Goal: Task Accomplishment & Management: Complete application form

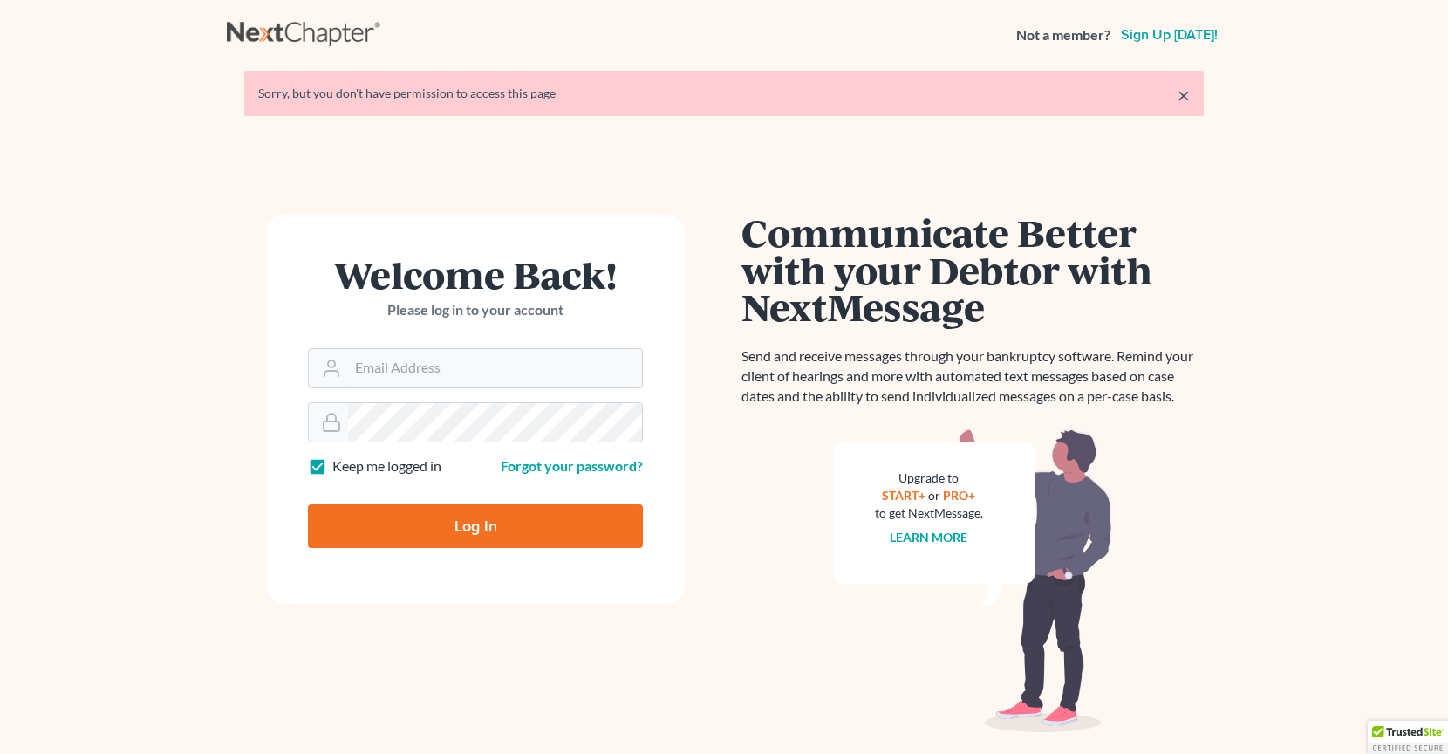
type input "[PERSON_NAME][EMAIL_ADDRESS][DOMAIN_NAME]"
click at [423, 526] on input "Log In" at bounding box center [475, 526] width 335 height 44
type input "Thinking..."
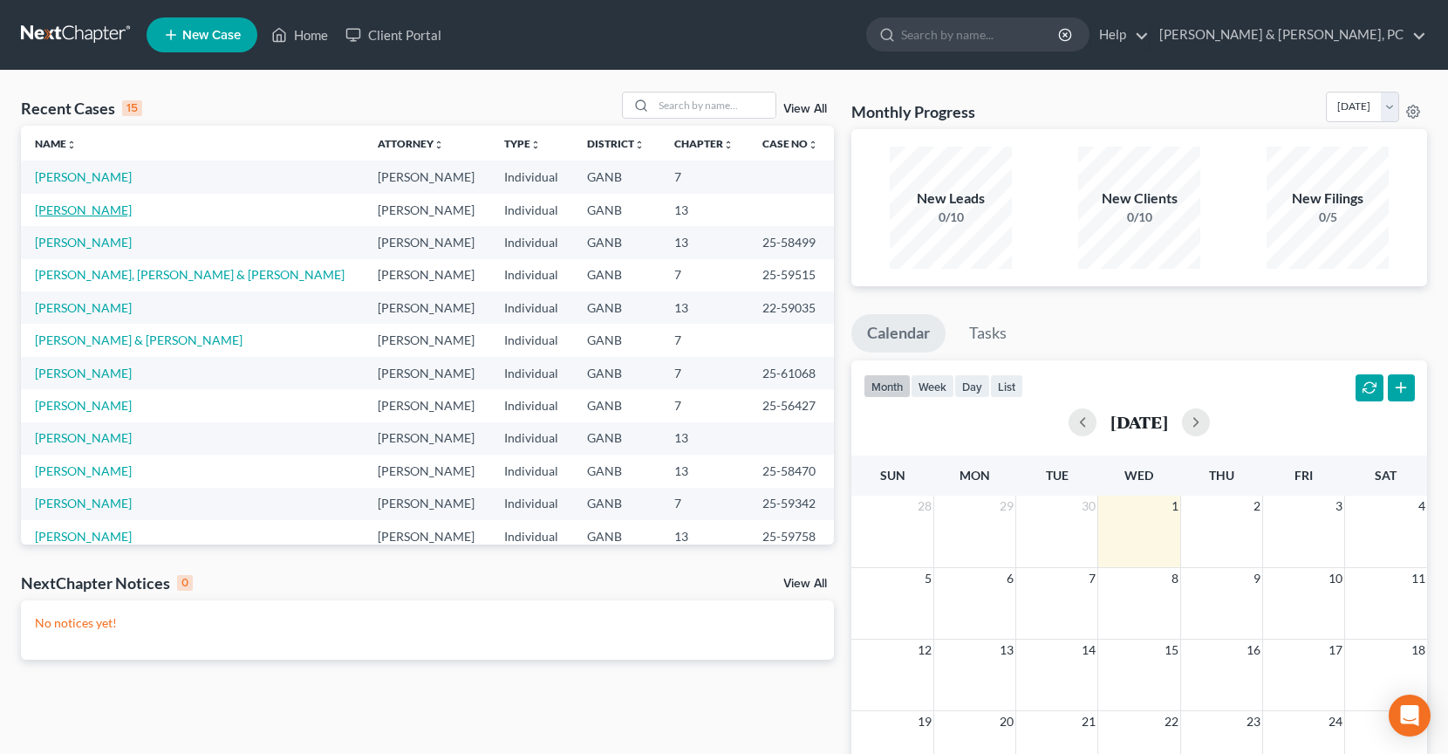
click at [87, 206] on link "[PERSON_NAME]" at bounding box center [83, 209] width 97 height 15
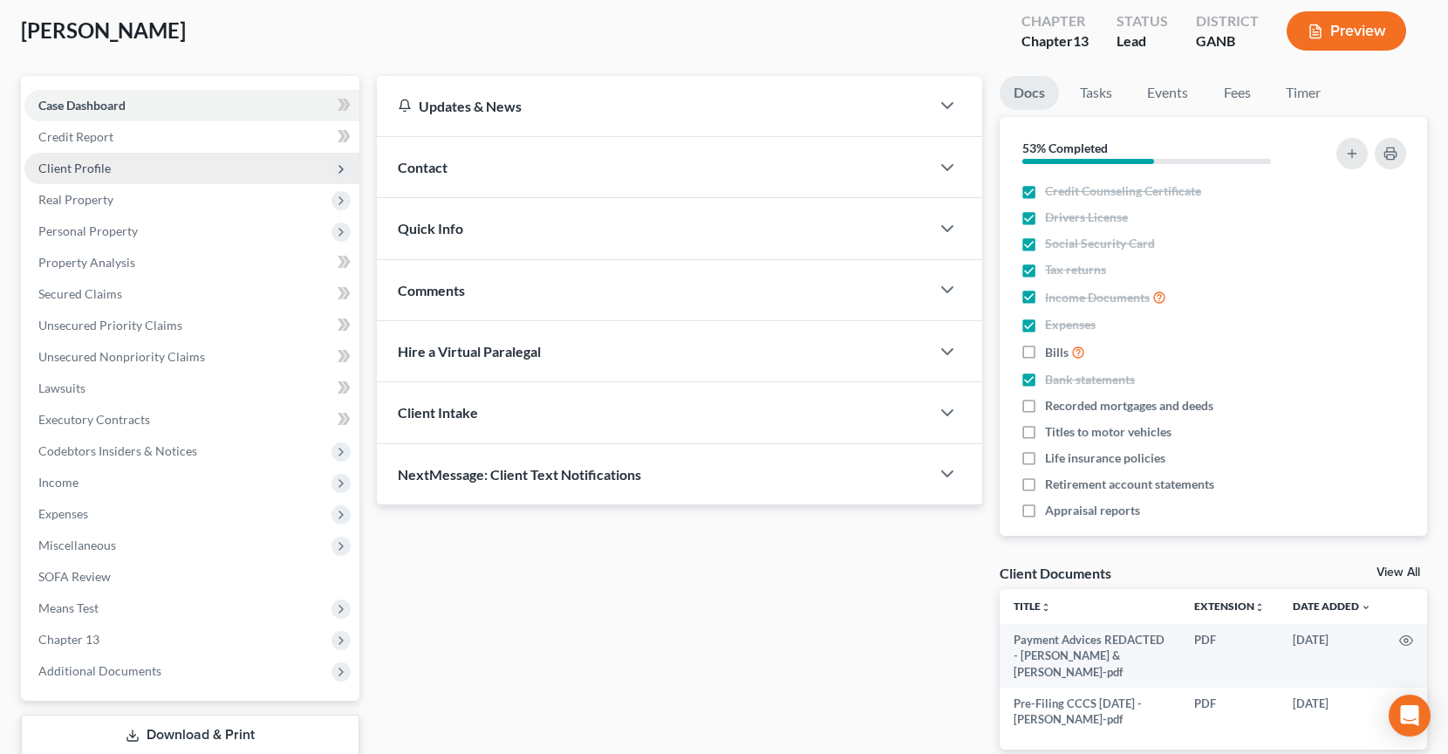
scroll to position [131, 0]
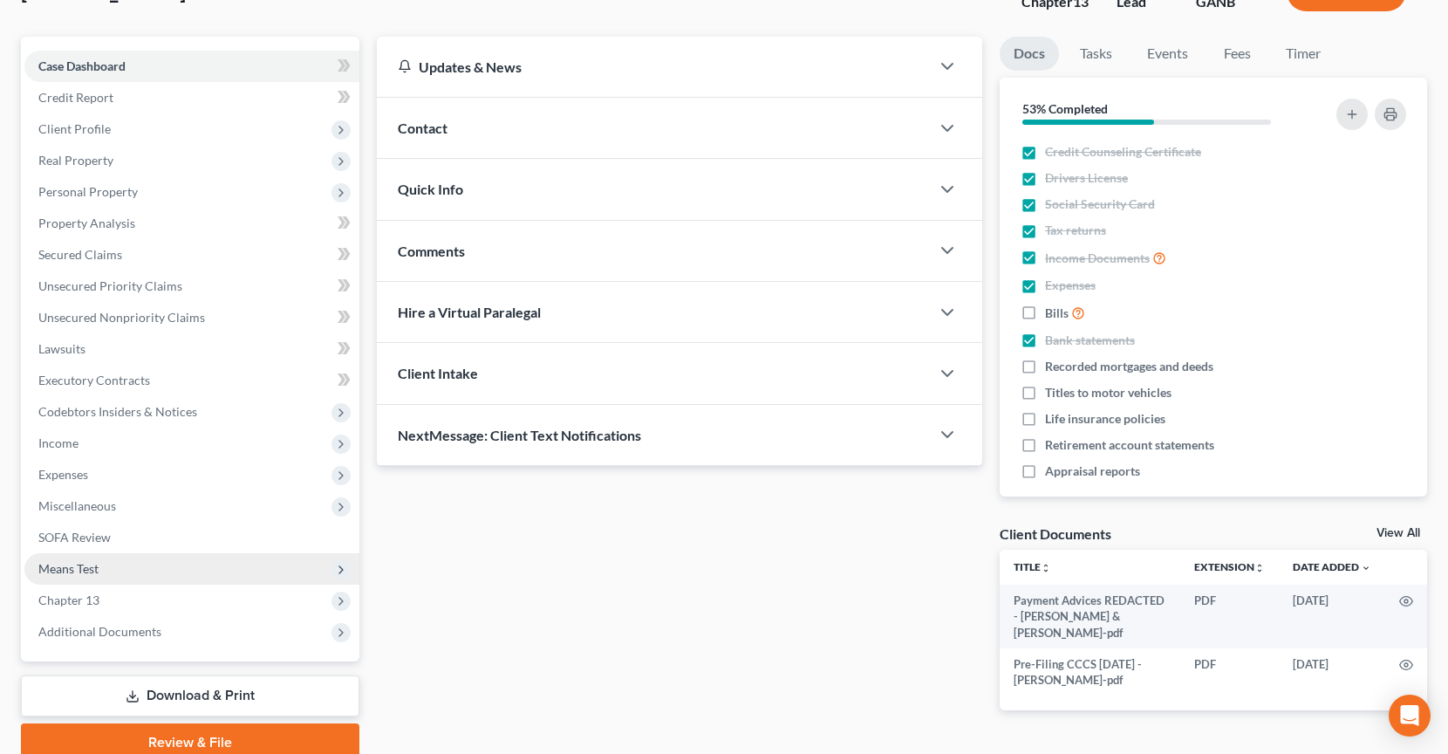
click at [174, 570] on span "Means Test" at bounding box center [191, 568] width 335 height 31
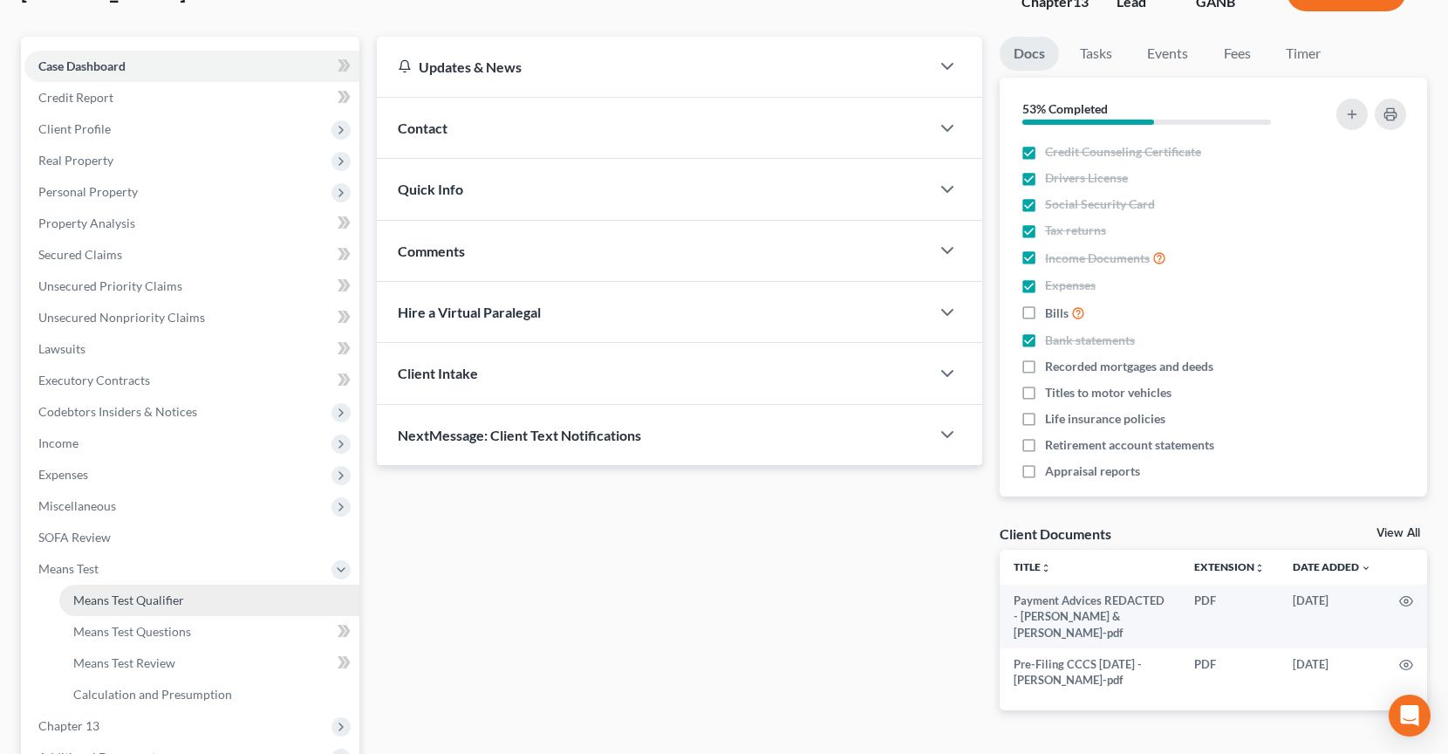
click at [180, 595] on span "Means Test Qualifier" at bounding box center [128, 599] width 111 height 15
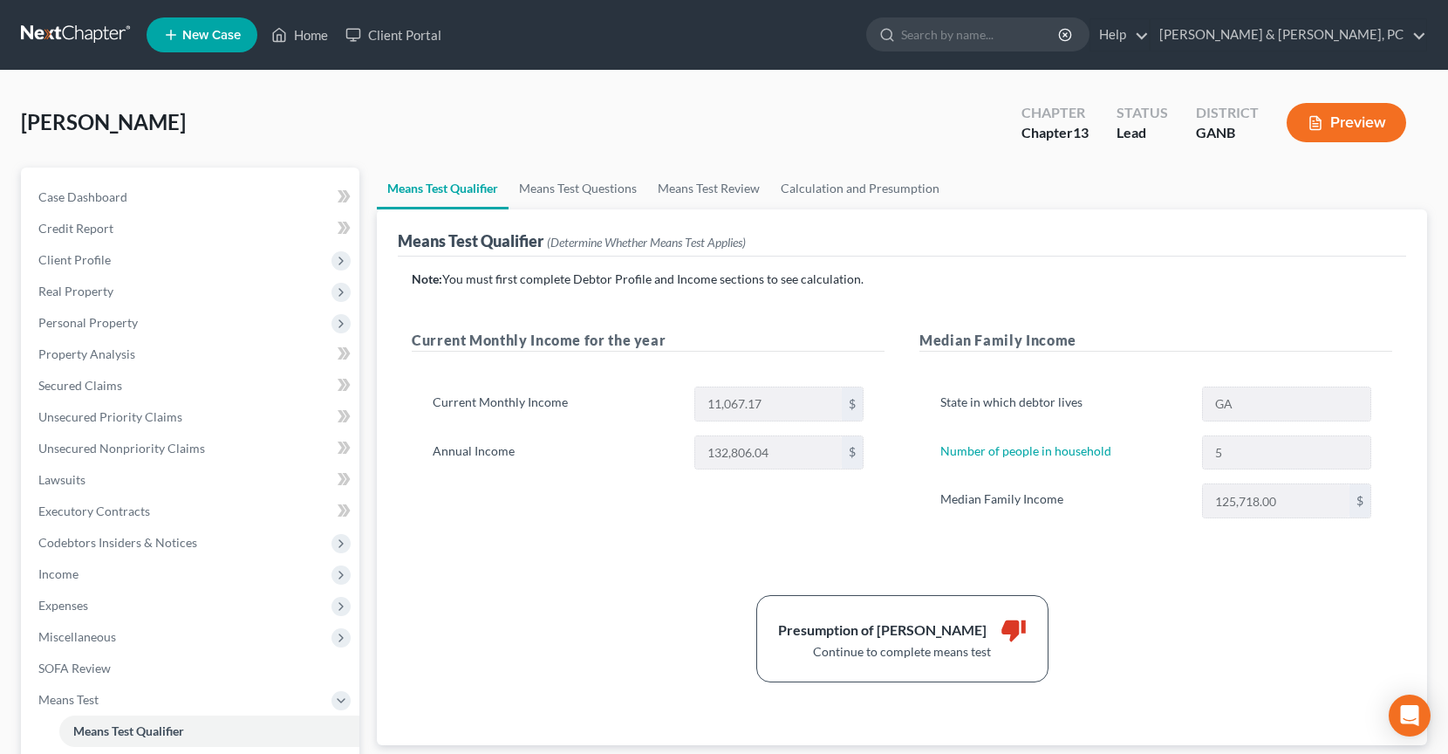
click at [585, 138] on div "[PERSON_NAME] Upgraded Chapter Chapter 13 Status Lead District GANB Preview" at bounding box center [724, 130] width 1406 height 76
click at [44, 253] on span "Client Profile" at bounding box center [74, 259] width 72 height 15
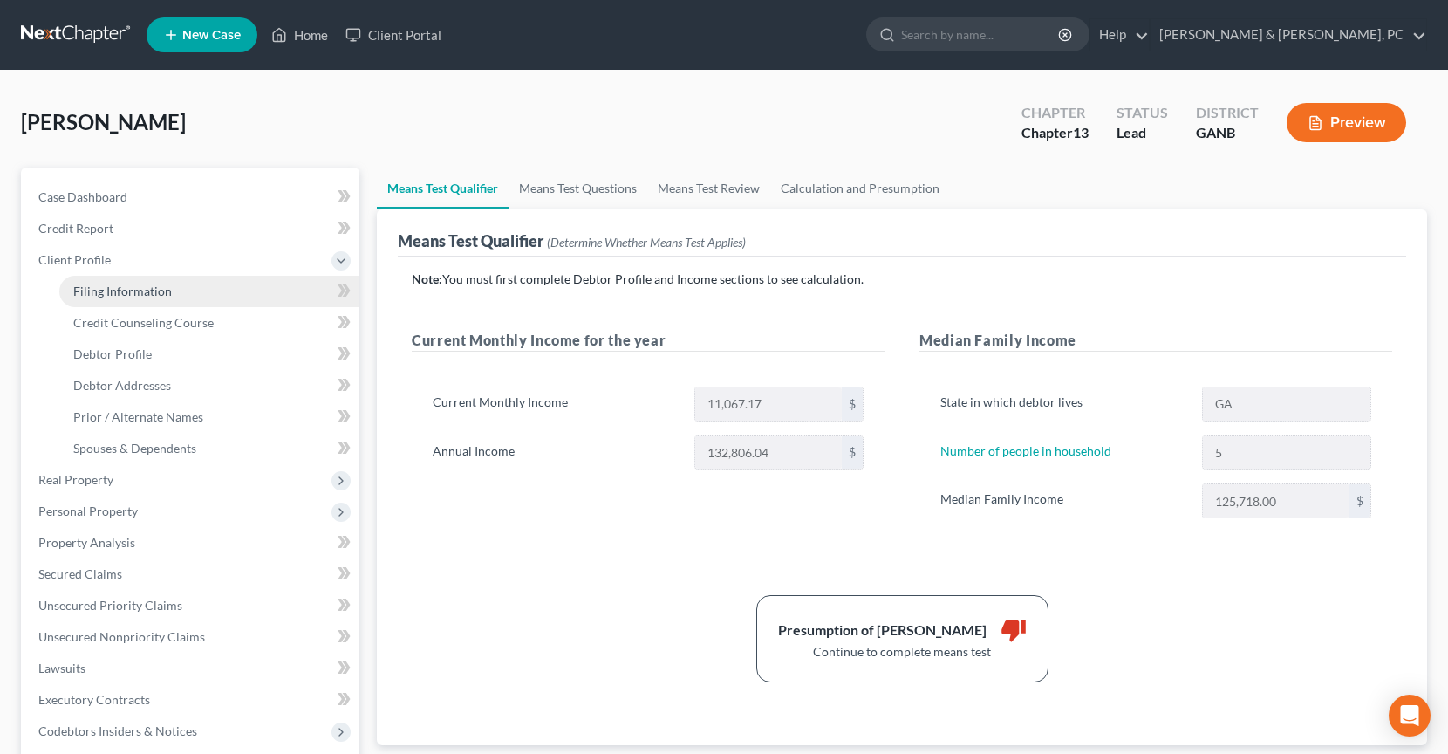
click at [100, 277] on link "Filing Information" at bounding box center [209, 291] width 300 height 31
select select "1"
select select "0"
select select "3"
select select "19"
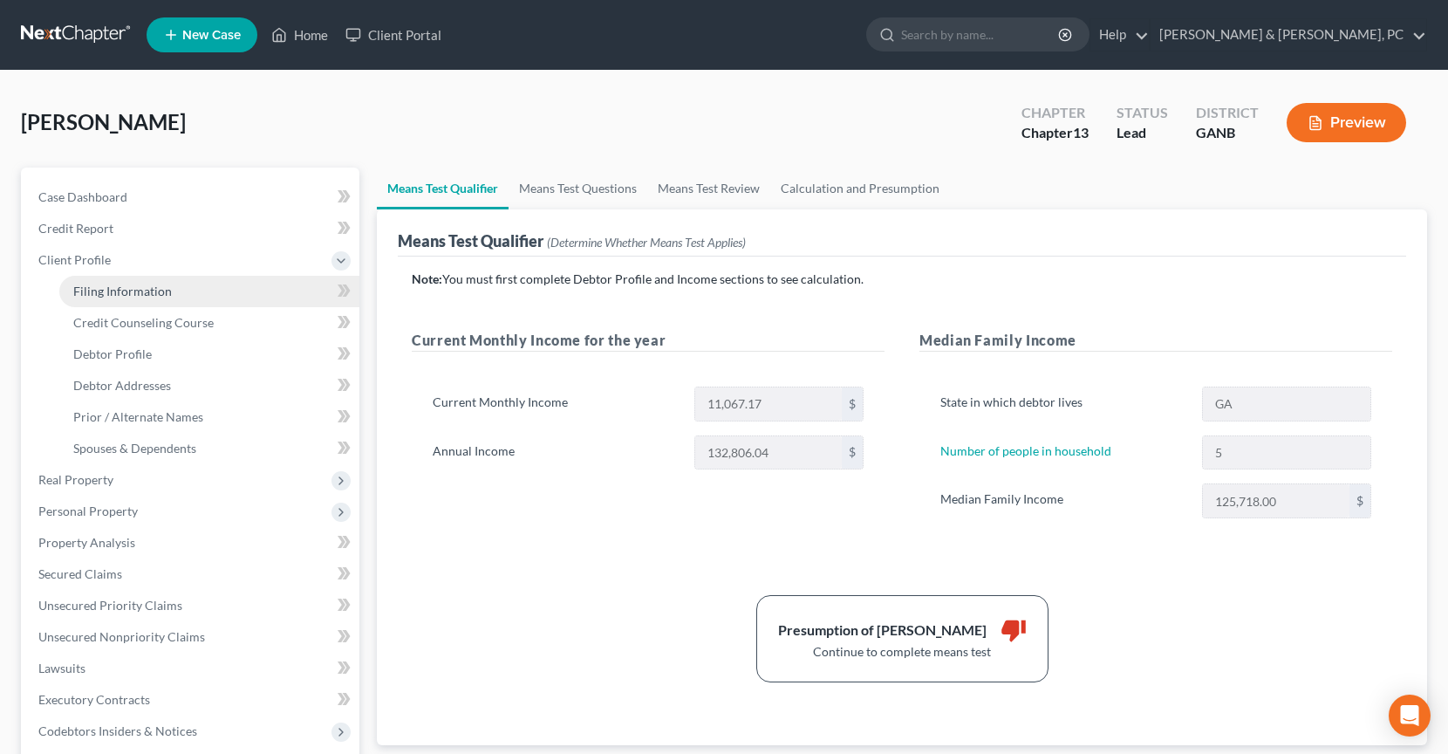
select select "0"
select select "10"
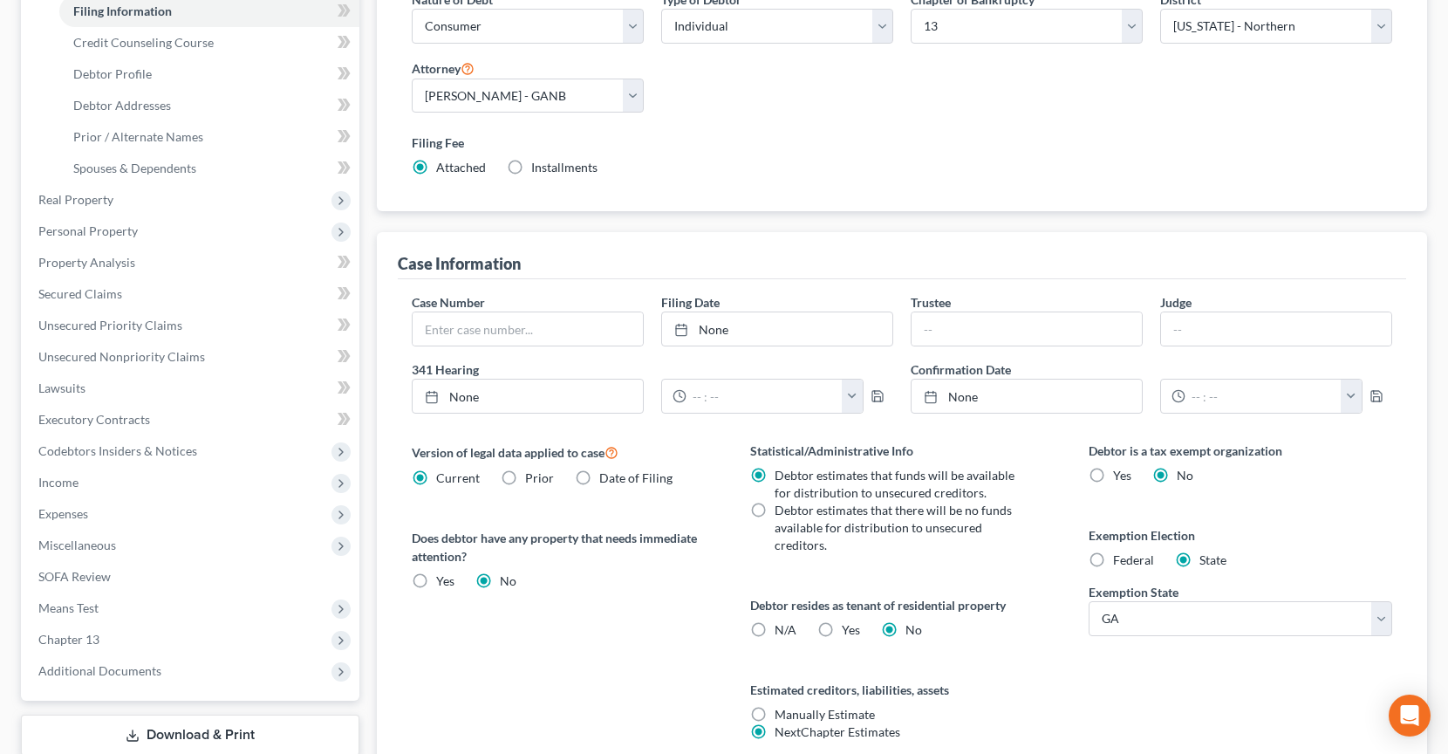
scroll to position [295, 0]
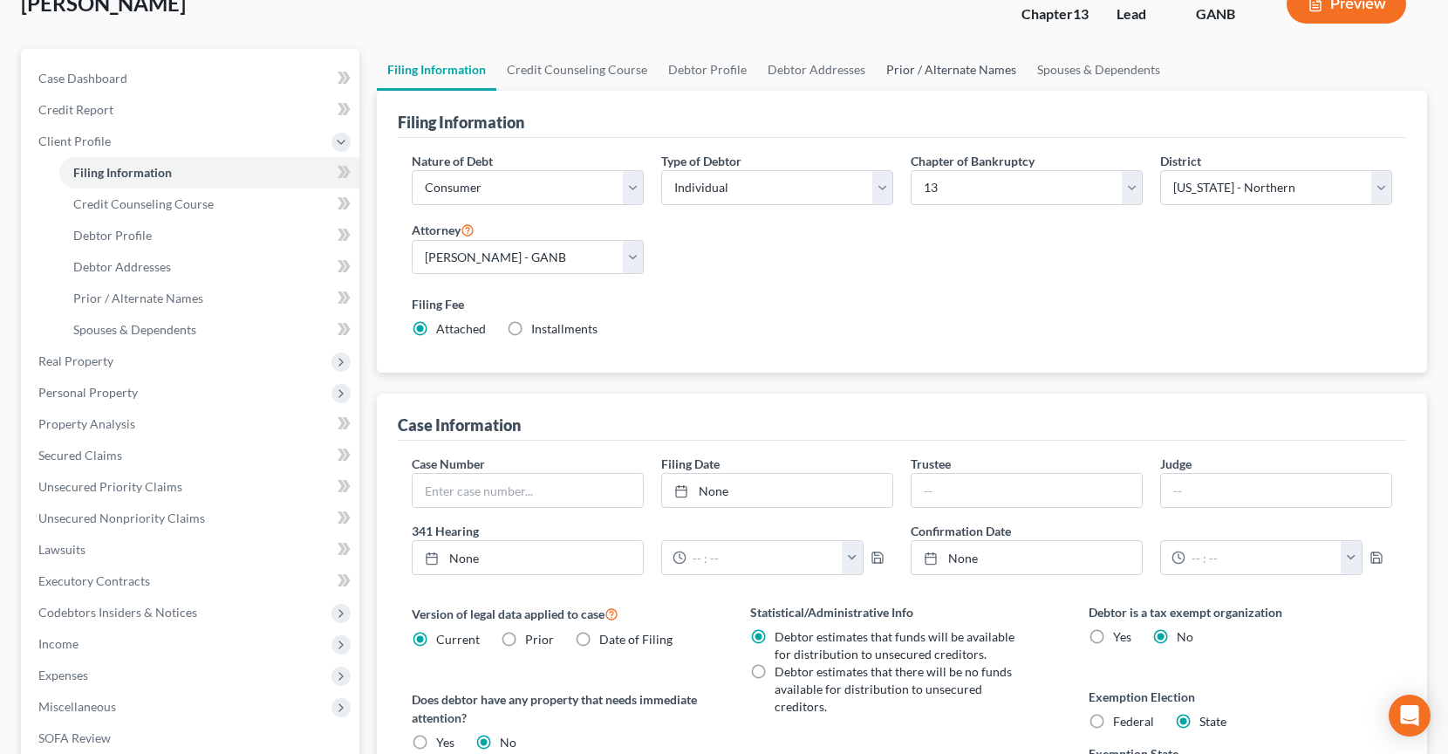
click at [917, 61] on link "Prior / Alternate Names" at bounding box center [951, 70] width 151 height 42
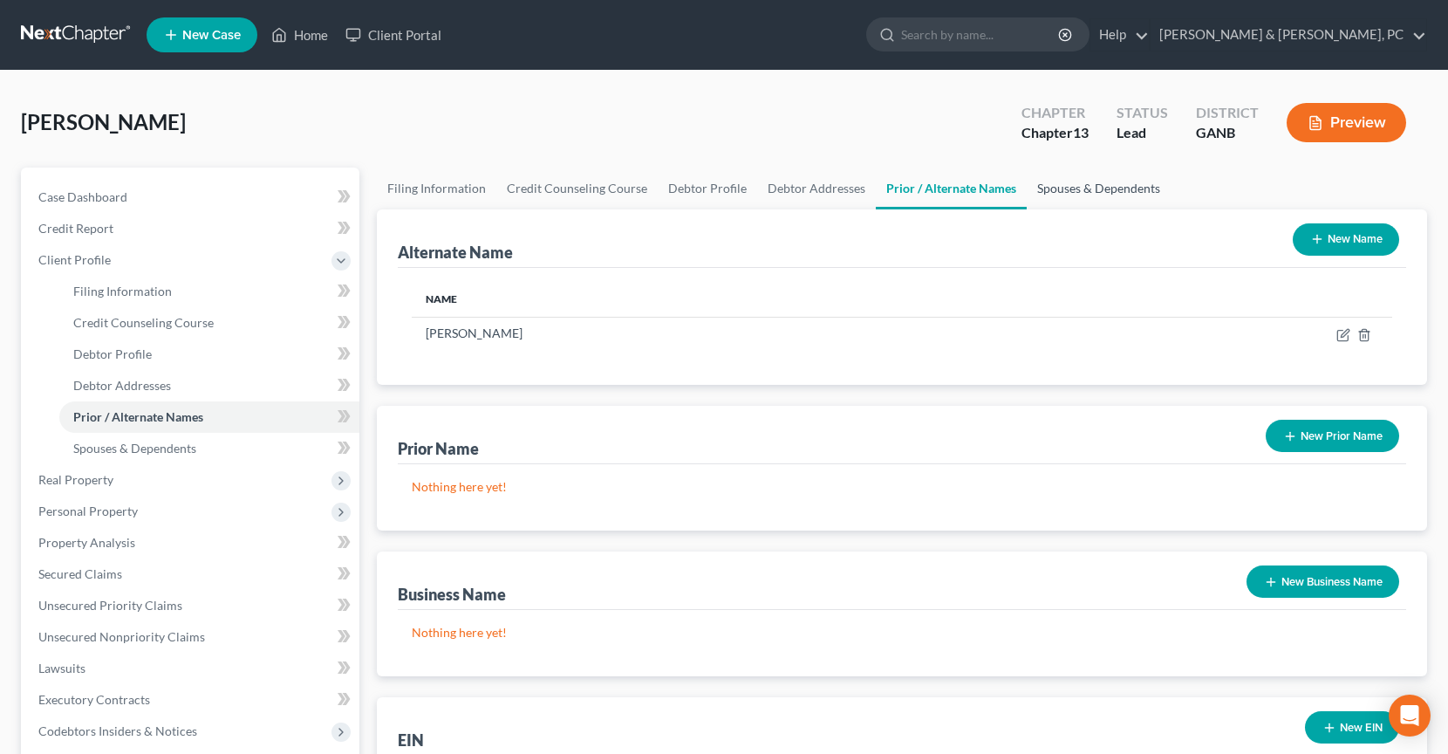
click at [1064, 175] on link "Spouses & Dependents" at bounding box center [1099, 188] width 144 height 42
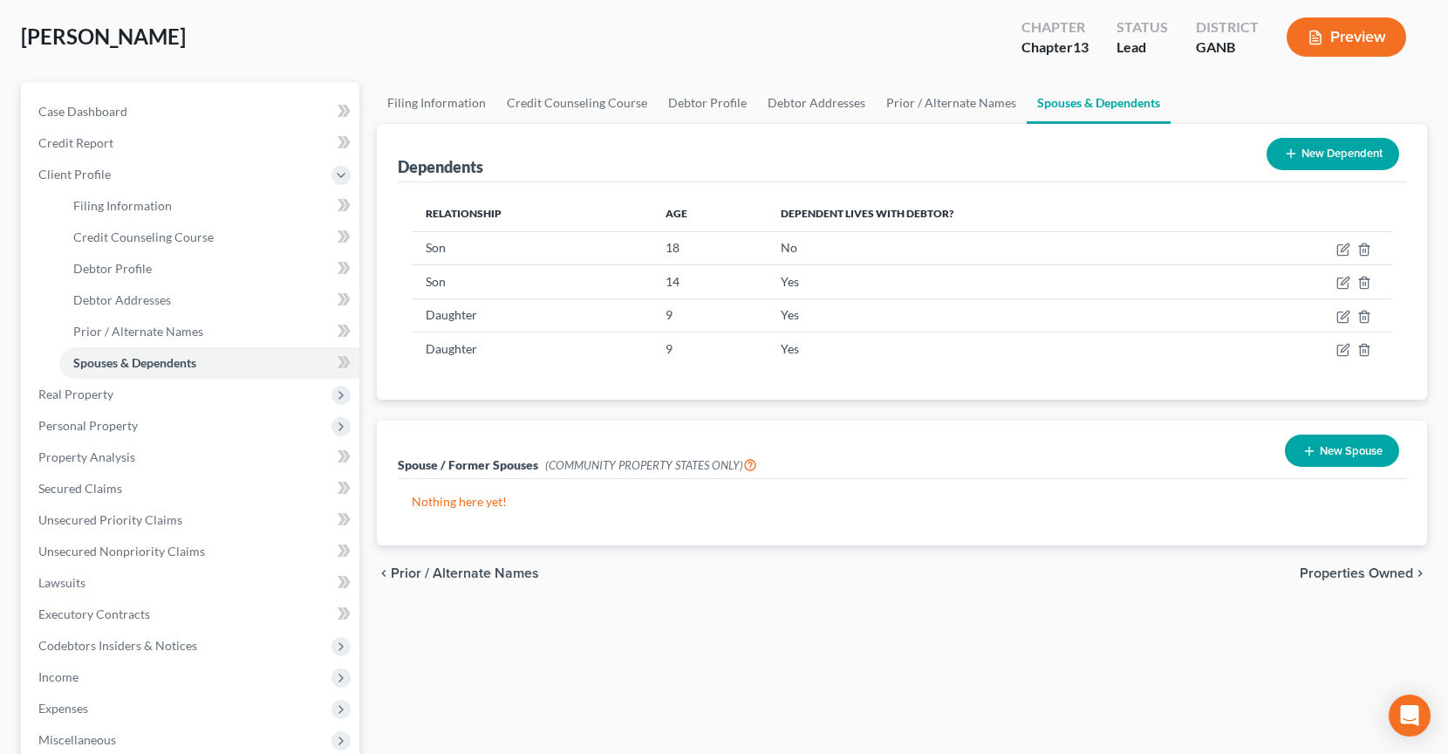
scroll to position [111, 0]
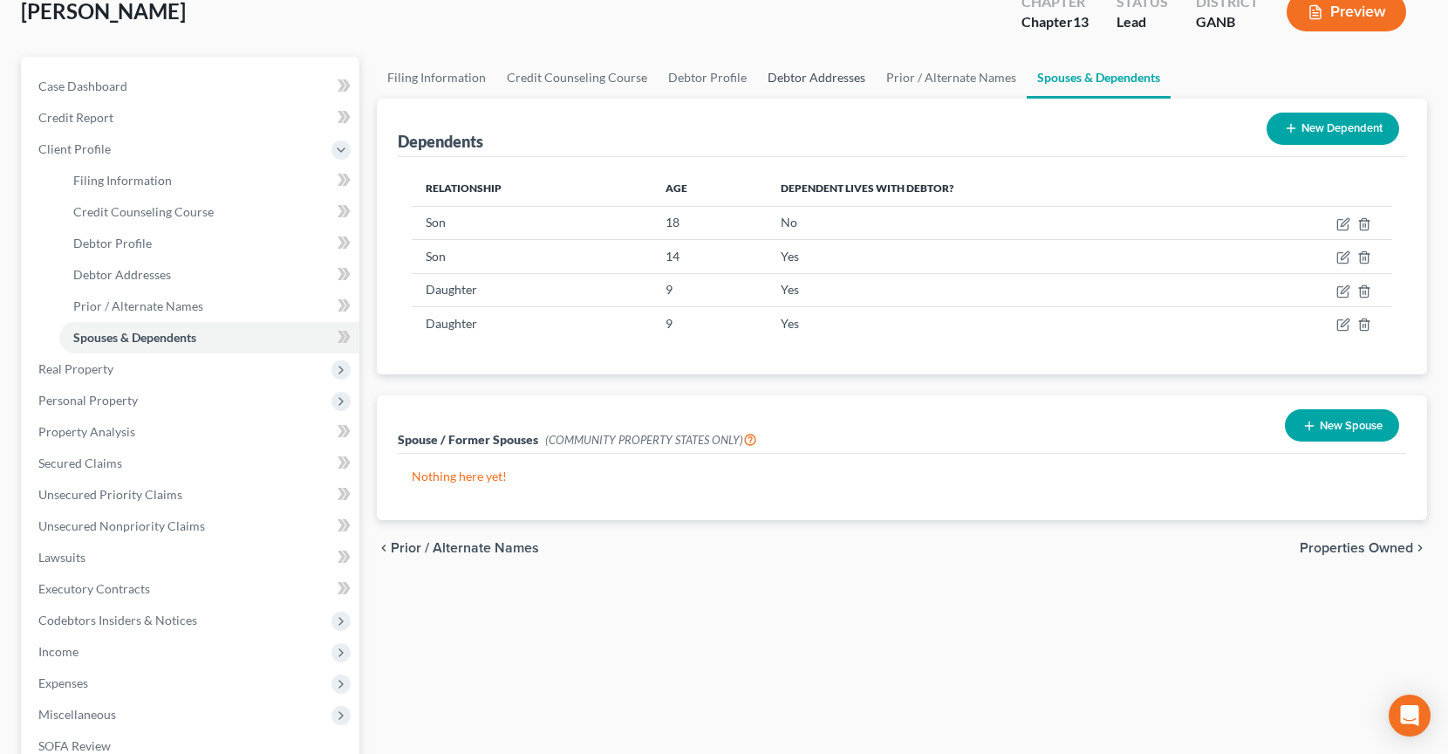
click at [825, 78] on link "Debtor Addresses" at bounding box center [816, 78] width 119 height 42
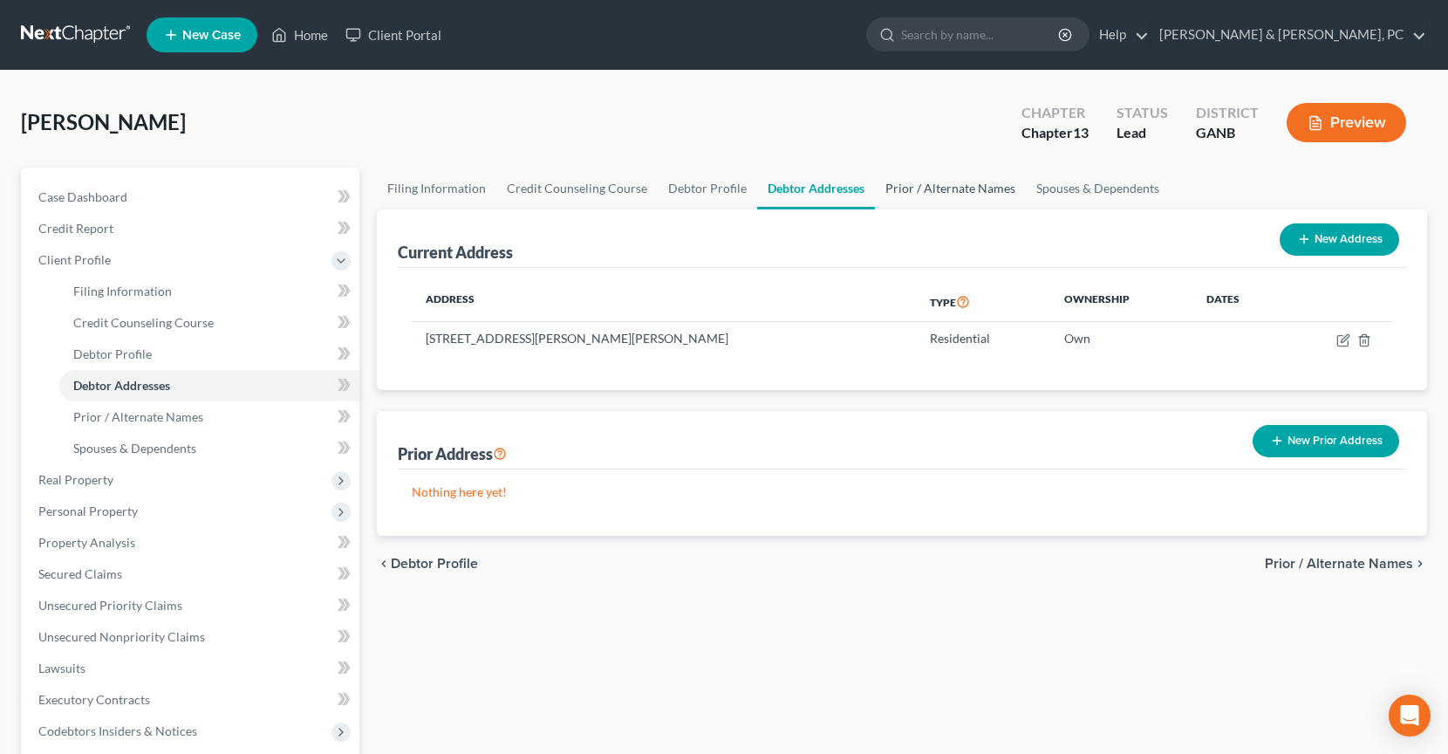
click at [919, 190] on link "Prior / Alternate Names" at bounding box center [950, 188] width 151 height 42
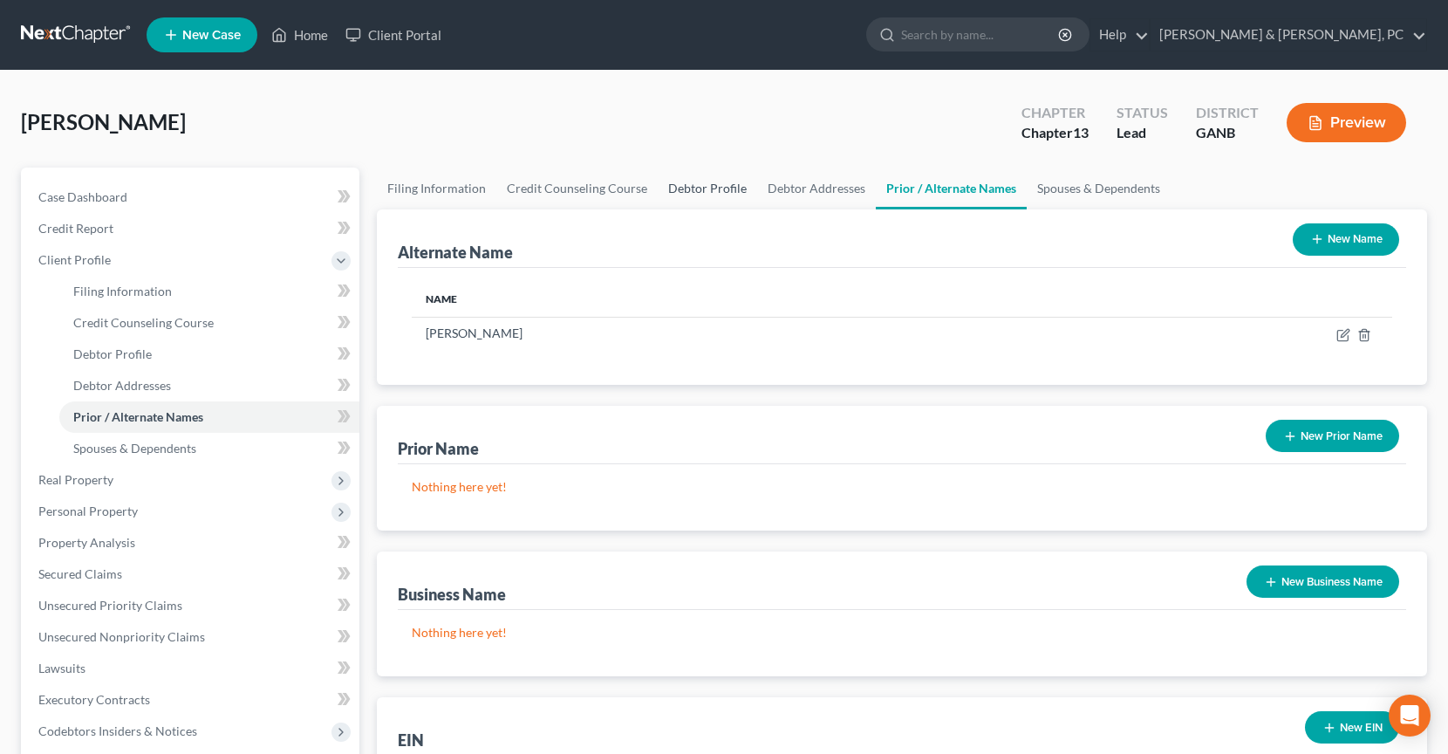
click at [686, 195] on link "Debtor Profile" at bounding box center [707, 188] width 99 height 42
select select "1"
select select "4"
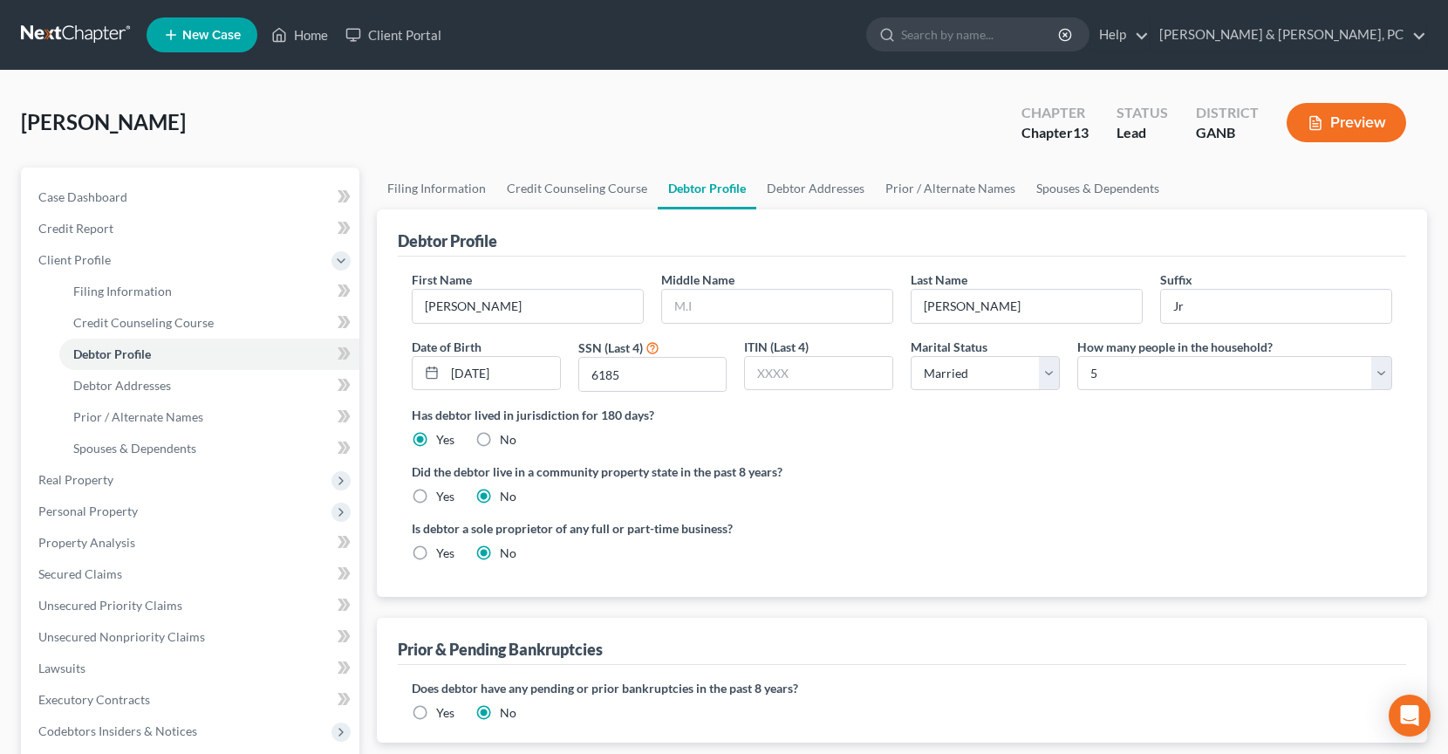
radio input "true"
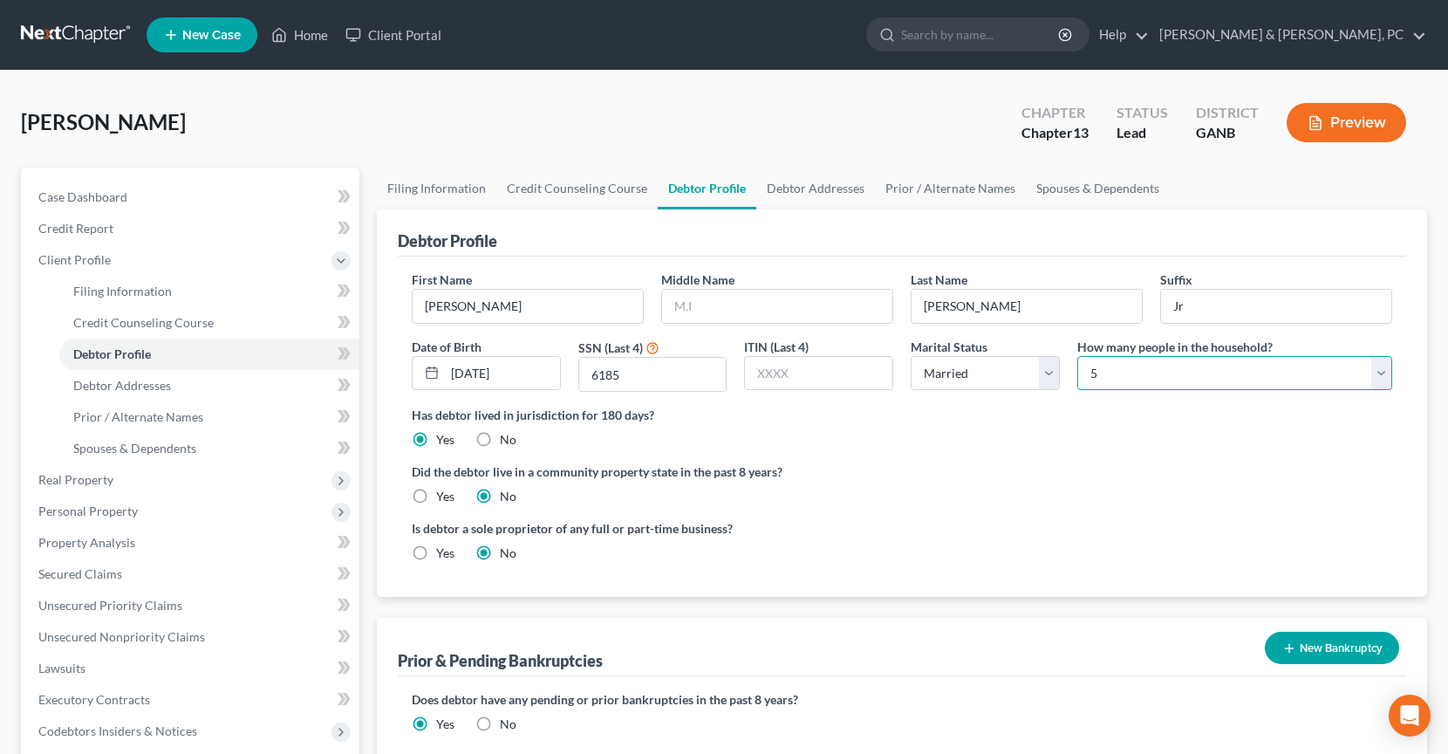
click at [1143, 366] on select "Select 1 2 3 4 5 6 7 8 9 10 11 12 13 14 15 16 17 18 19 20" at bounding box center [1234, 373] width 315 height 35
select select "5"
click at [1077, 356] on select "Select 1 2 3 4 5 6 7 8 9 10 11 12 13 14 15 16 17 18 19 20" at bounding box center [1234, 373] width 315 height 35
click at [1000, 479] on label "Did the debtor live in a community property state in the past 8 years?" at bounding box center [902, 471] width 981 height 18
click at [64, 271] on span "Client Profile" at bounding box center [191, 259] width 335 height 31
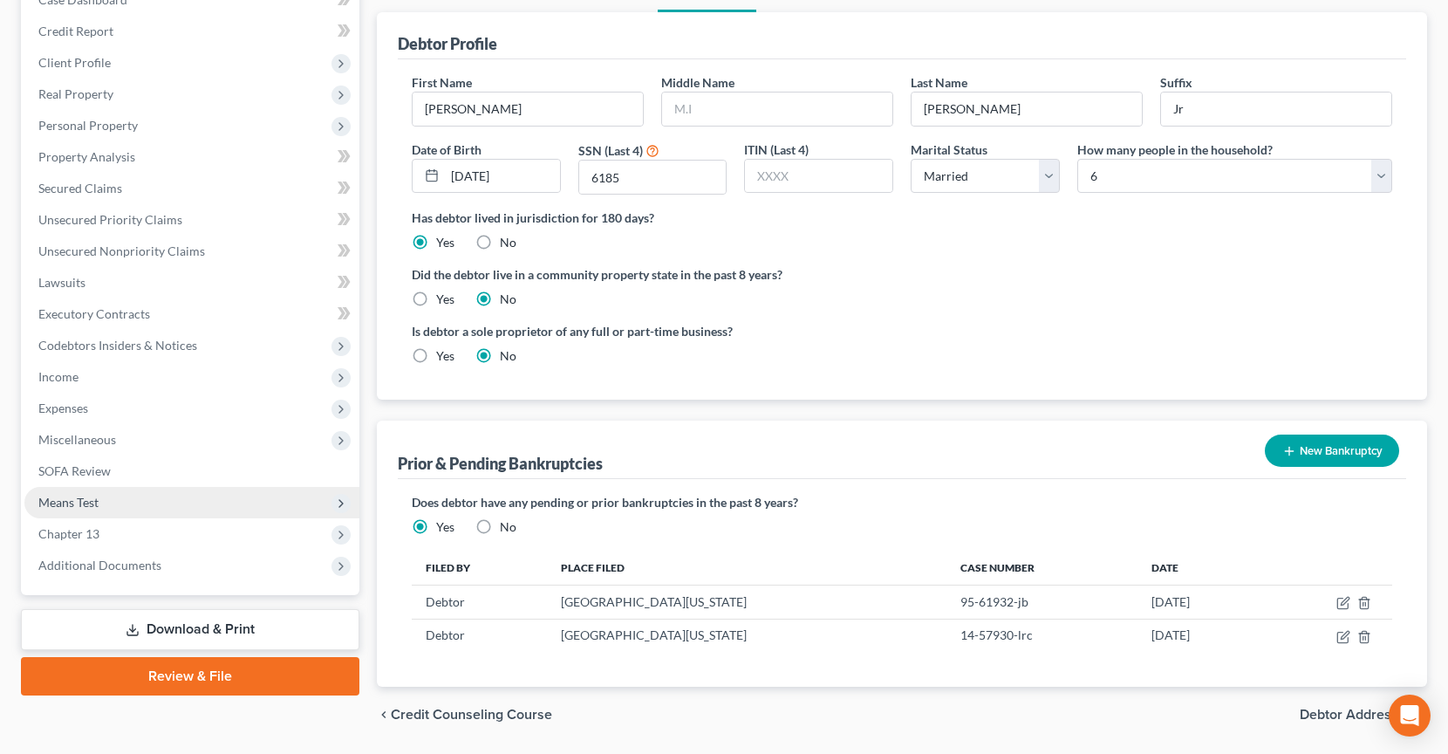
scroll to position [200, 0]
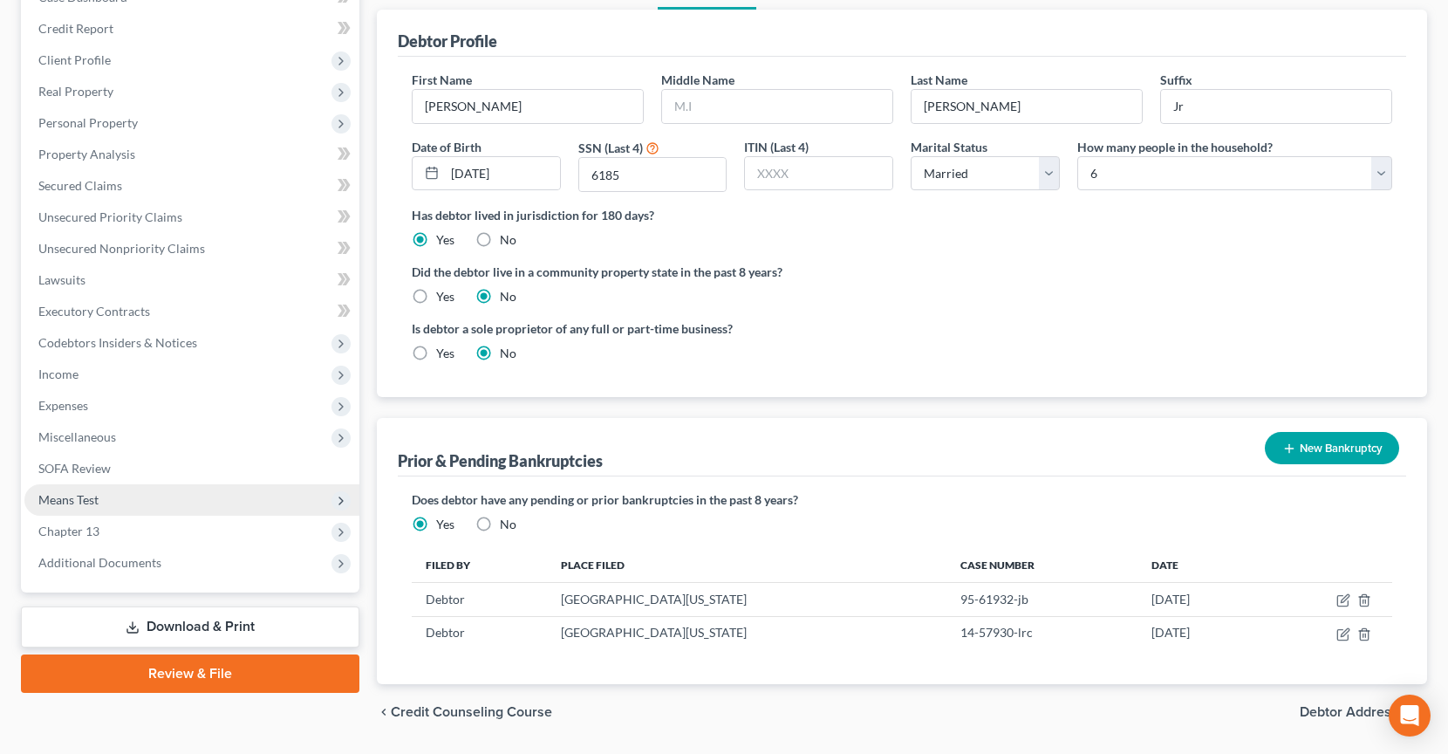
click at [116, 511] on span "Means Test" at bounding box center [191, 499] width 335 height 31
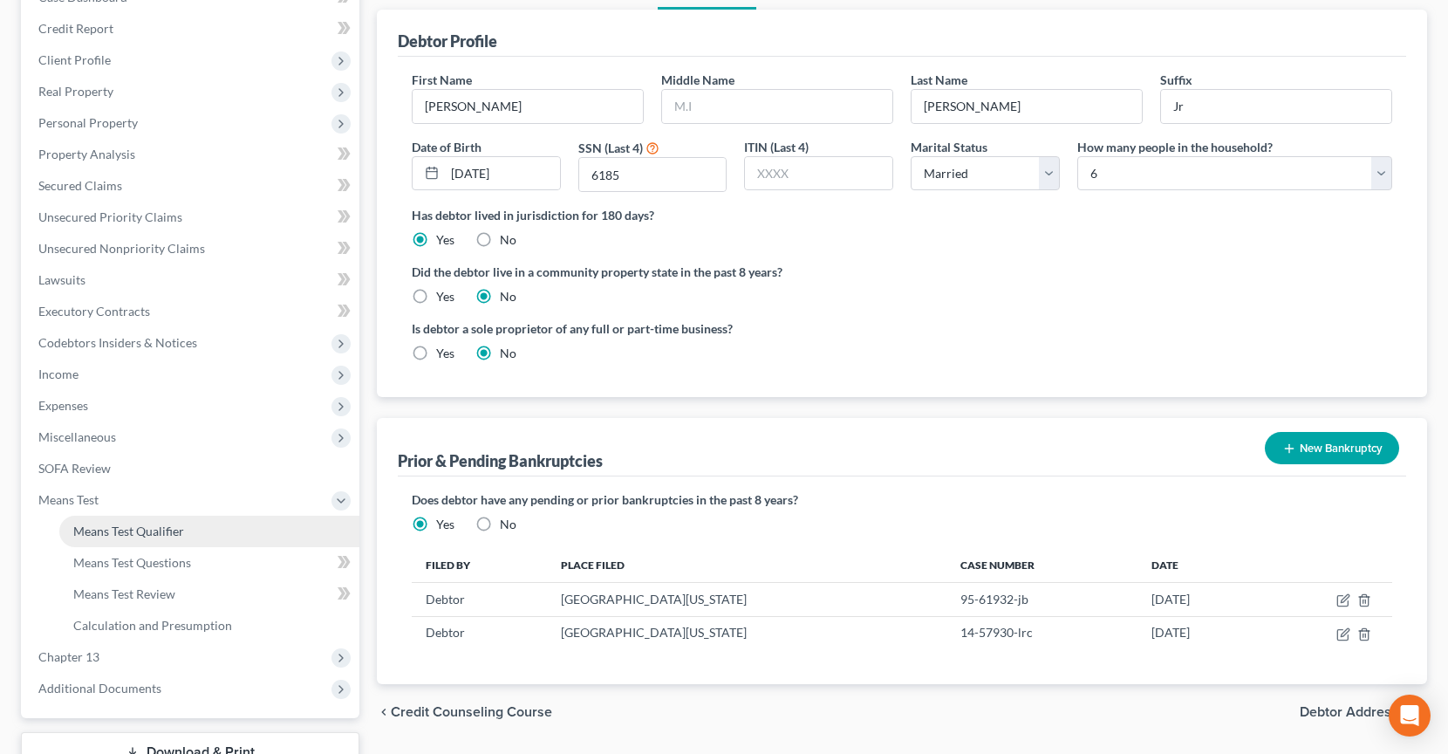
click at [117, 532] on span "Means Test Qualifier" at bounding box center [128, 530] width 111 height 15
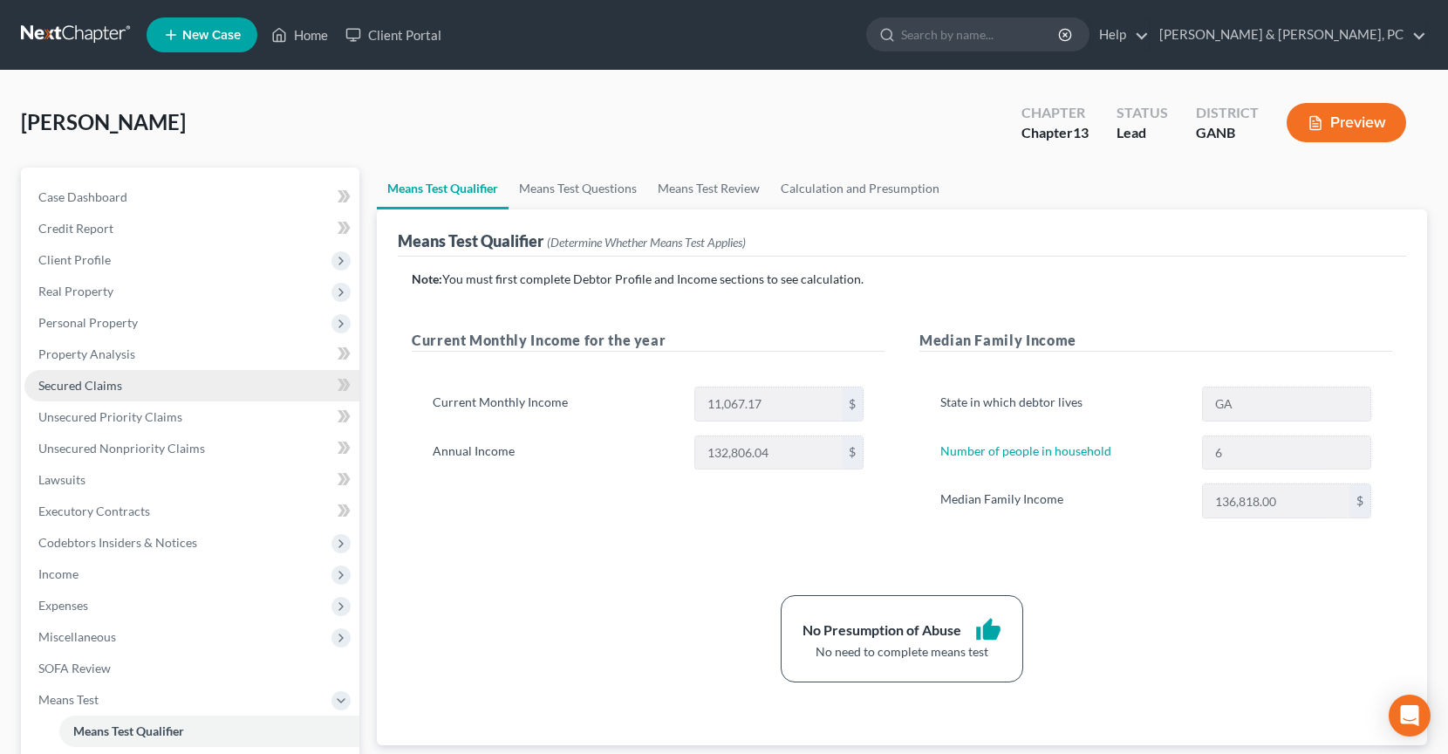
click at [113, 393] on link "Secured Claims" at bounding box center [191, 385] width 335 height 31
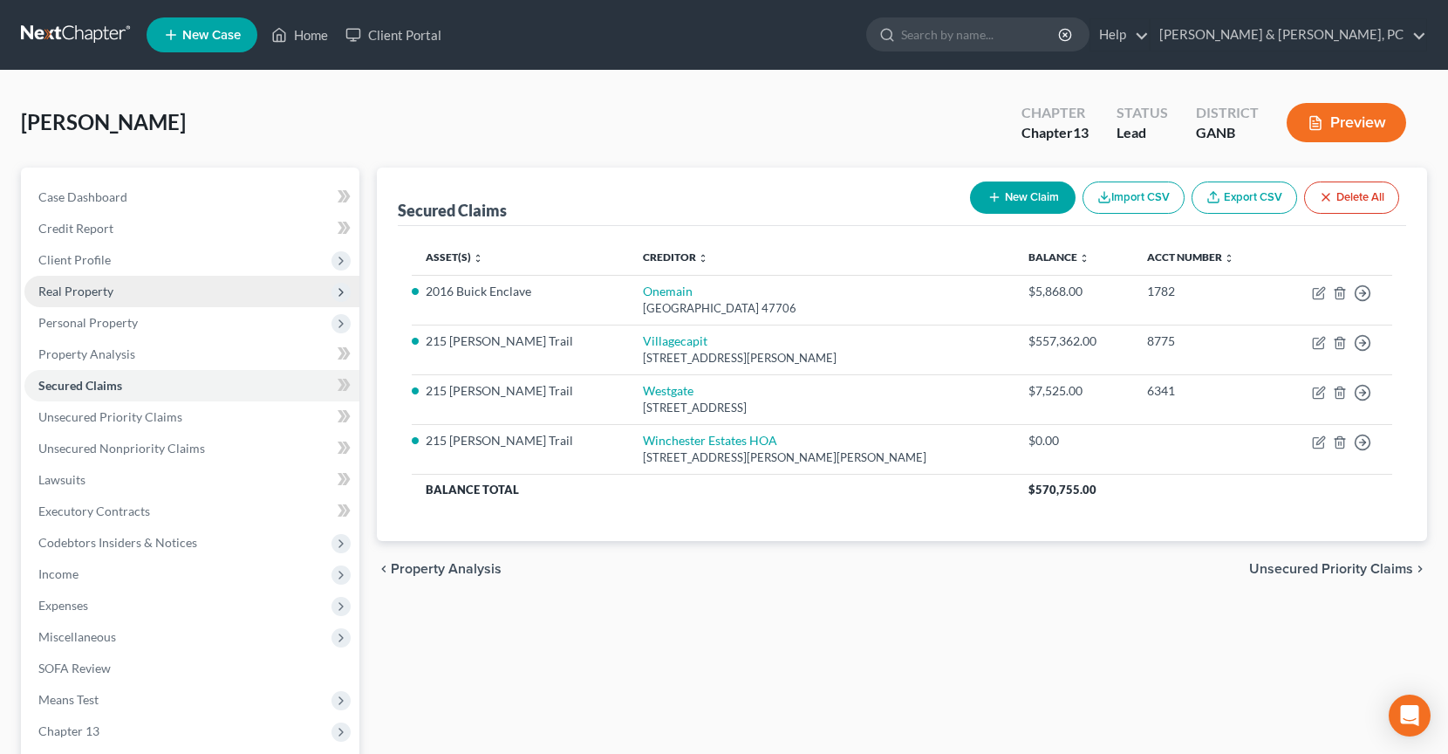
scroll to position [1, 0]
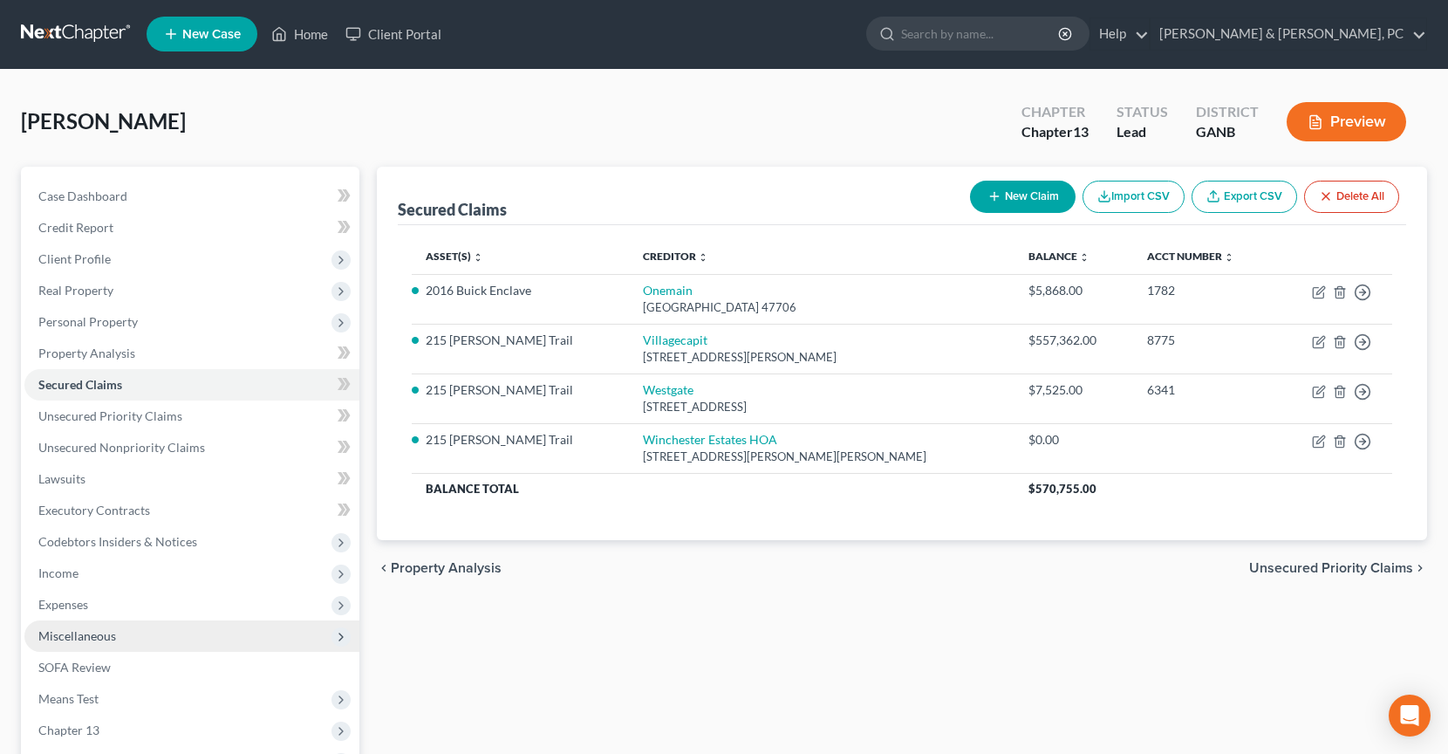
click at [153, 620] on span "Miscellaneous" at bounding box center [191, 635] width 335 height 31
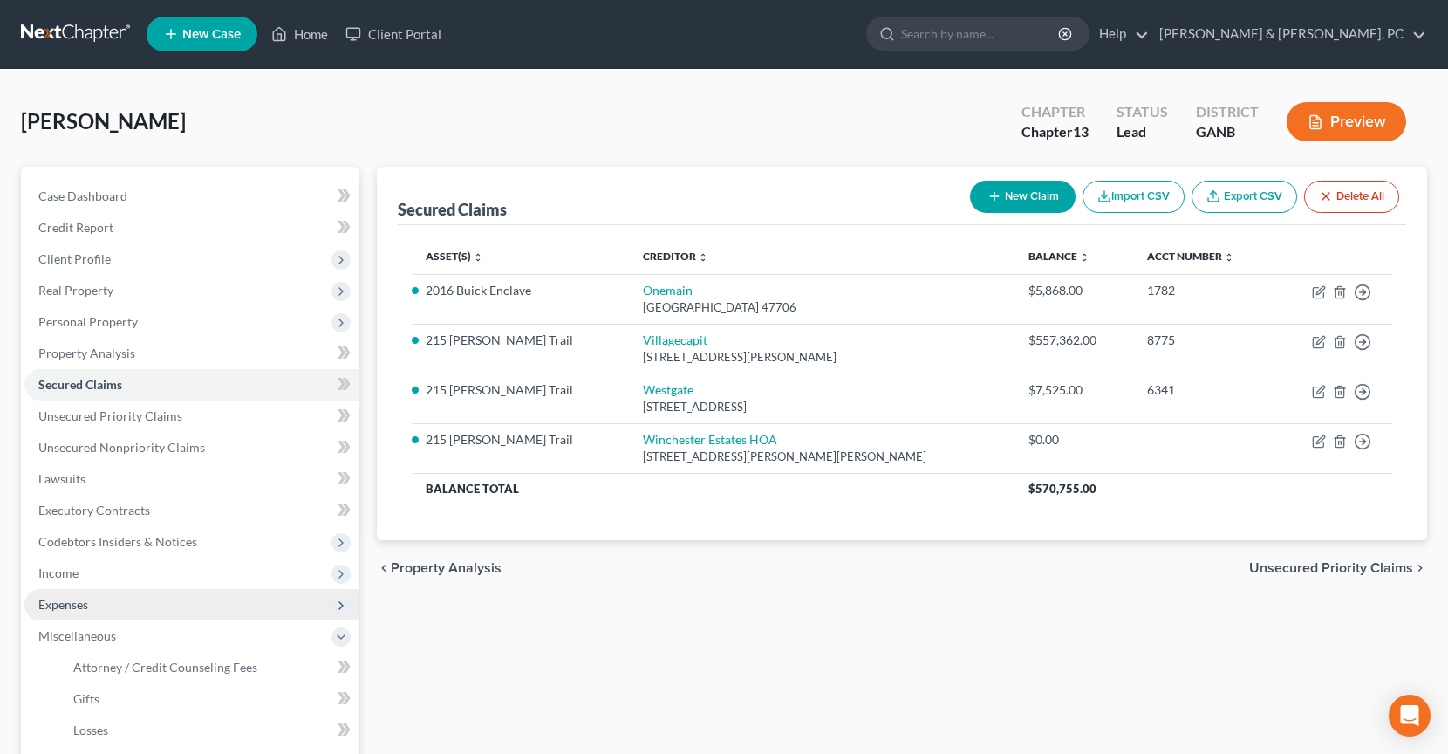
click at [146, 604] on span "Expenses" at bounding box center [191, 604] width 335 height 31
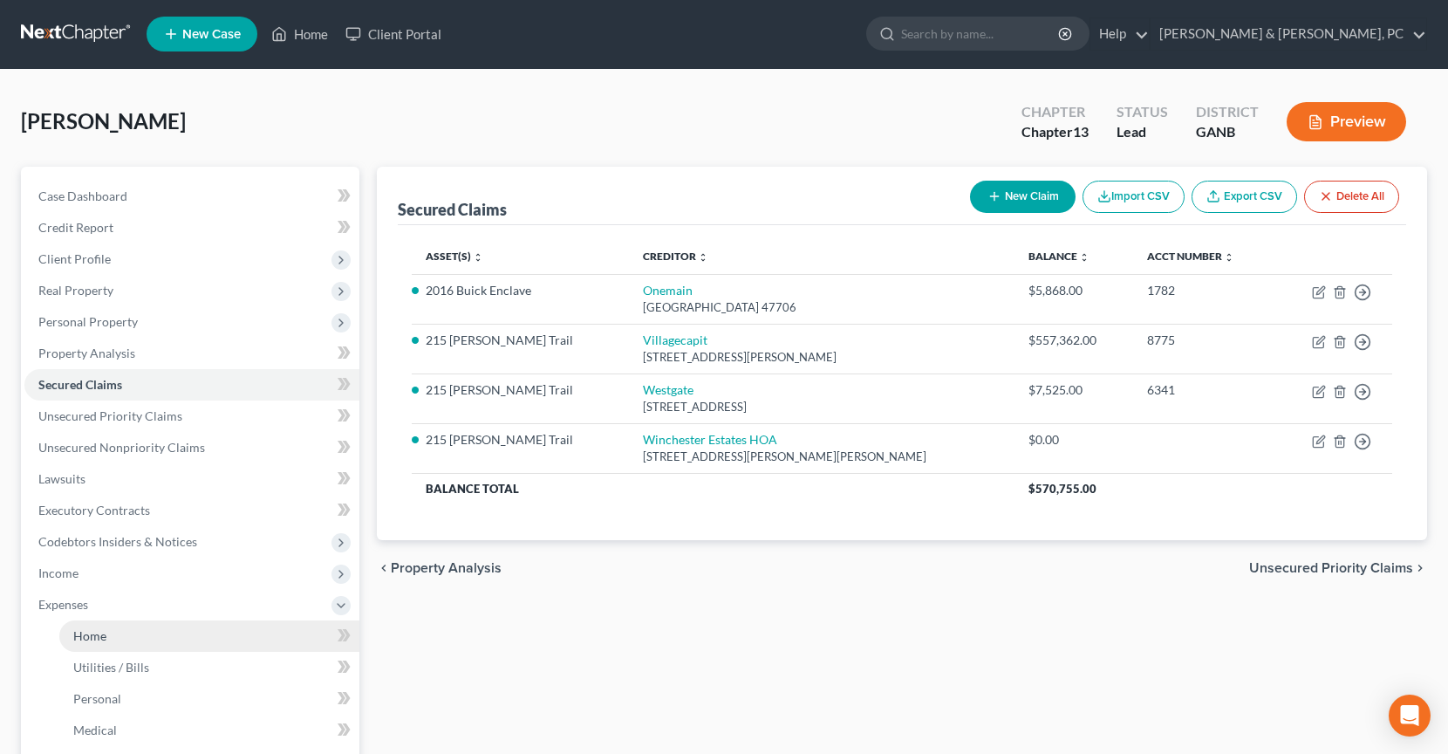
click at [138, 635] on link "Home" at bounding box center [209, 635] width 300 height 31
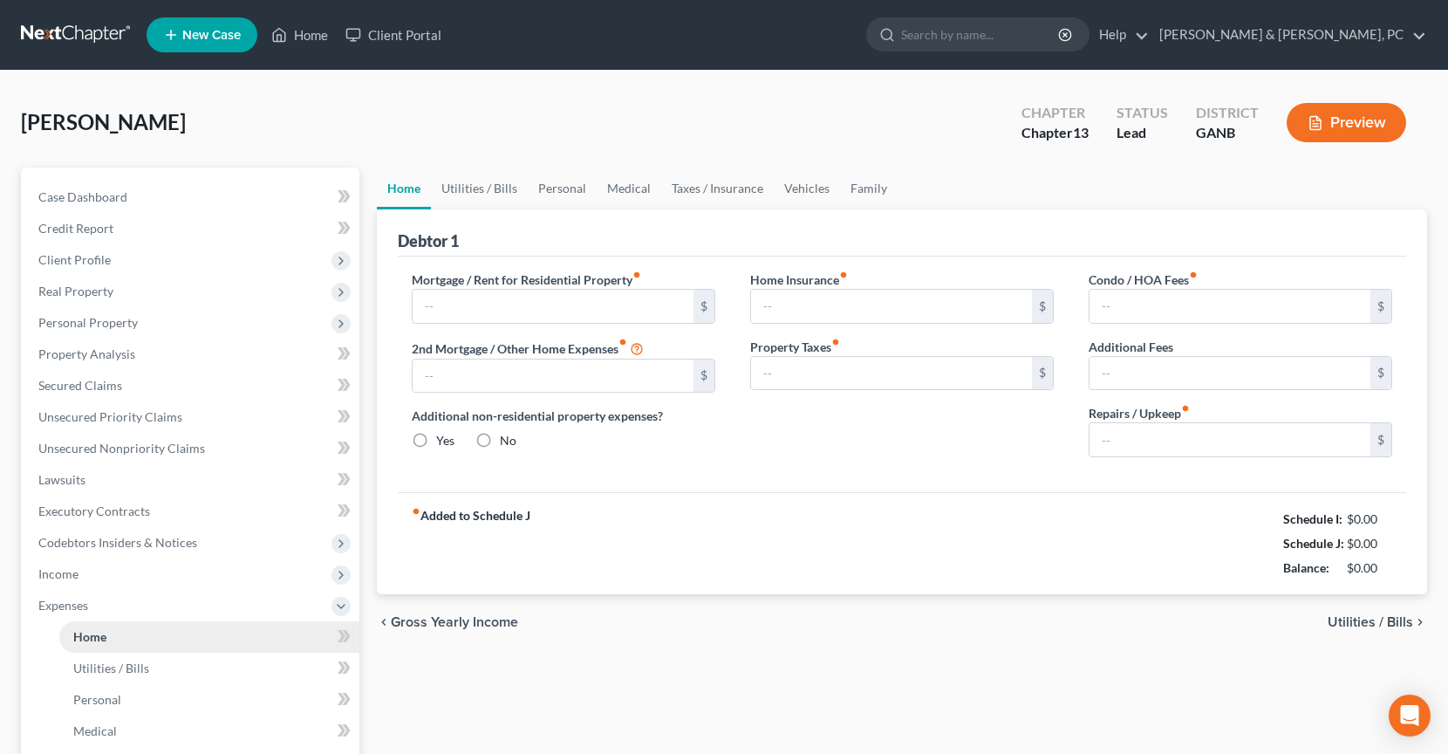
type input "4,023.00"
type input "0.00"
radio input "true"
type input "0.00"
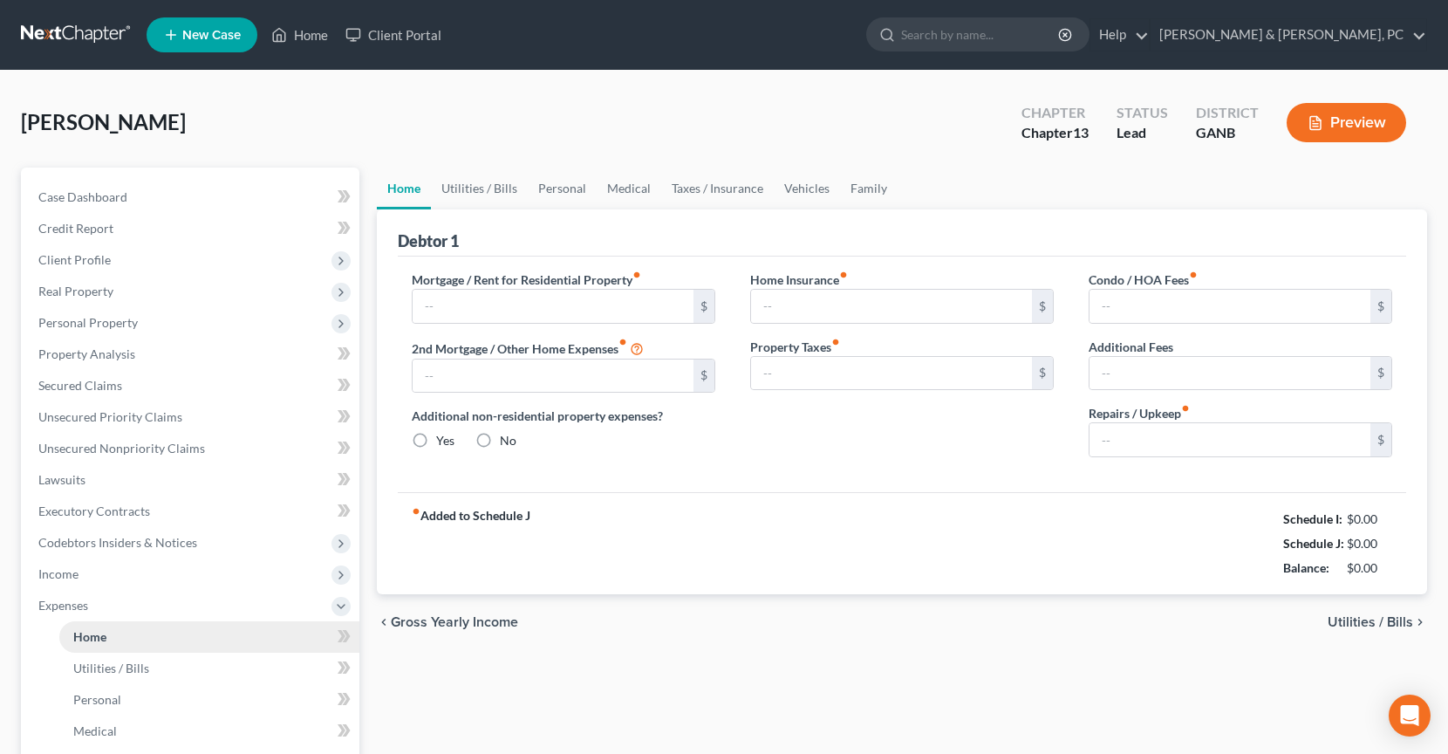
type input "33.33"
type input "0.00"
type input "50.00"
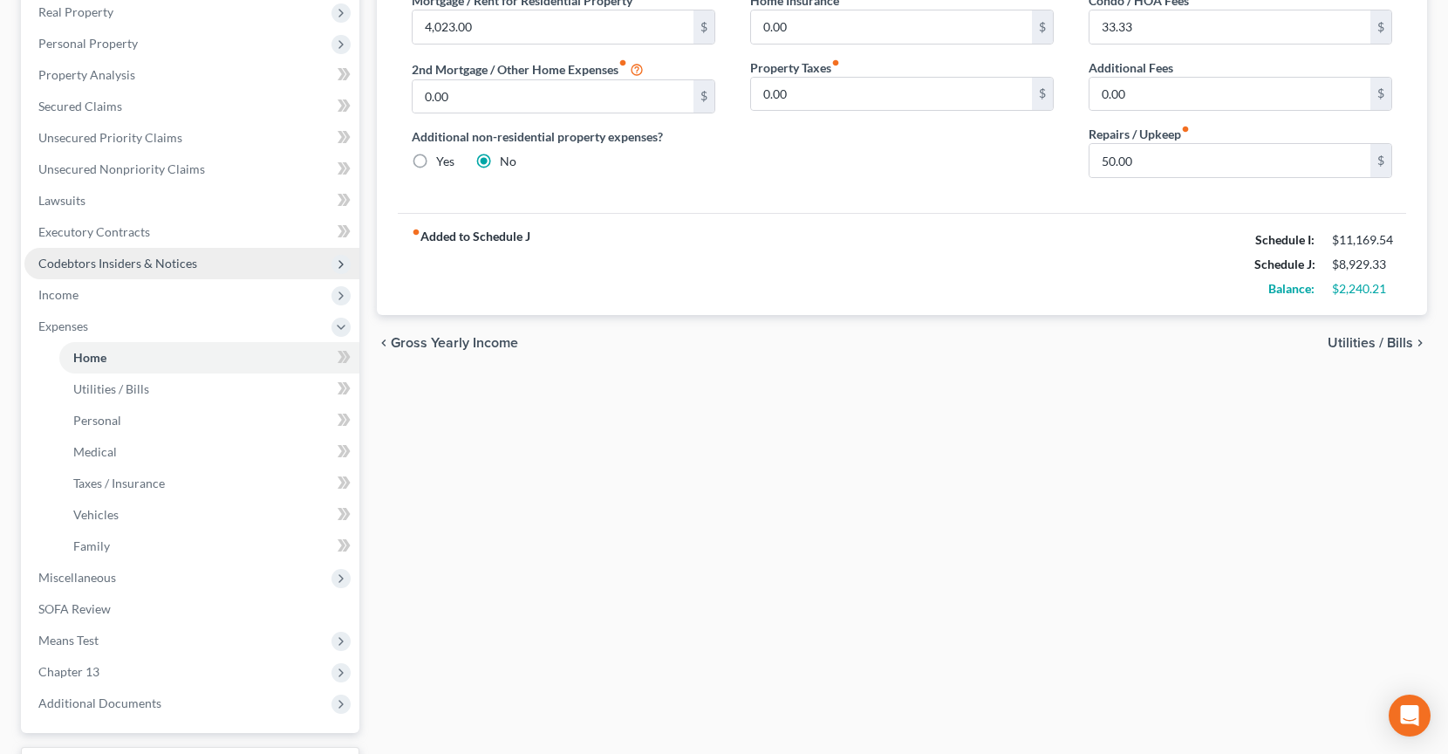
scroll to position [336, 0]
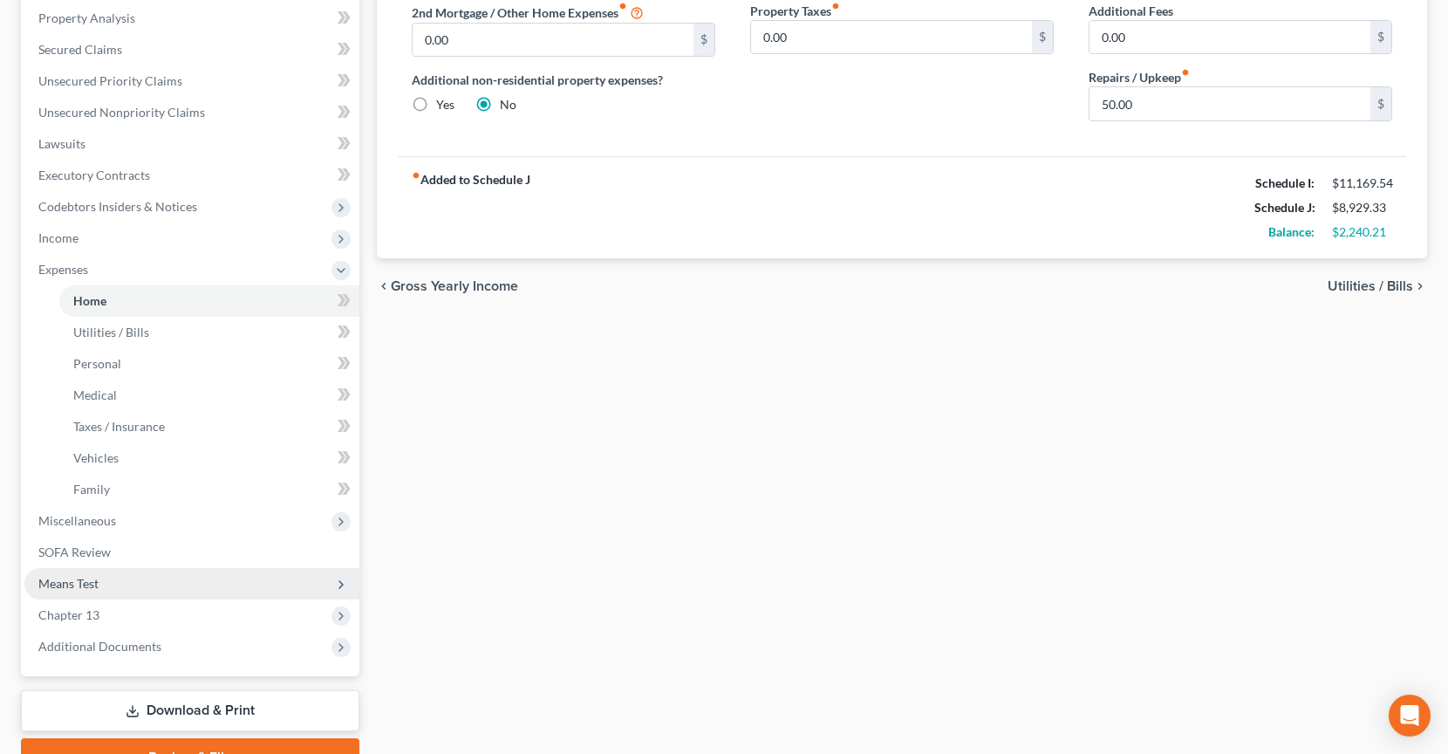
click at [111, 592] on span "Means Test" at bounding box center [191, 583] width 335 height 31
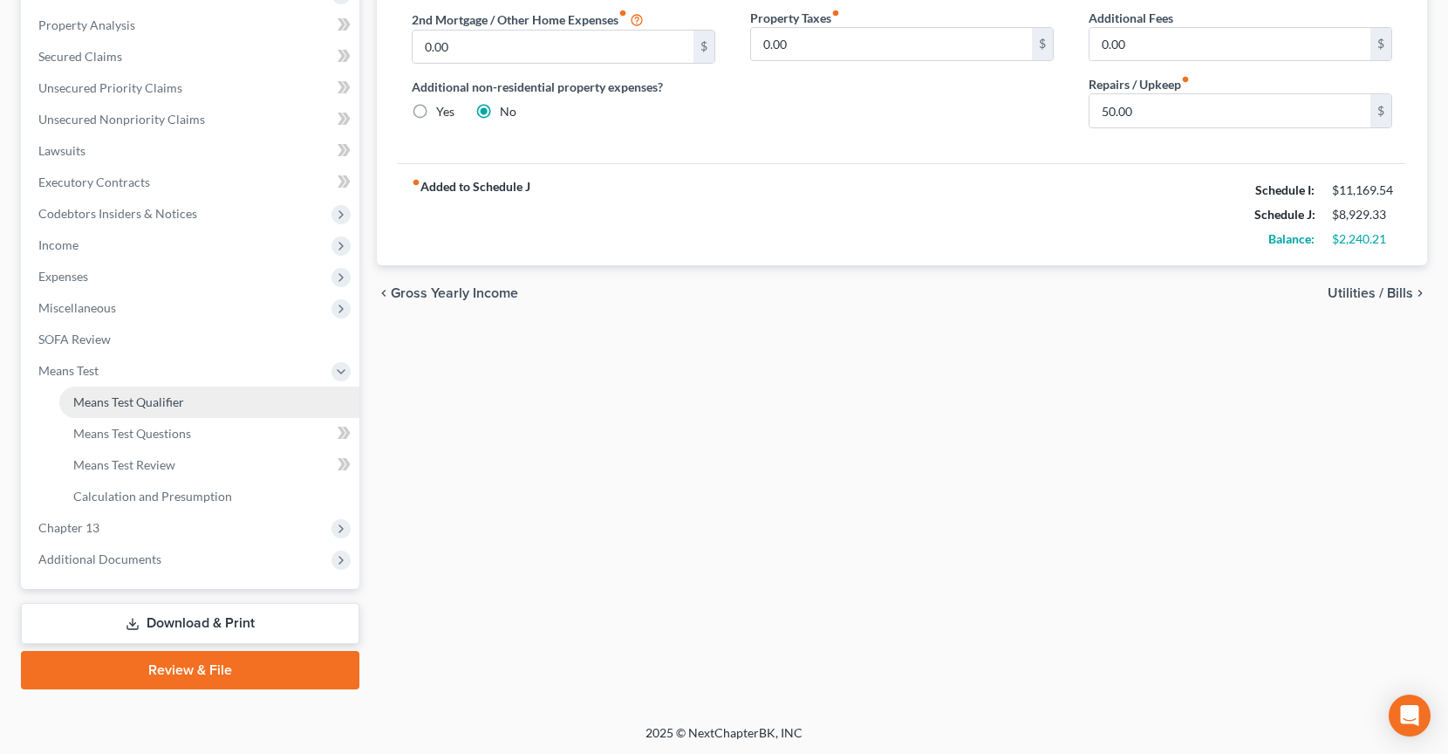
click at [102, 401] on span "Means Test Qualifier" at bounding box center [128, 401] width 111 height 15
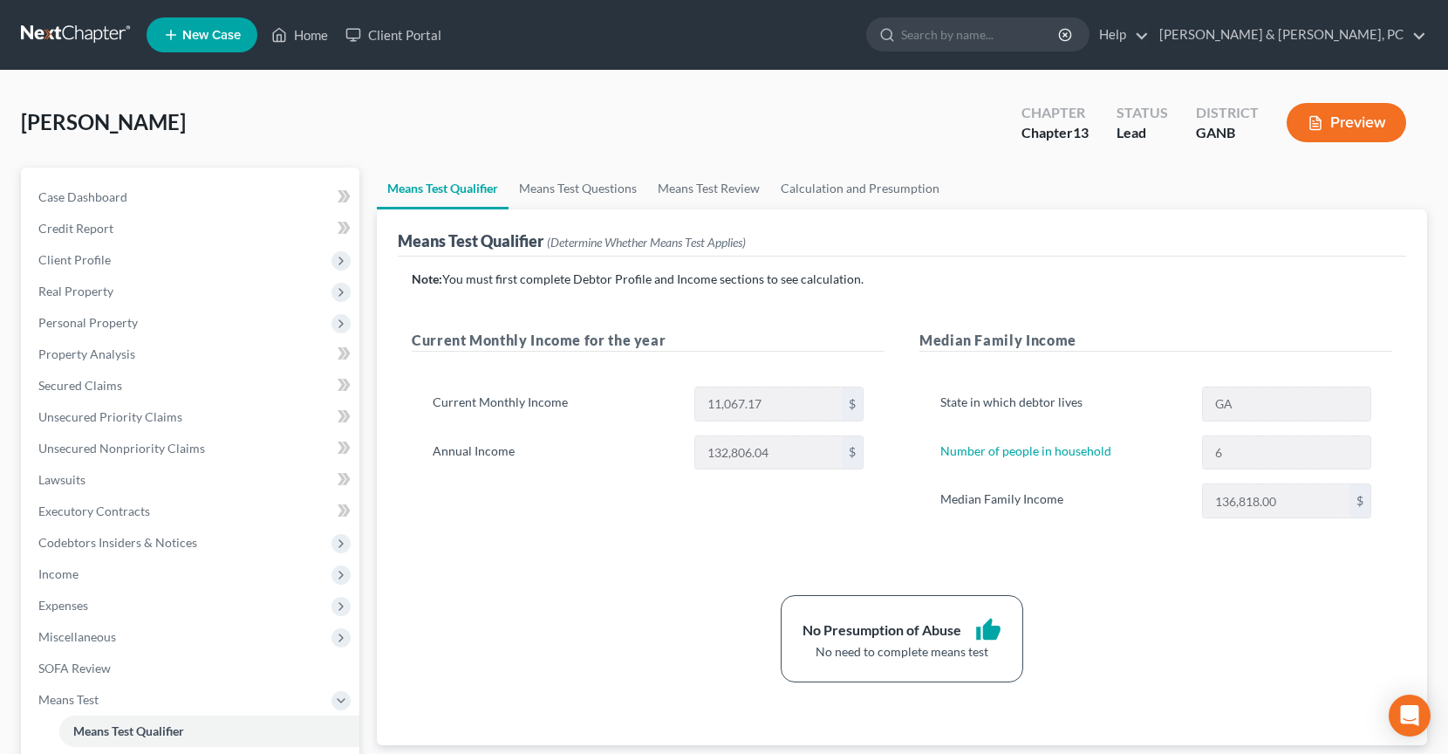
click at [574, 516] on div "Current Monthly Income for the year Current Monthly Income 11,067.17 $ Annual I…" at bounding box center [648, 441] width 508 height 223
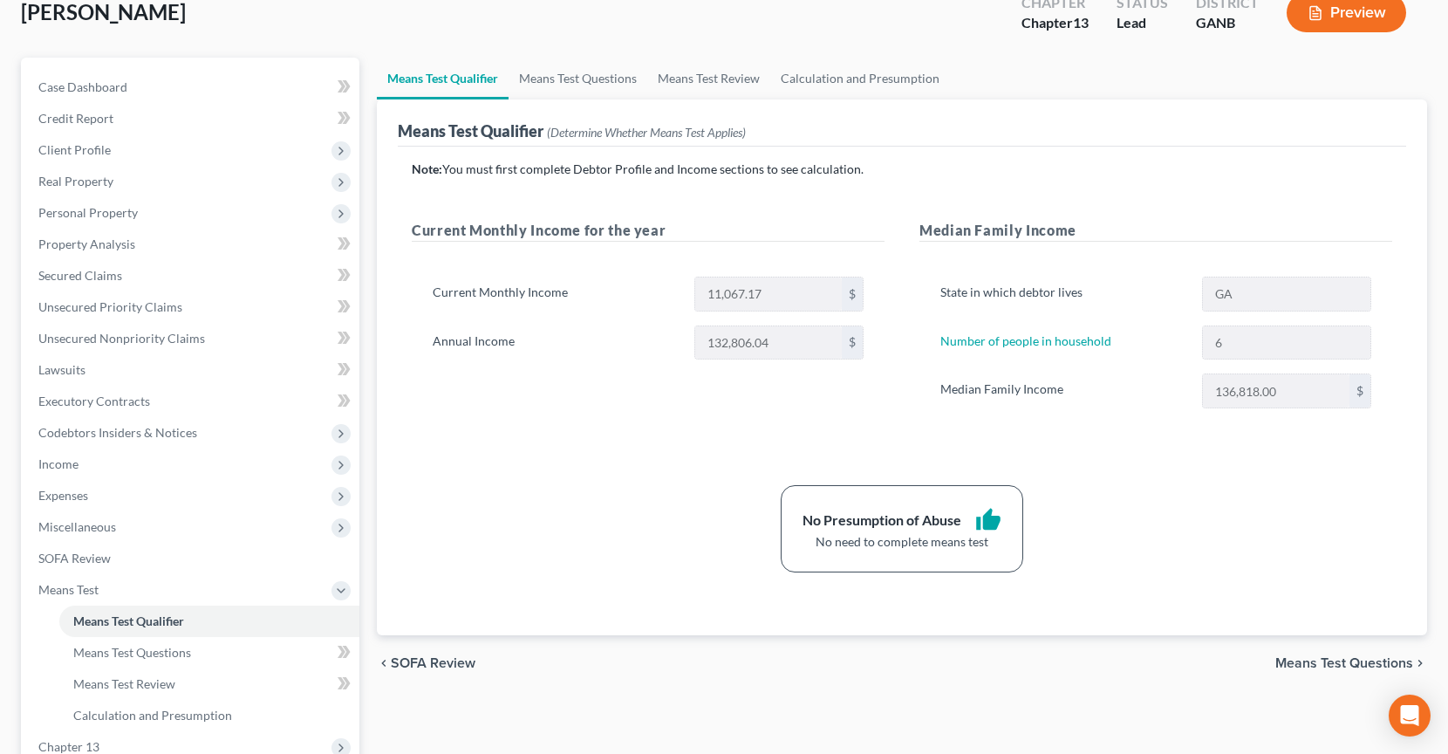
scroll to position [112, 0]
click at [128, 585] on span "Means Test" at bounding box center [191, 587] width 335 height 31
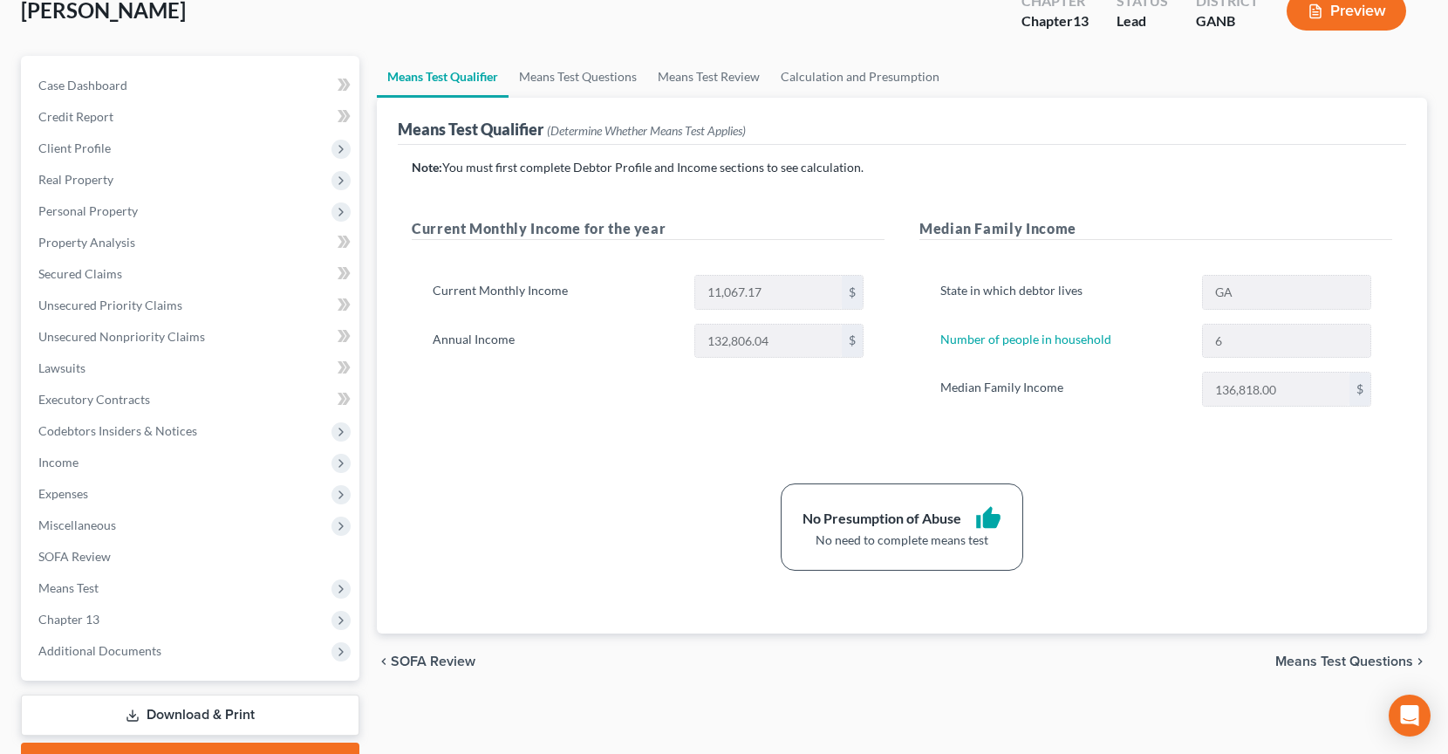
click at [577, 496] on div "No Presumption of Abuse thumb_up No need to complete means test" at bounding box center [902, 526] width 998 height 87
click at [232, 338] on link "Unsecured Nonpriority Claims" at bounding box center [191, 336] width 335 height 31
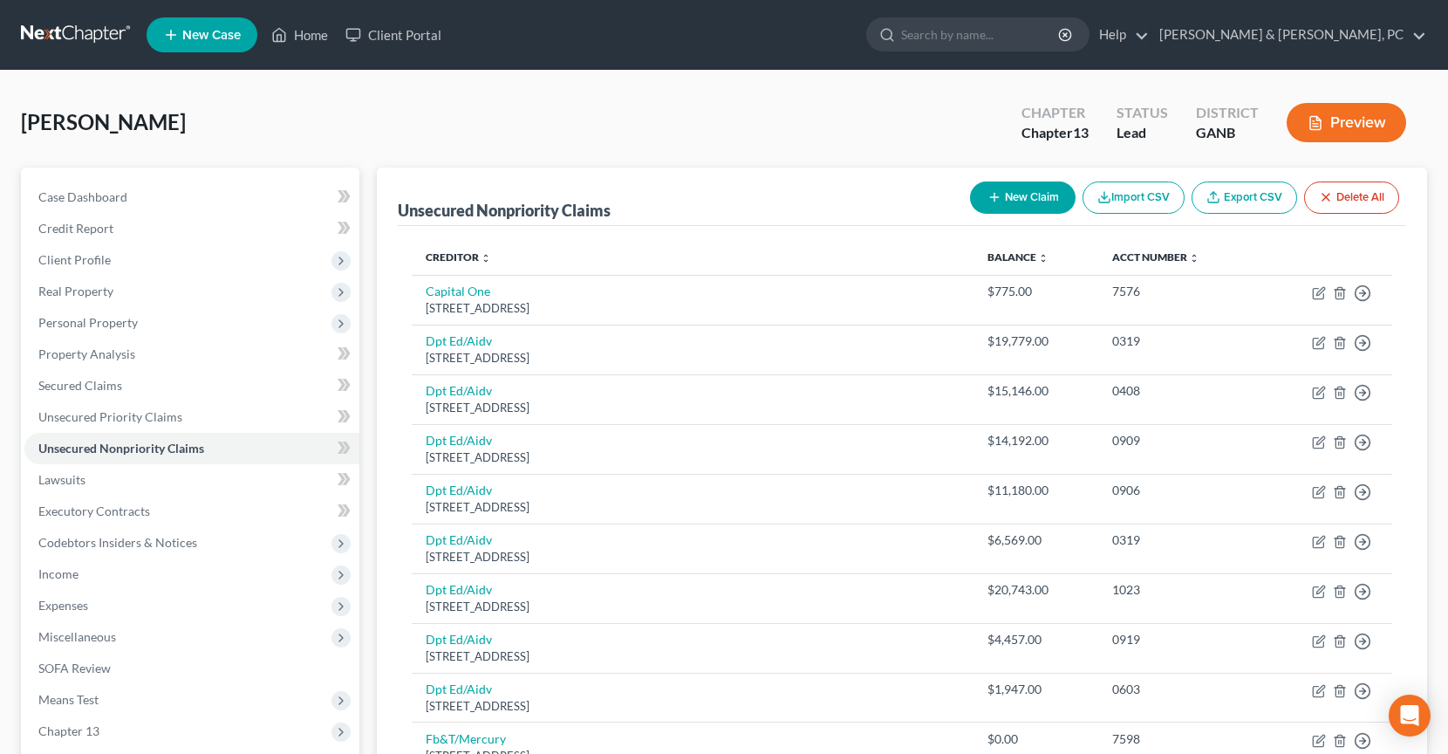
click at [1362, 127] on button "Preview" at bounding box center [1347, 122] width 120 height 39
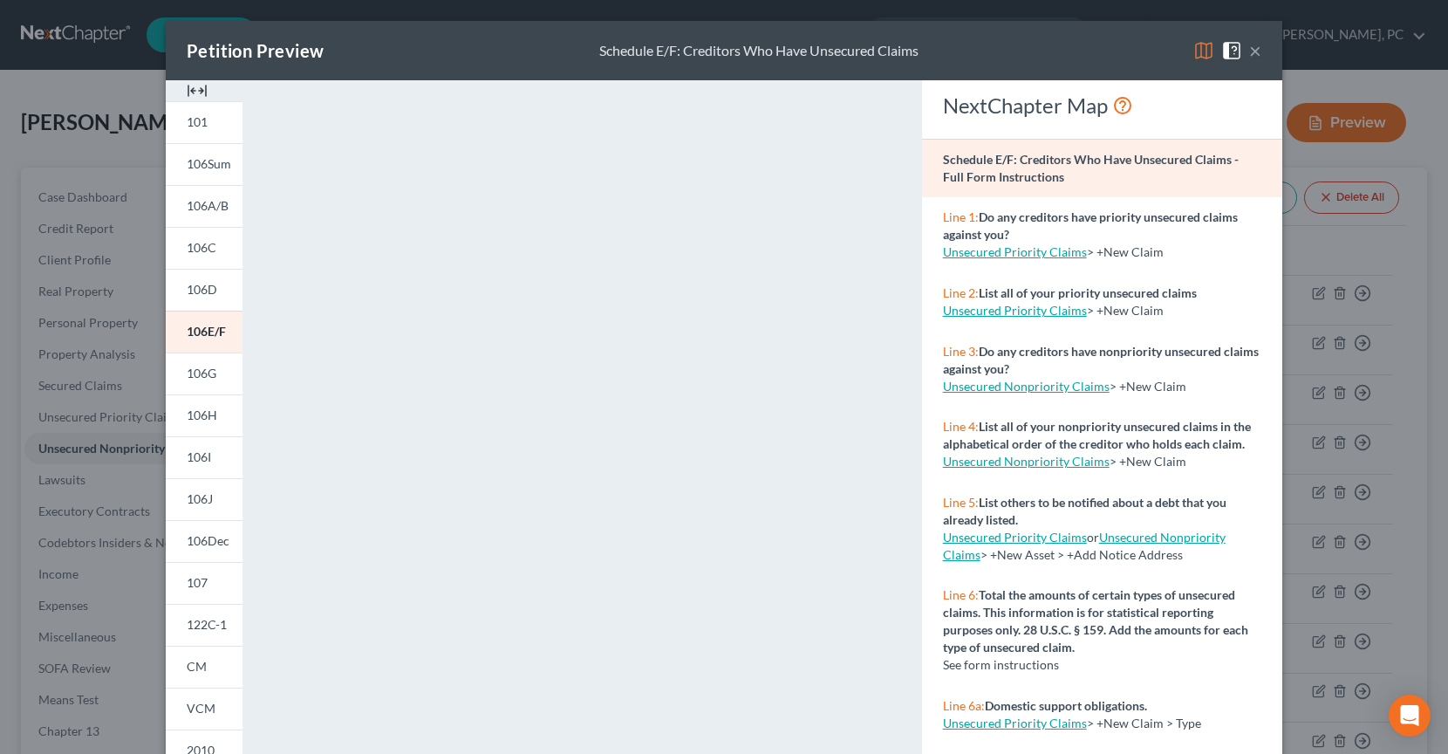
click at [1264, 51] on div "Petition Preview Schedule E/F: Creditors Who Have Unsecured Claims ×" at bounding box center [724, 50] width 1117 height 59
click at [1253, 54] on button "×" at bounding box center [1255, 50] width 12 height 21
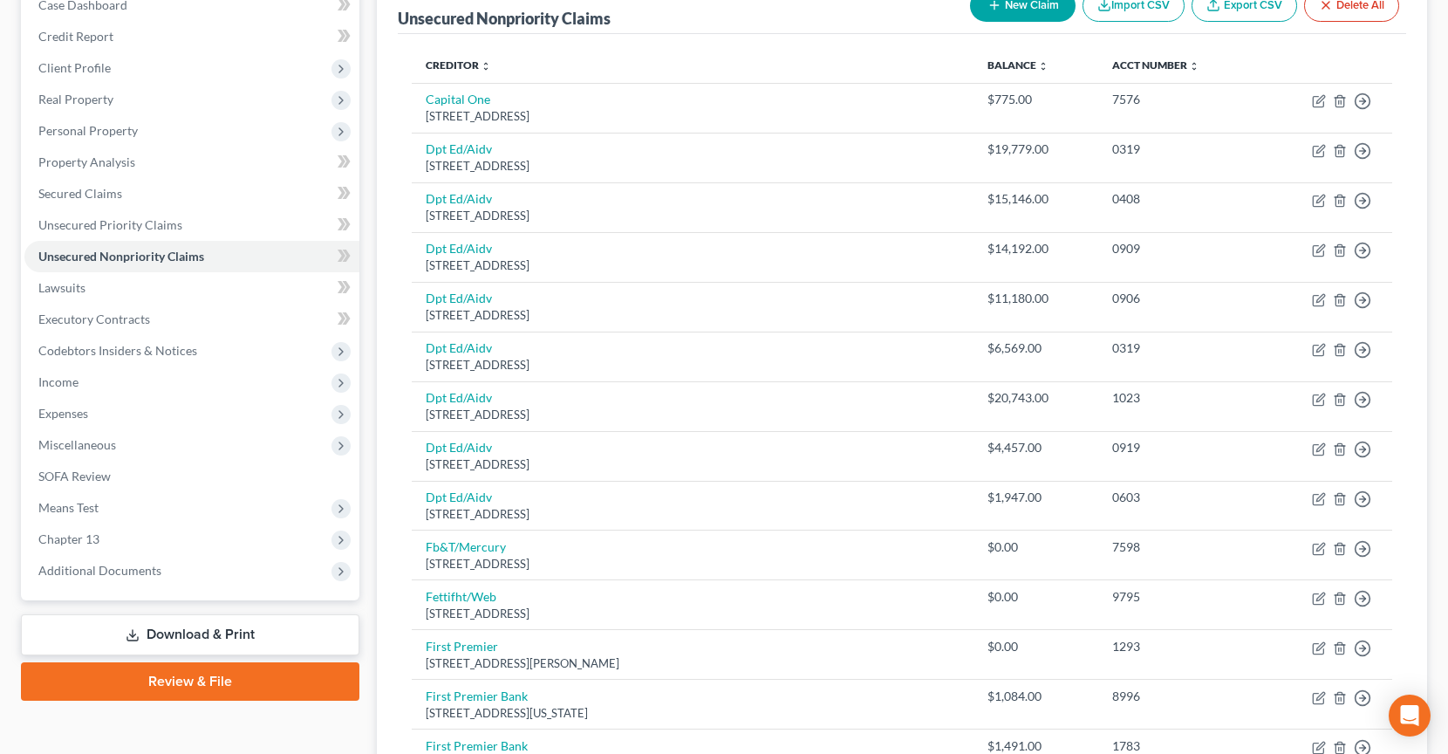
scroll to position [31, 0]
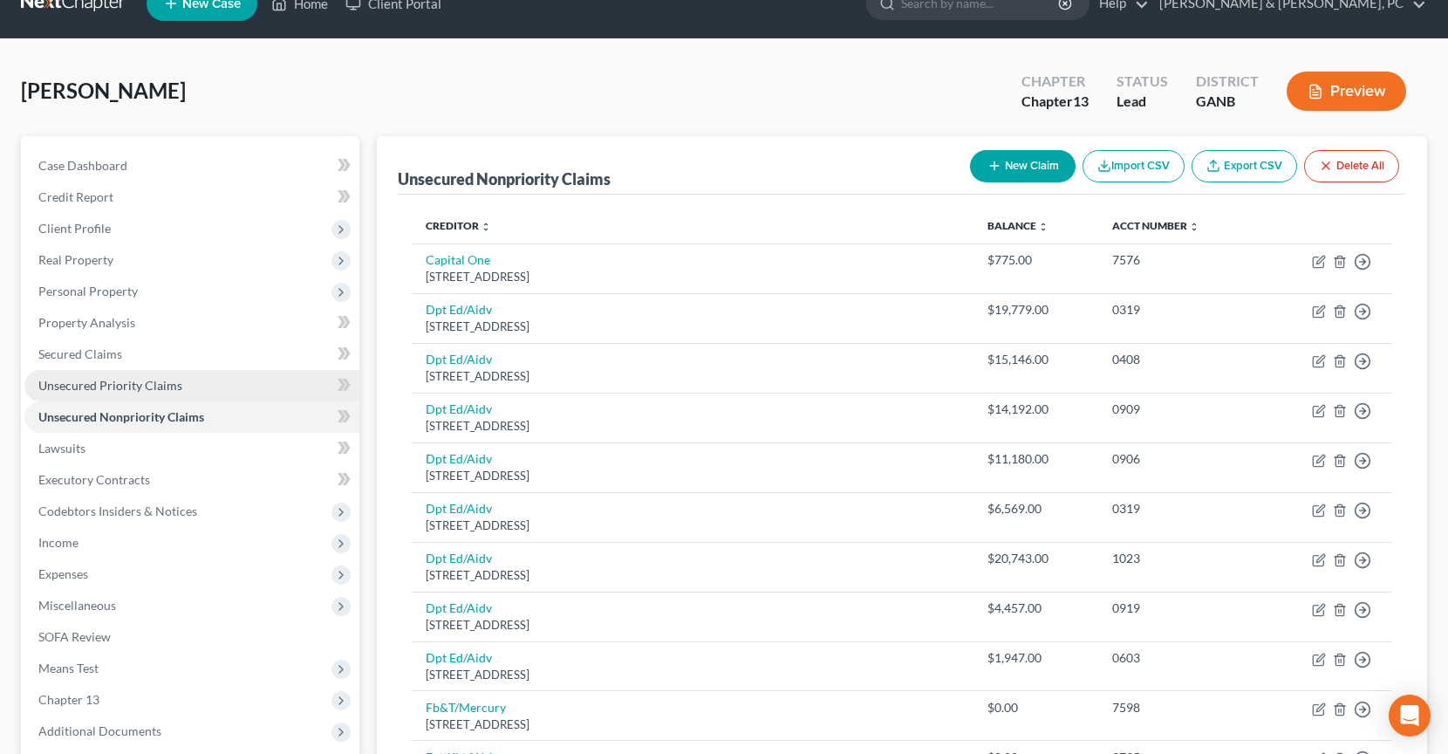
click at [158, 384] on span "Unsecured Priority Claims" at bounding box center [110, 385] width 144 height 15
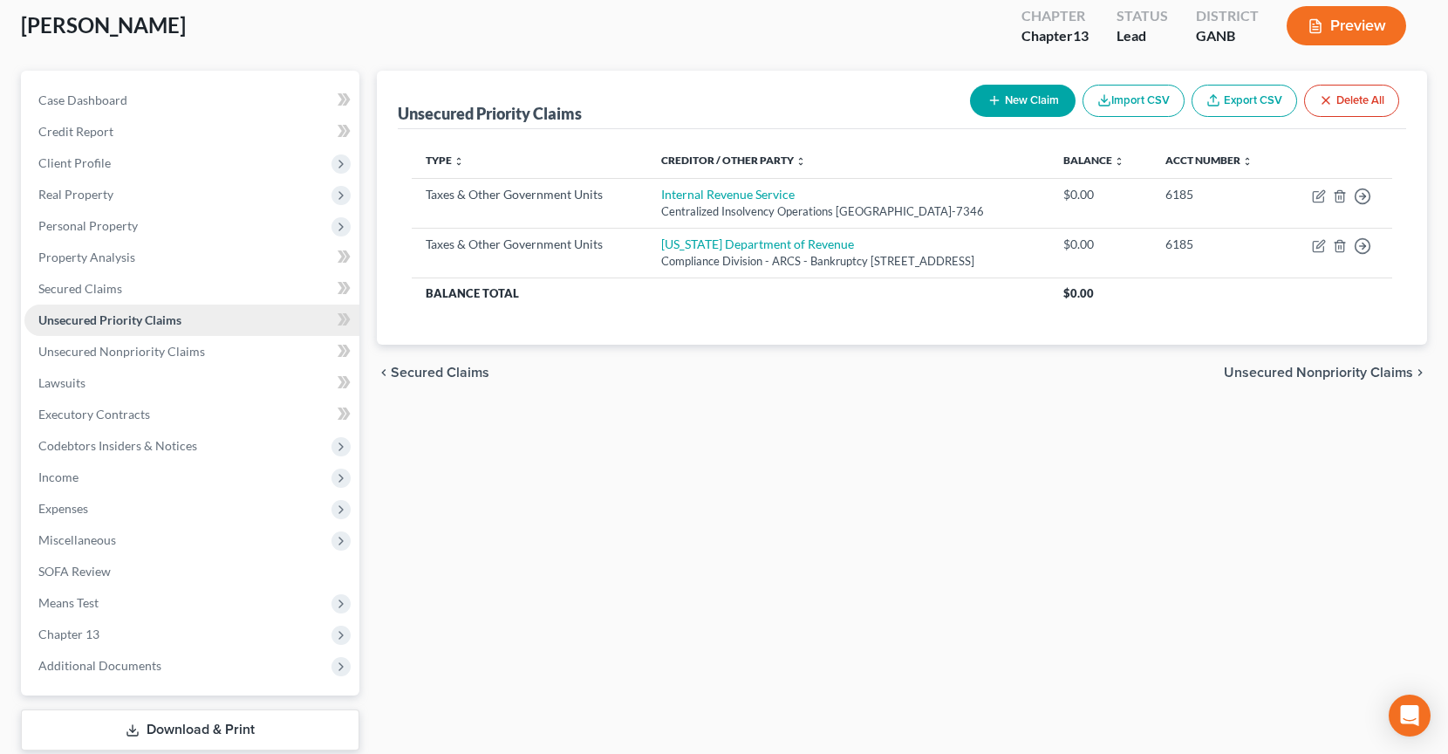
scroll to position [203, 0]
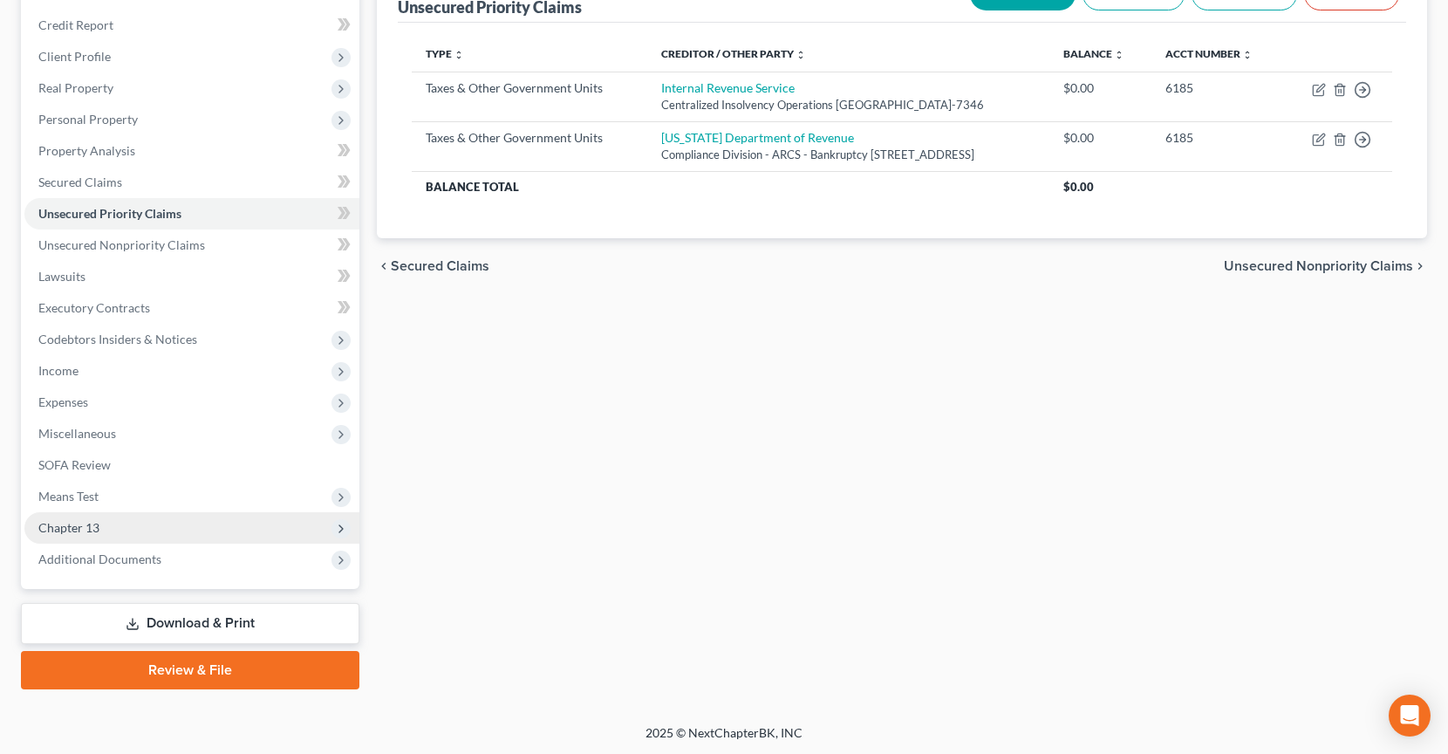
click at [169, 528] on span "Chapter 13" at bounding box center [191, 527] width 335 height 31
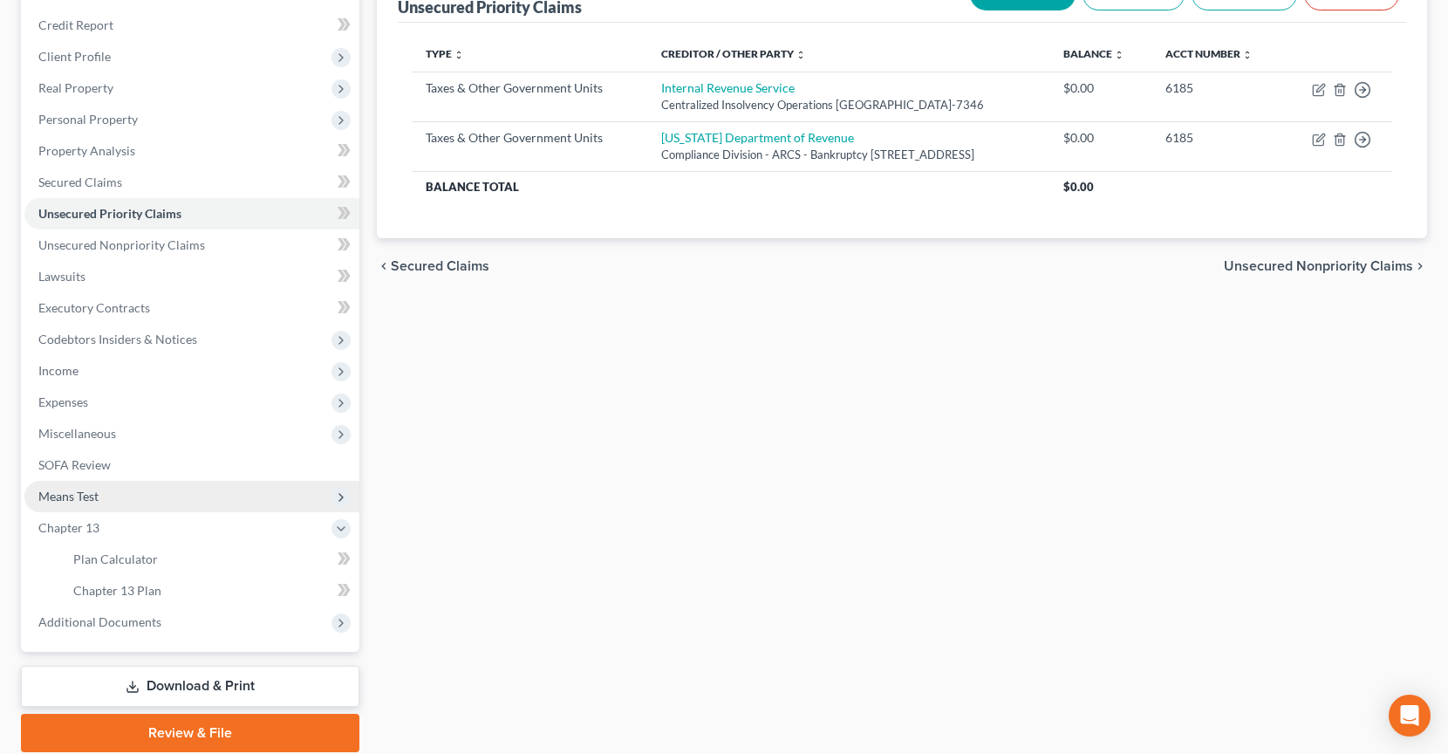
click at [154, 502] on span "Means Test" at bounding box center [191, 496] width 335 height 31
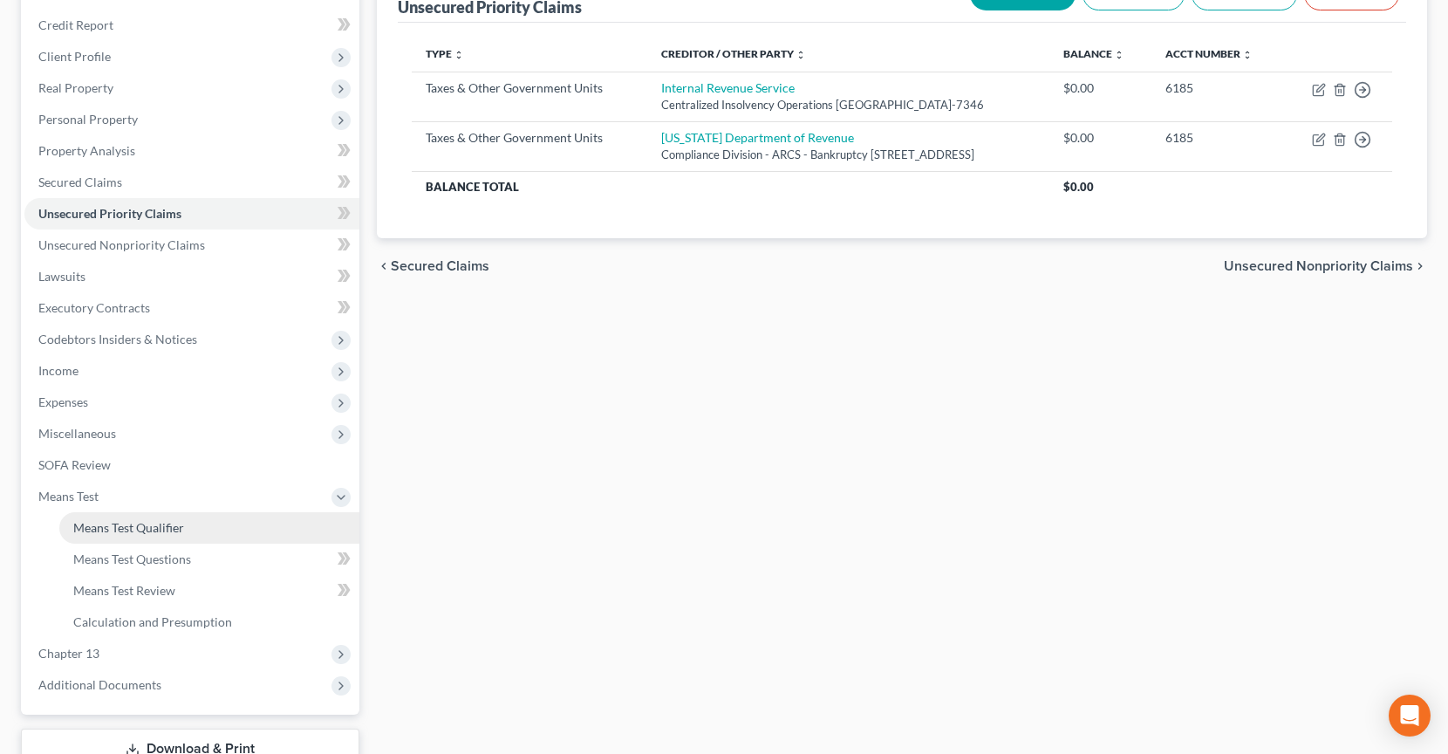
click at [154, 527] on span "Means Test Qualifier" at bounding box center [128, 527] width 111 height 15
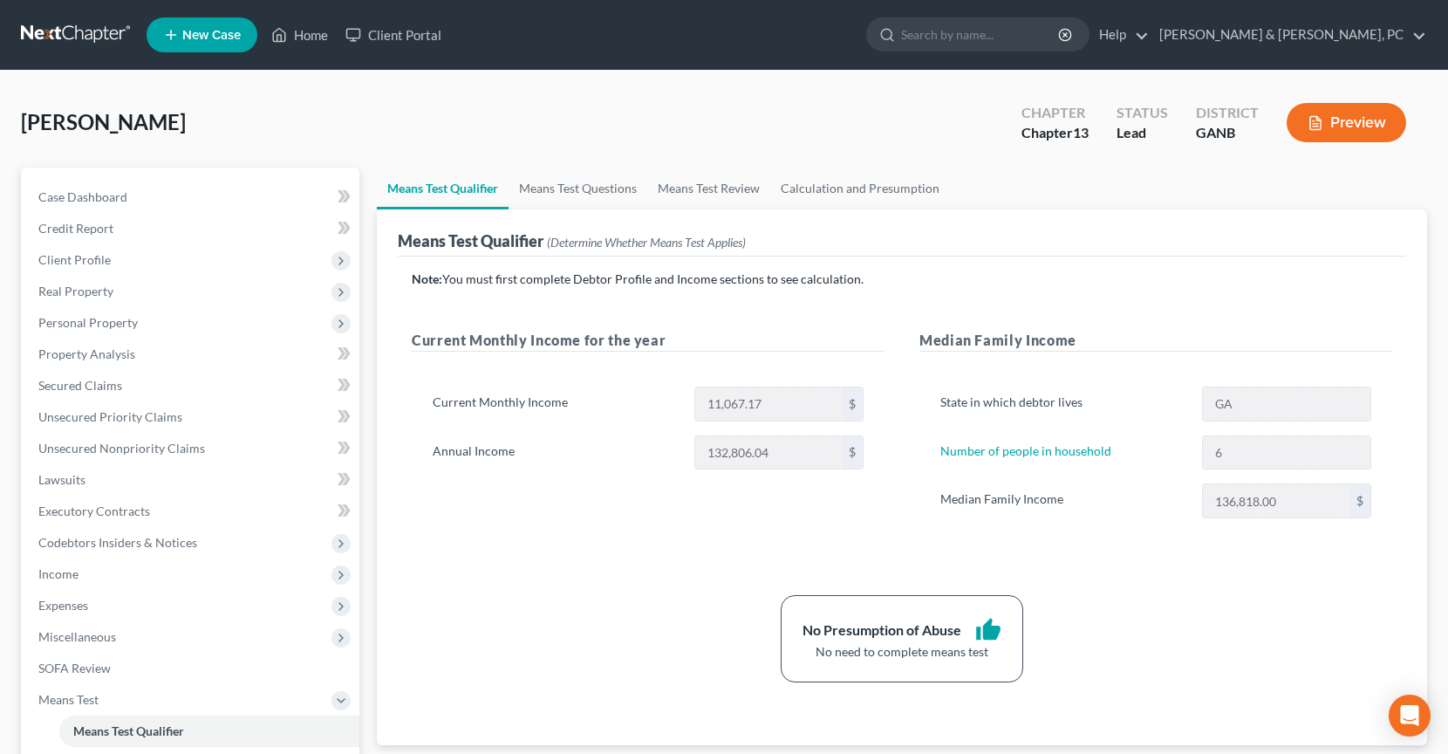
click at [97, 36] on link at bounding box center [77, 34] width 112 height 31
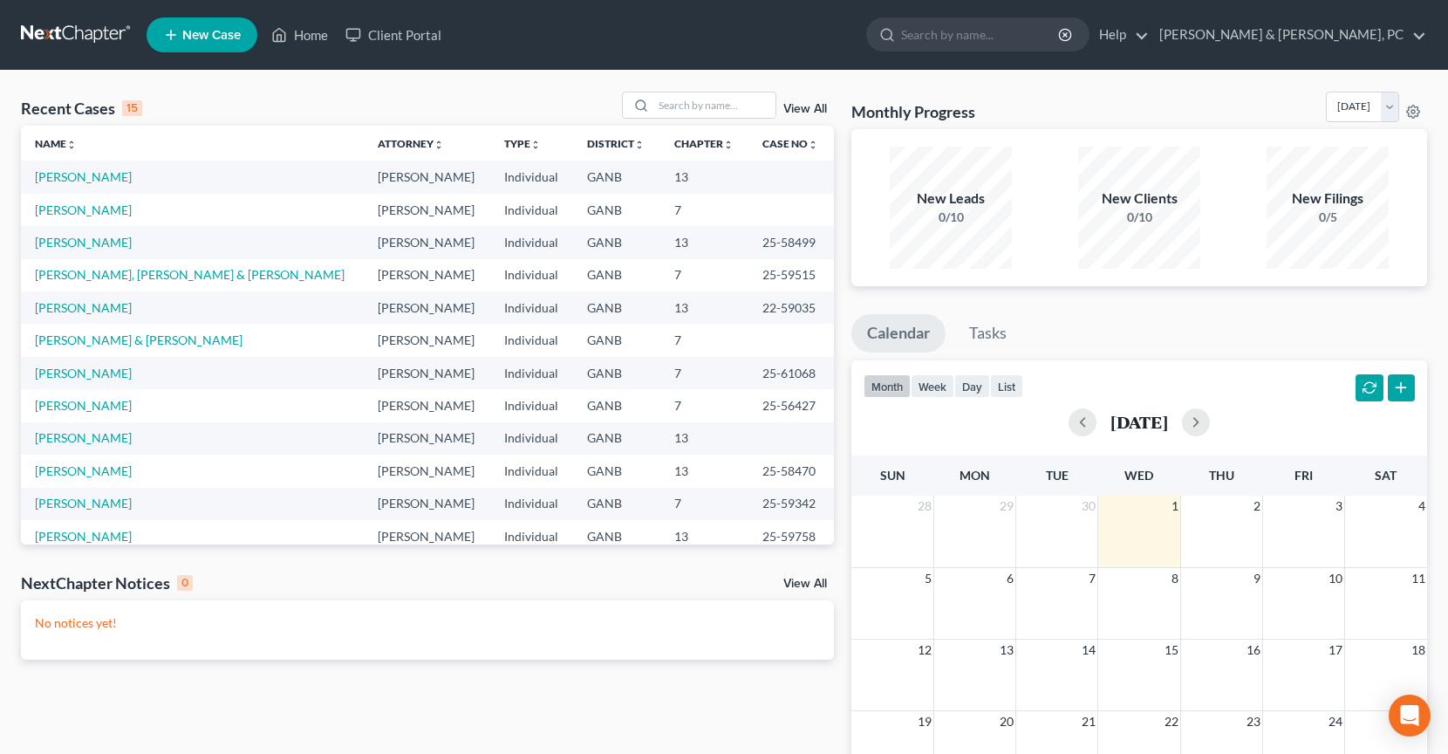
click at [75, 185] on td "[PERSON_NAME]" at bounding box center [192, 177] width 343 height 32
click at [72, 179] on link "[PERSON_NAME]" at bounding box center [83, 176] width 97 height 15
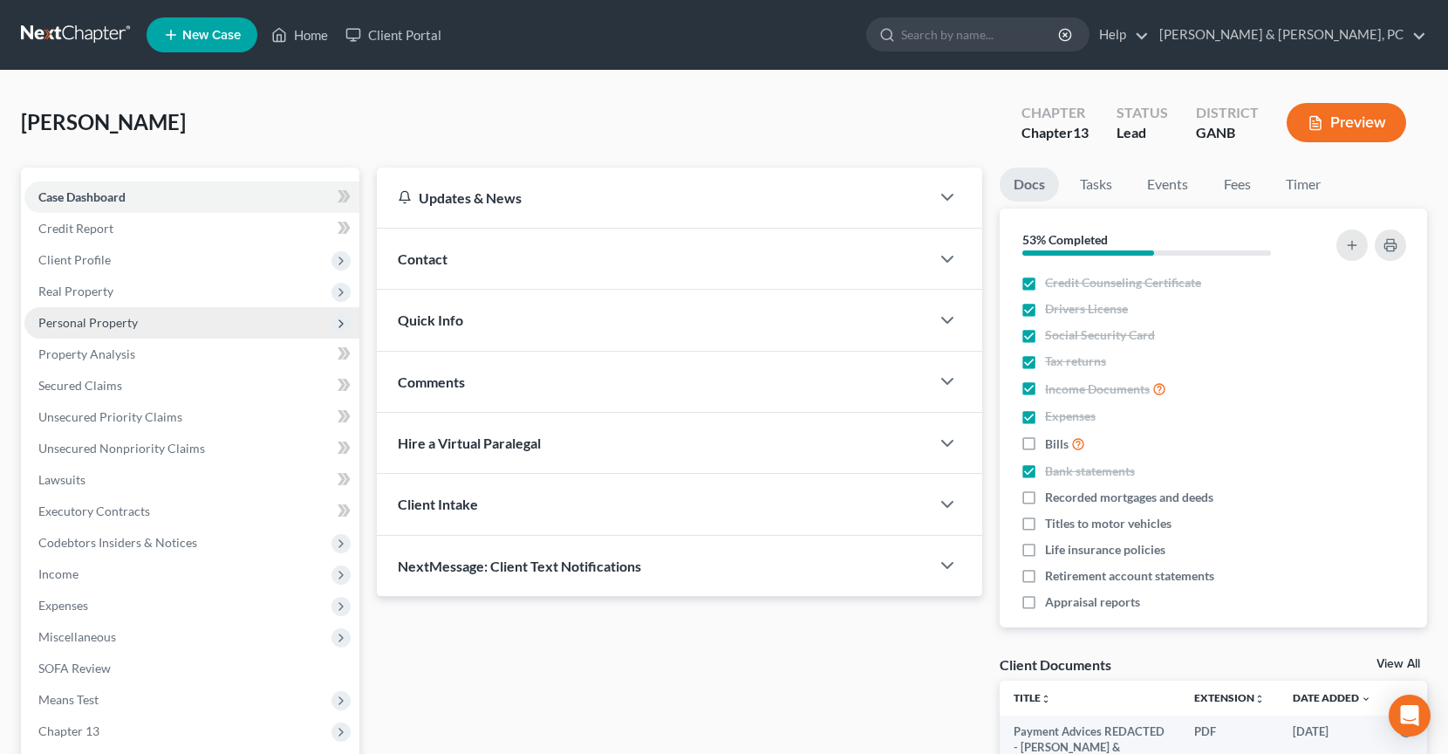
scroll to position [203, 0]
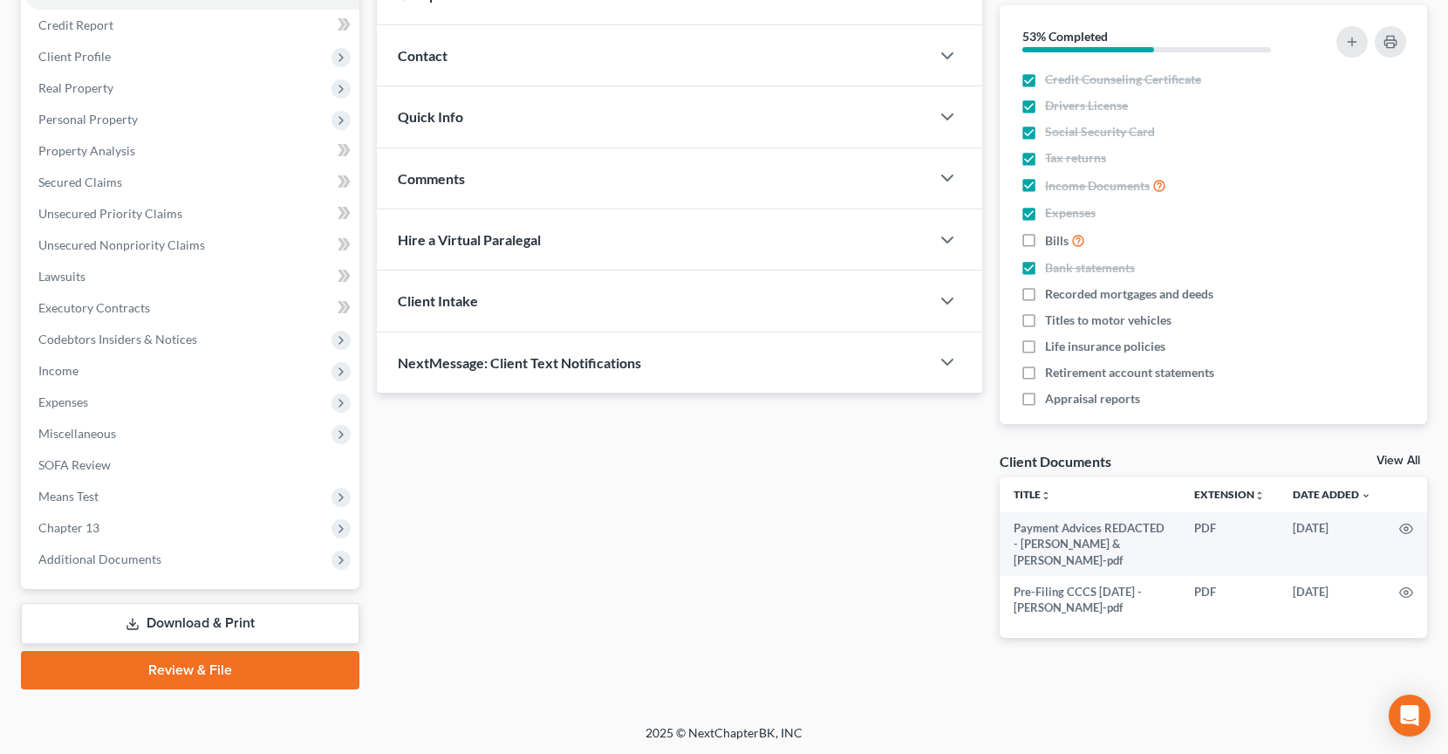
click at [201, 624] on link "Download & Print" at bounding box center [190, 623] width 338 height 41
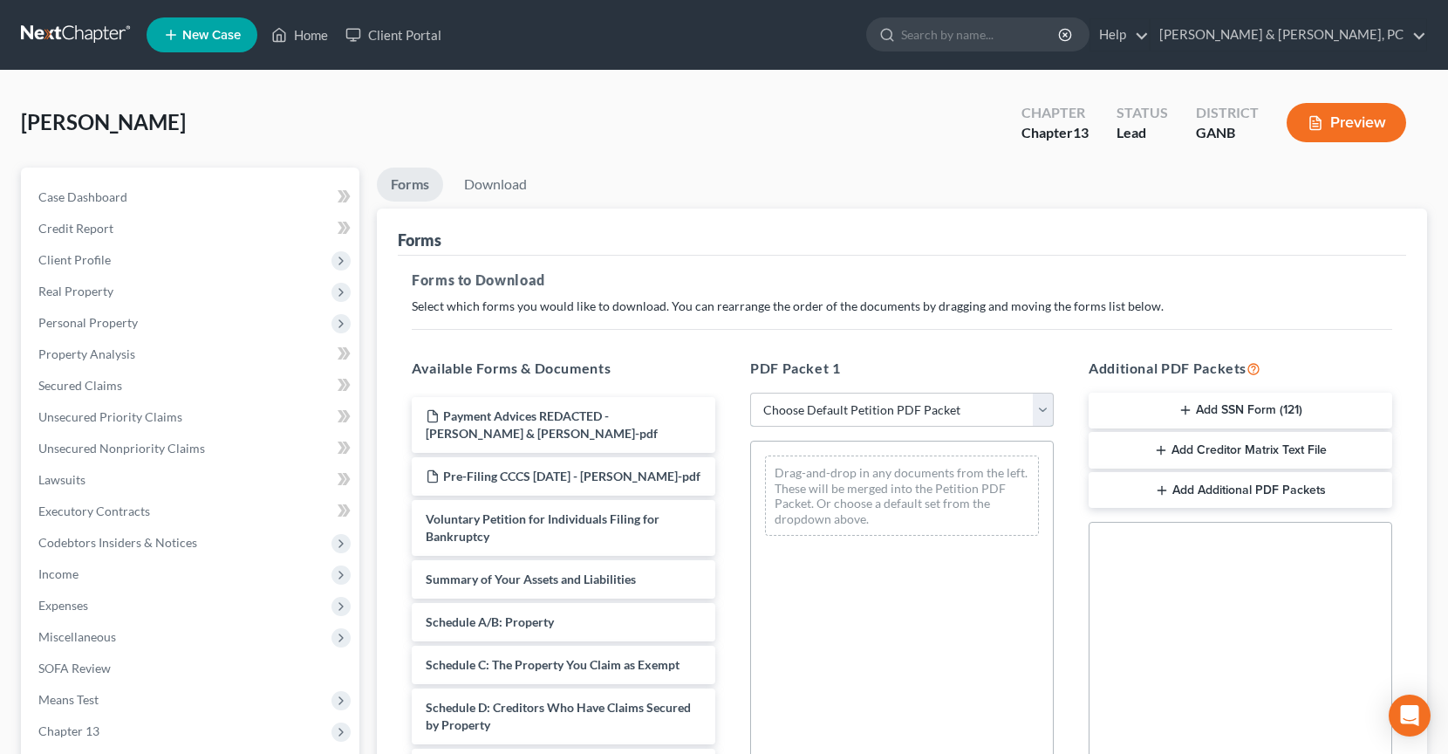
click at [804, 420] on select "Choose Default Petition PDF Packet Complete Bankruptcy Petition (all forms and …" at bounding box center [902, 410] width 304 height 35
select select "0"
click at [750, 393] on select "Choose Default Petition PDF Packet Complete Bankruptcy Petition (all forms and …" at bounding box center [902, 410] width 304 height 35
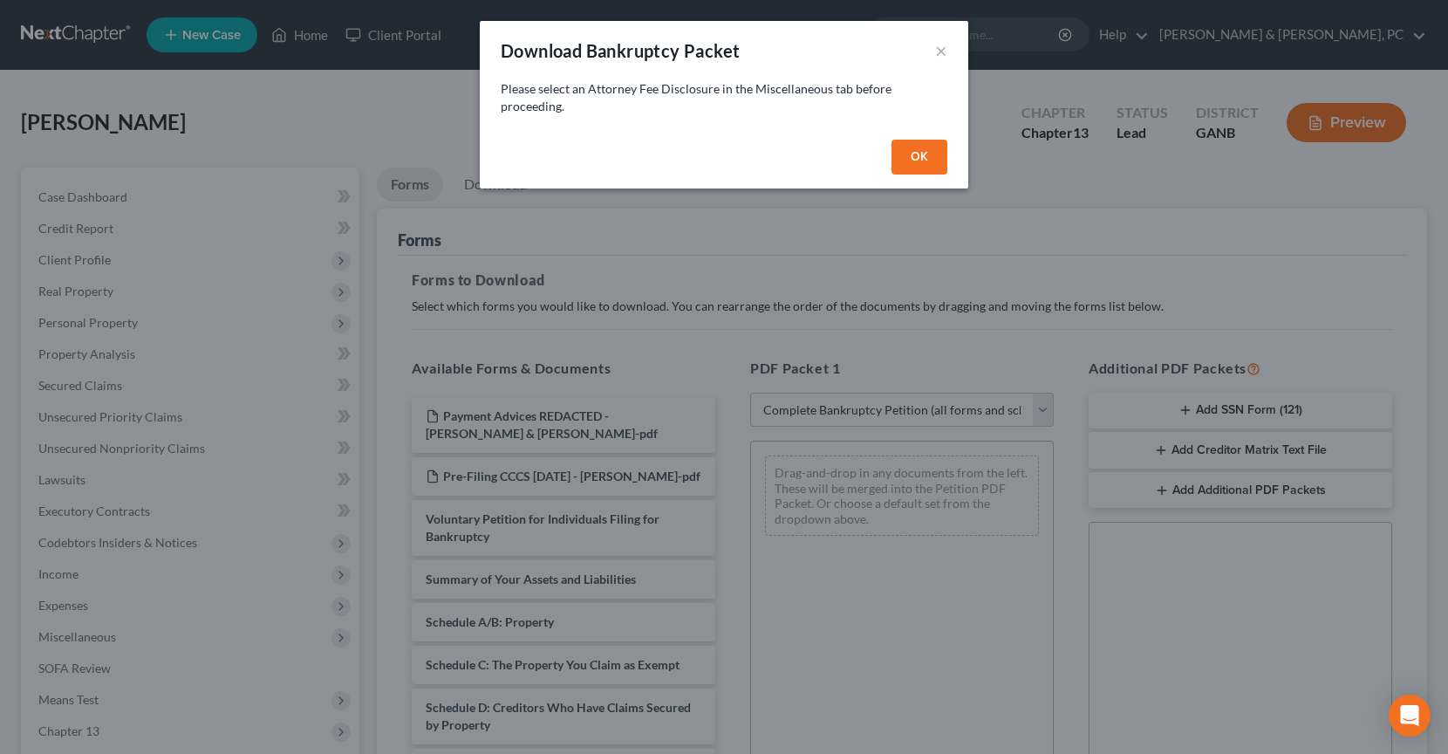
click at [923, 160] on button "OK" at bounding box center [920, 157] width 56 height 35
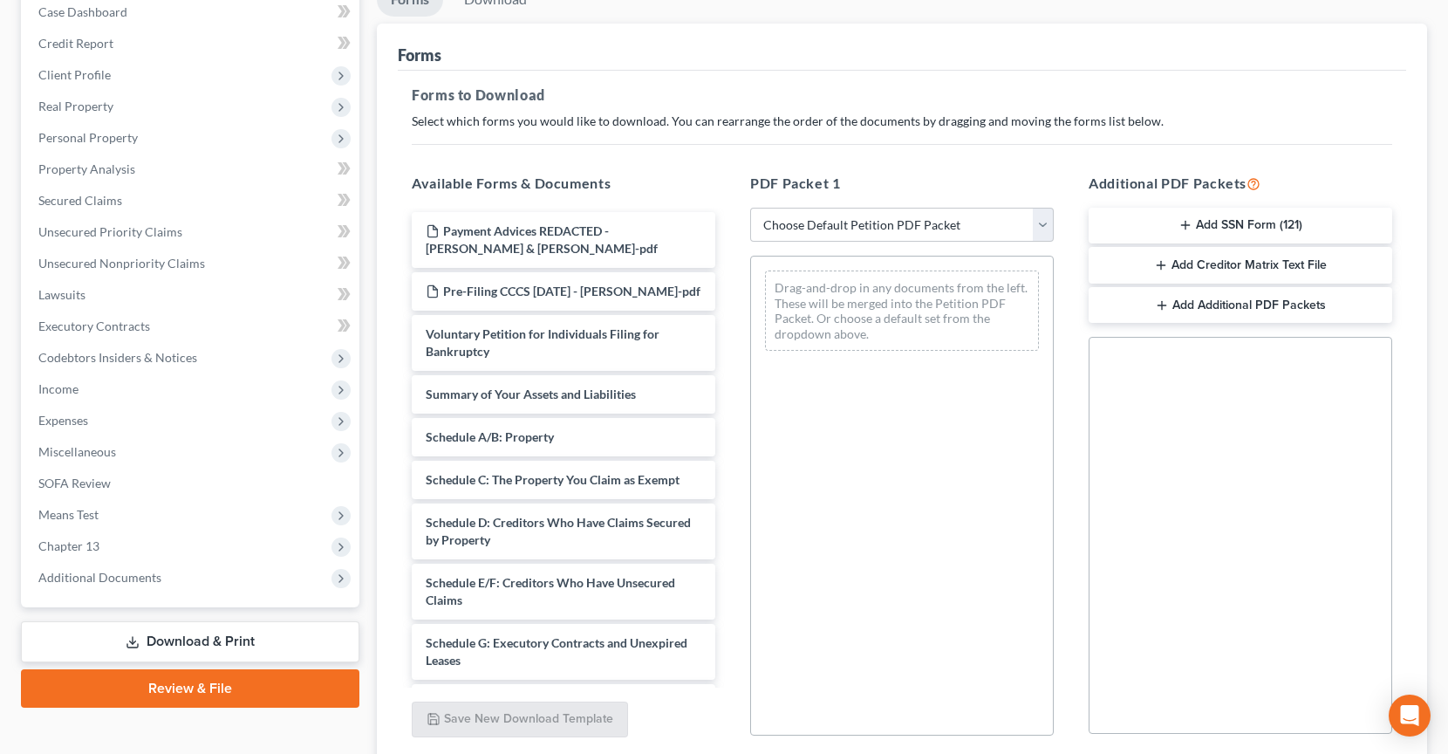
scroll to position [239, 0]
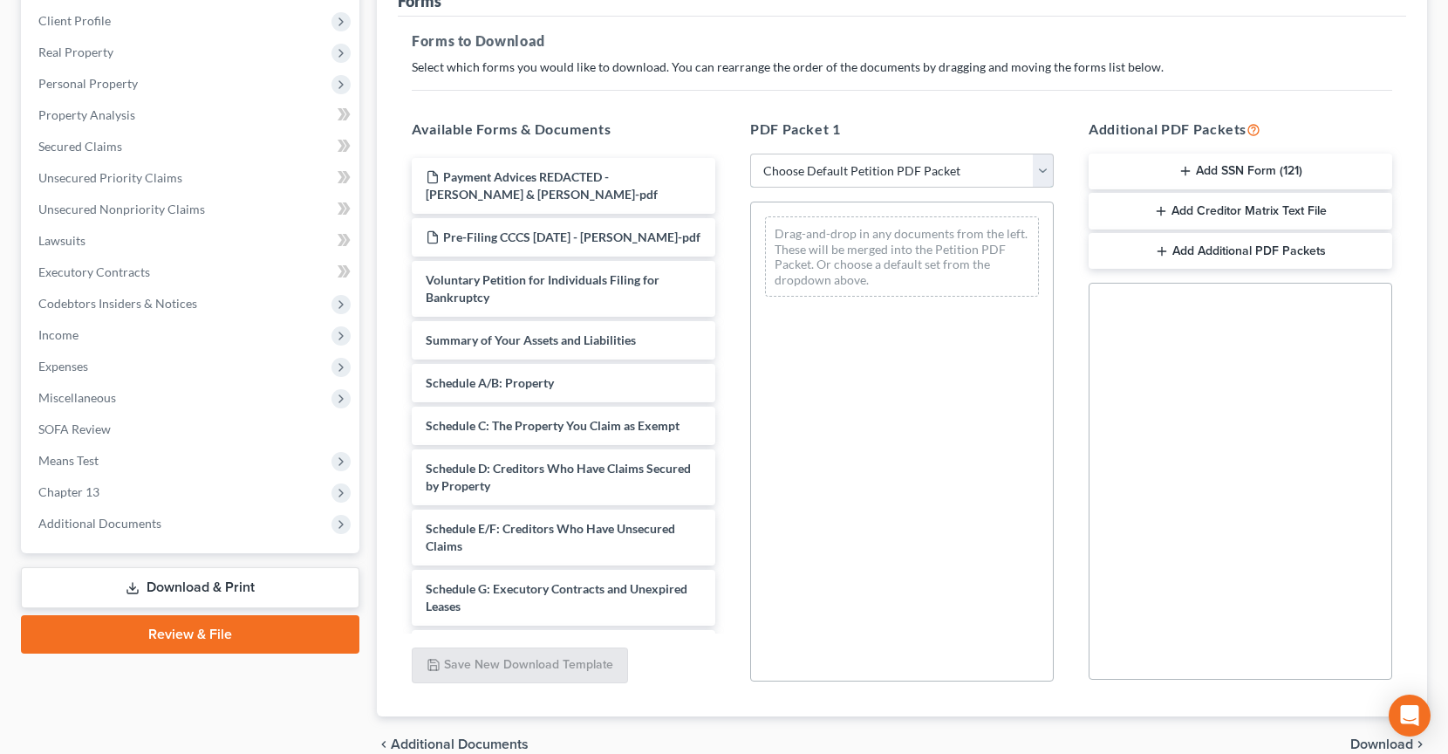
click at [793, 168] on select "Choose Default Petition PDF Packet Complete Bankruptcy Petition (all forms and …" at bounding box center [902, 171] width 304 height 35
select select "0"
click at [750, 154] on select "Choose Default Petition PDF Packet Complete Bankruptcy Petition (all forms and …" at bounding box center [902, 171] width 304 height 35
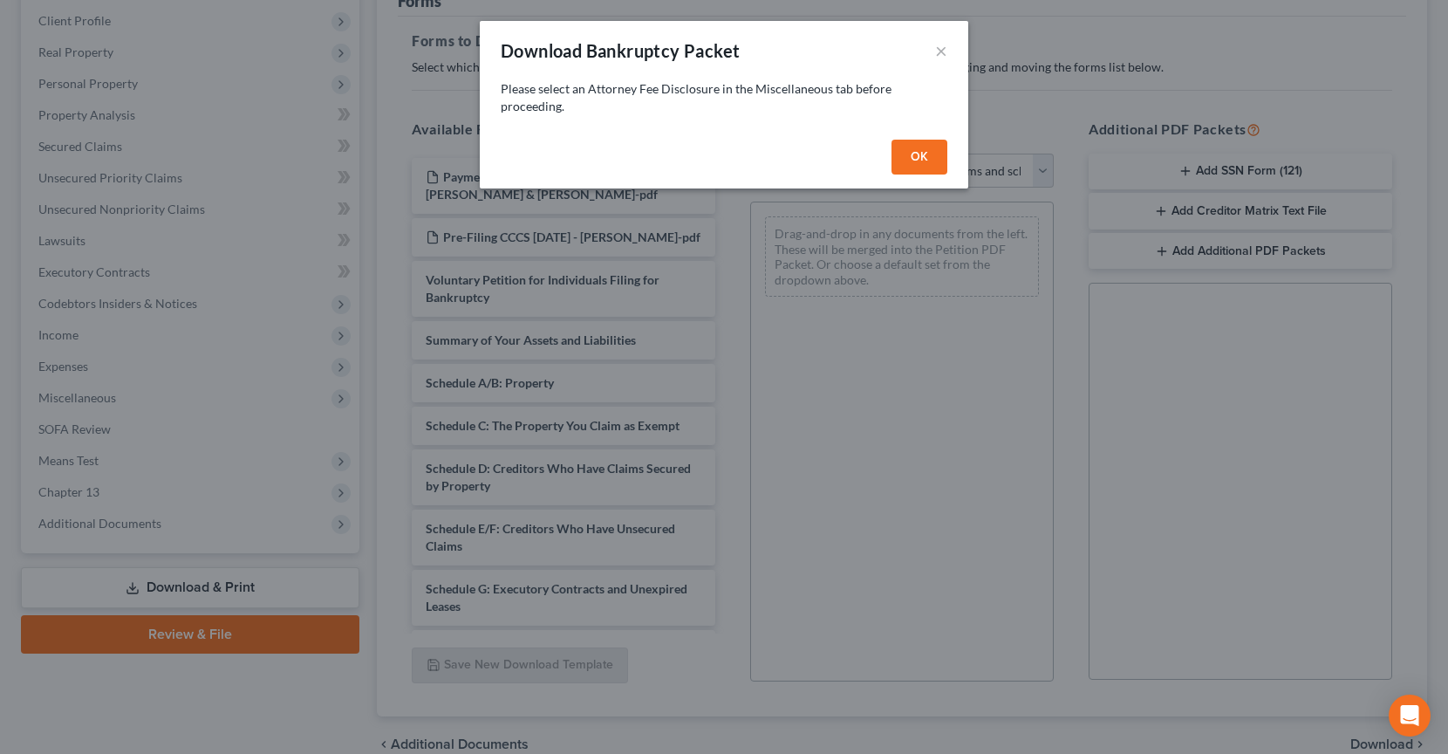
click at [921, 154] on button "OK" at bounding box center [920, 157] width 56 height 35
select select
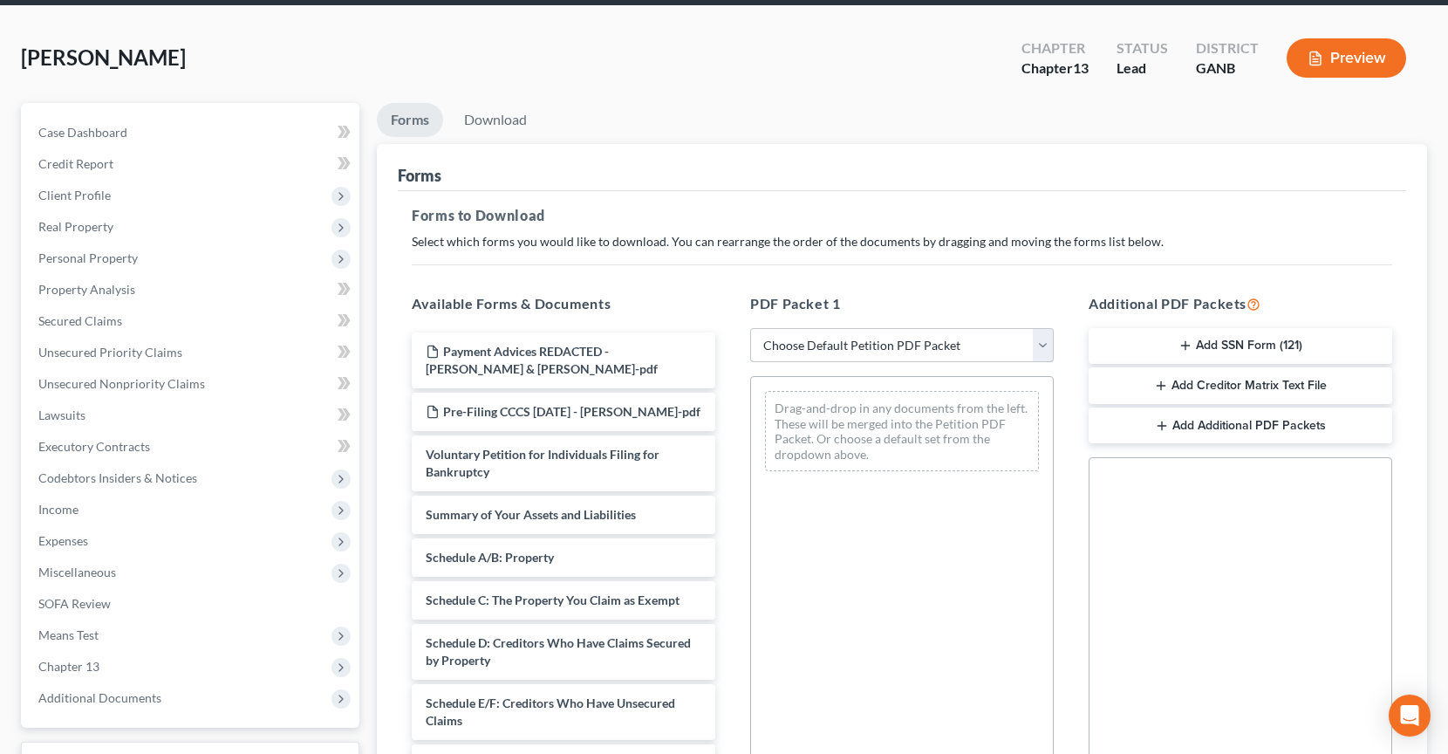
scroll to position [0, 0]
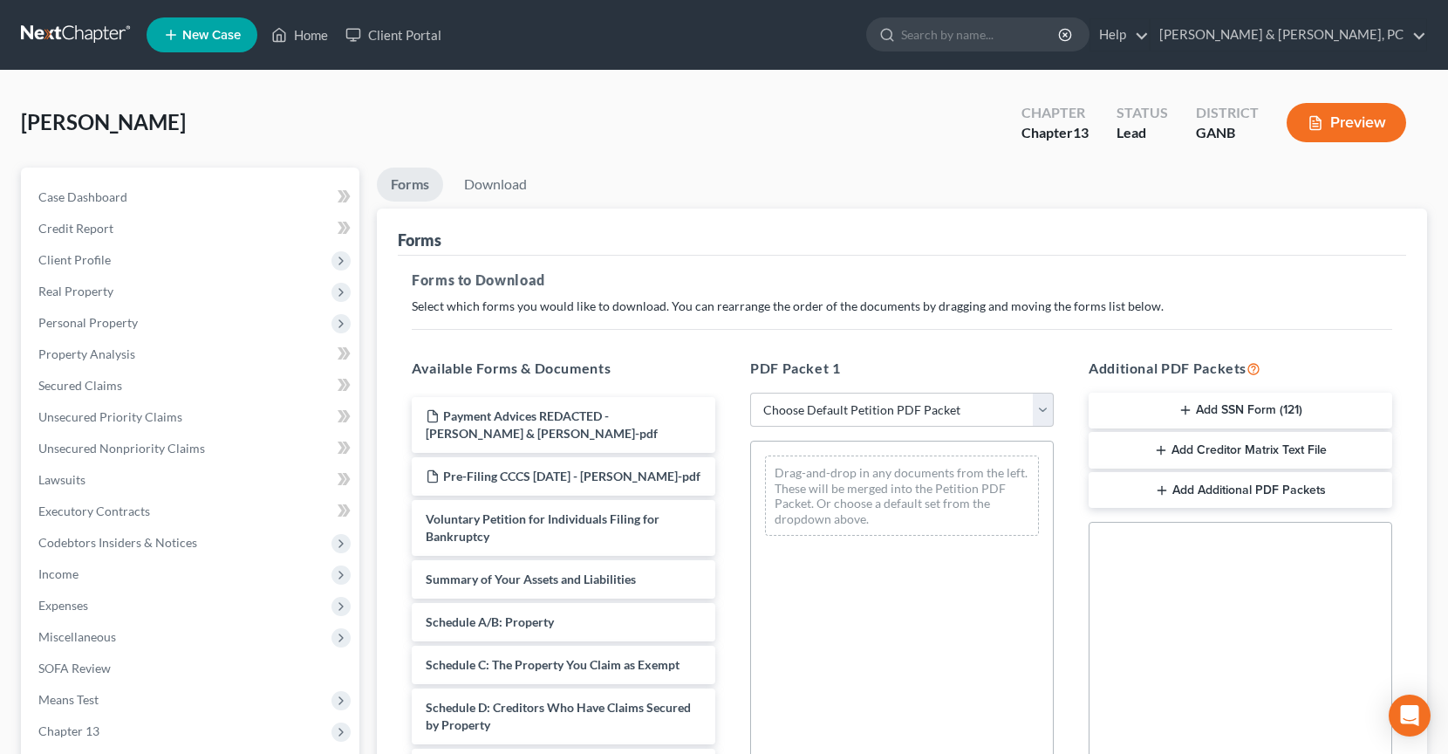
click at [93, 27] on link at bounding box center [77, 34] width 112 height 31
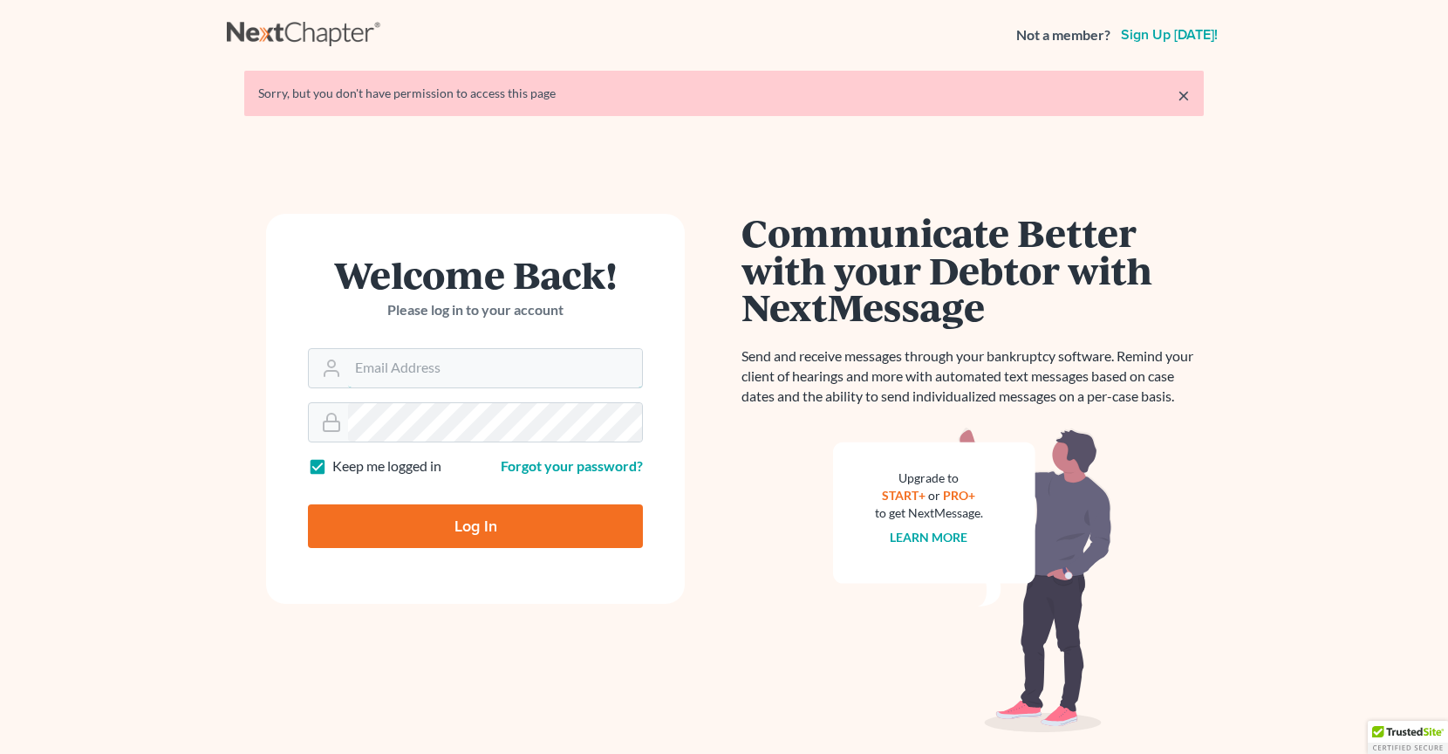
type input "[PERSON_NAME][EMAIL_ADDRESS][DOMAIN_NAME]"
click at [465, 519] on input "Log In" at bounding box center [475, 526] width 335 height 44
type input "Thinking..."
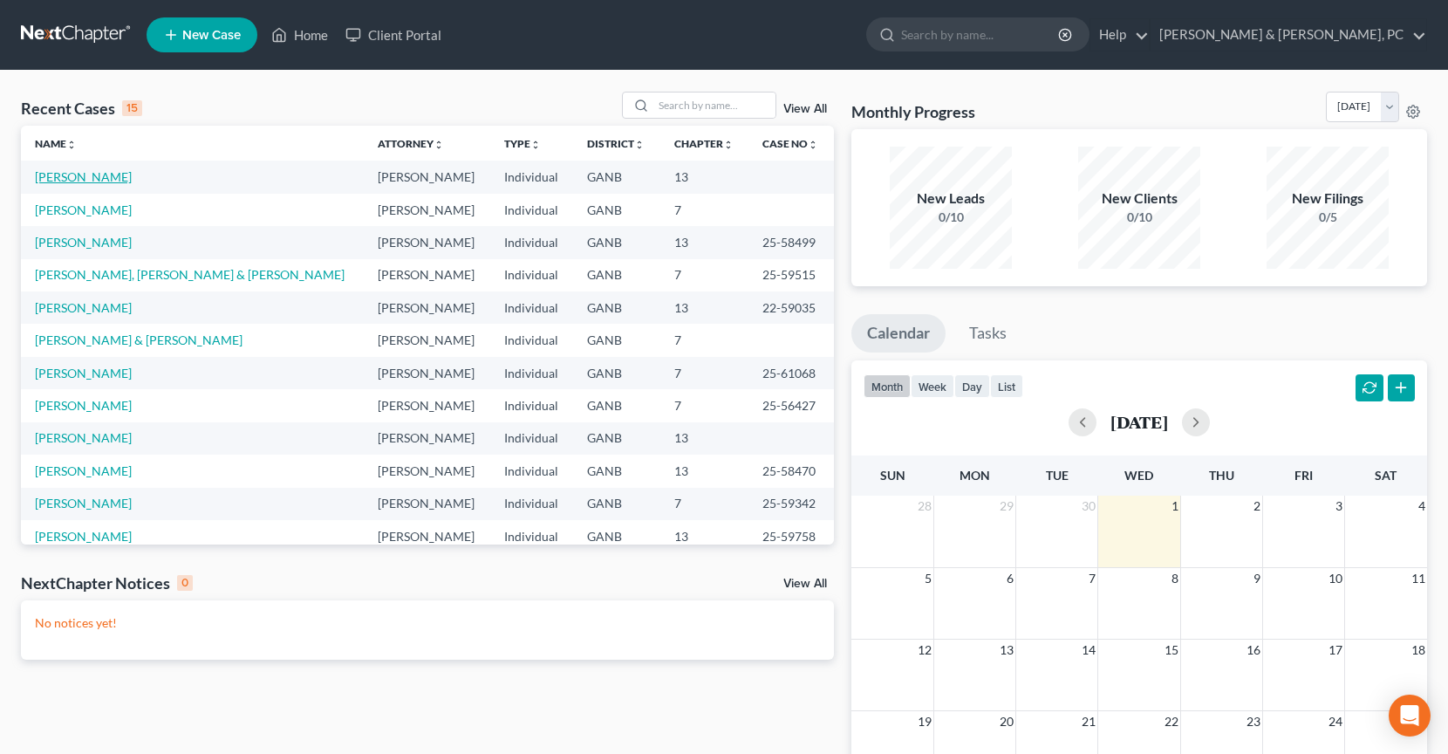
click at [100, 173] on link "[PERSON_NAME]" at bounding box center [83, 176] width 97 height 15
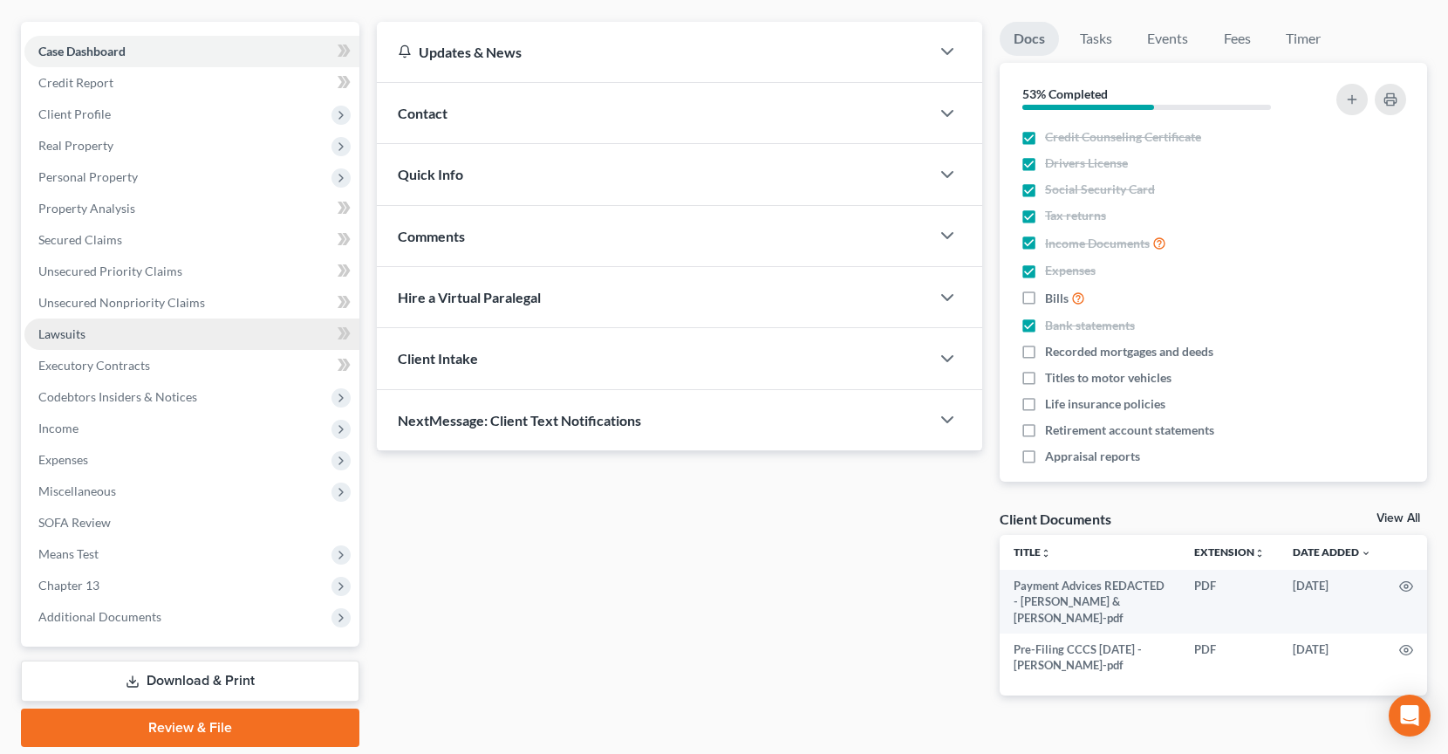
scroll to position [145, 0]
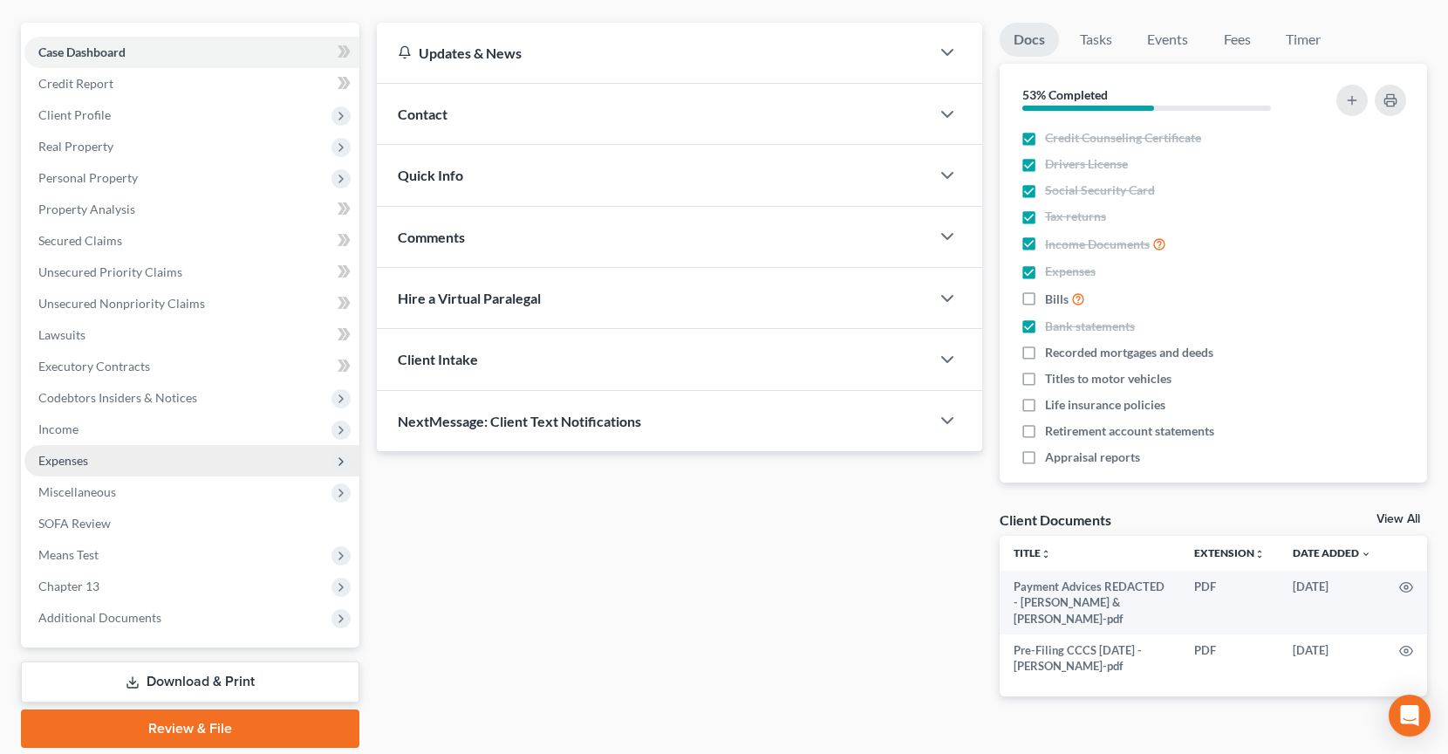
click at [141, 456] on span "Expenses" at bounding box center [191, 460] width 335 height 31
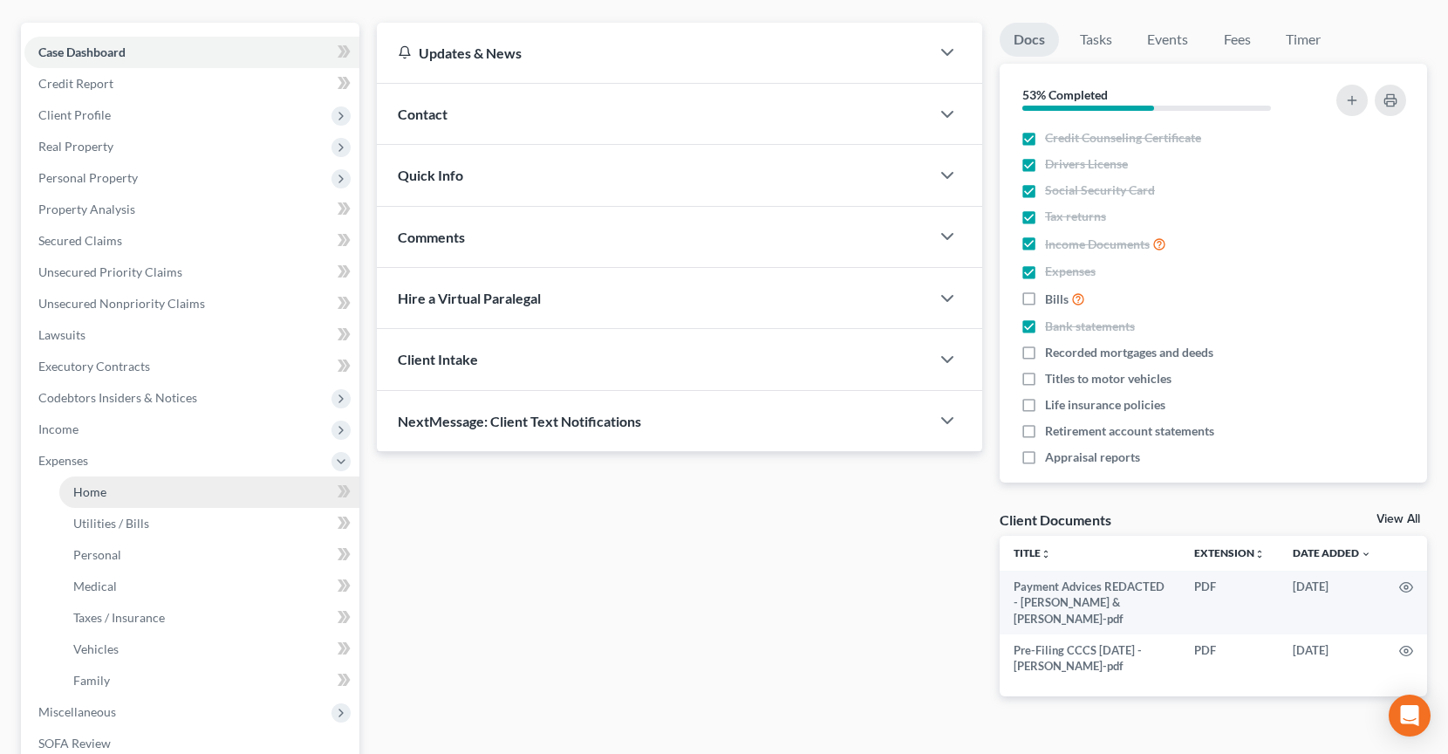
click at [152, 489] on link "Home" at bounding box center [209, 491] width 300 height 31
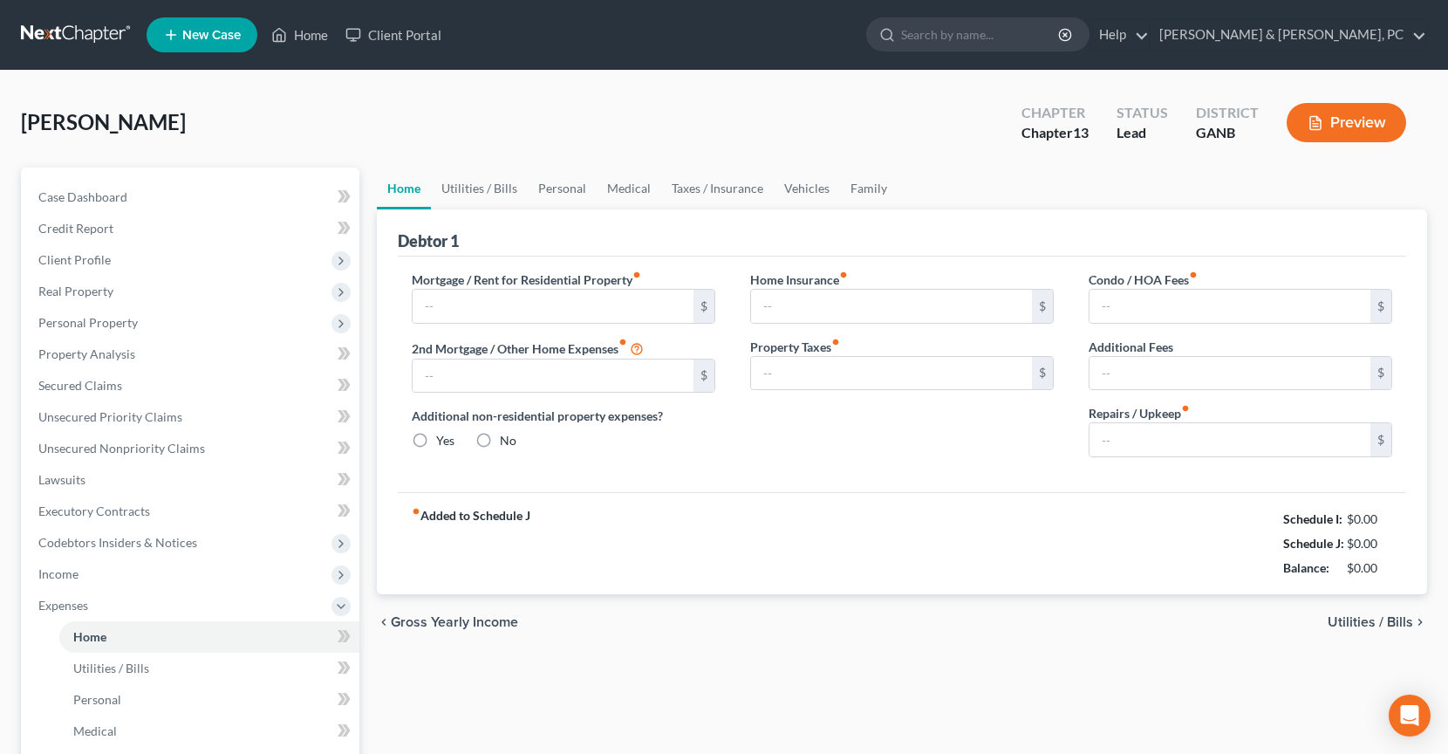
type input "4,023.00"
type input "0.00"
radio input "true"
type input "0.00"
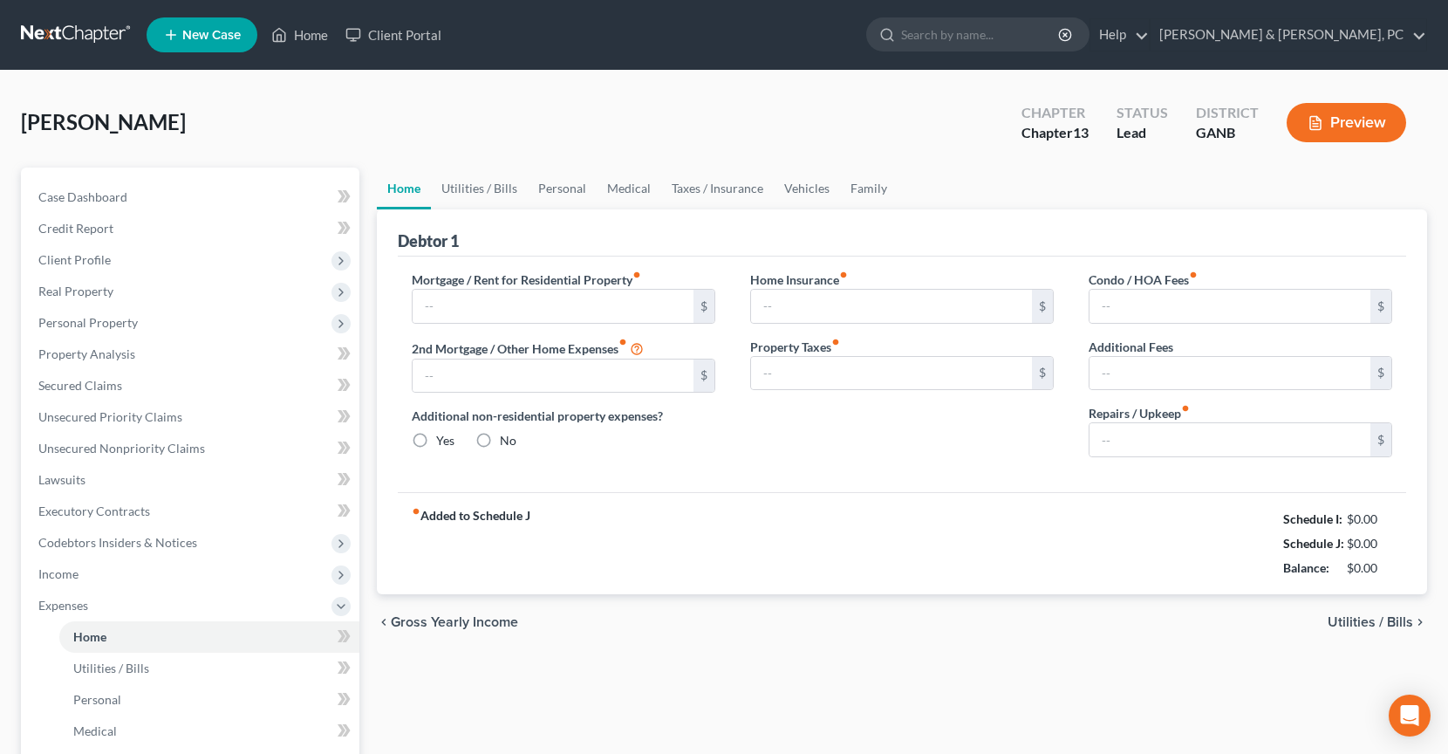
type input "33.33"
type input "0.00"
type input "50.00"
click at [857, 189] on link "Family" at bounding box center [869, 188] width 58 height 42
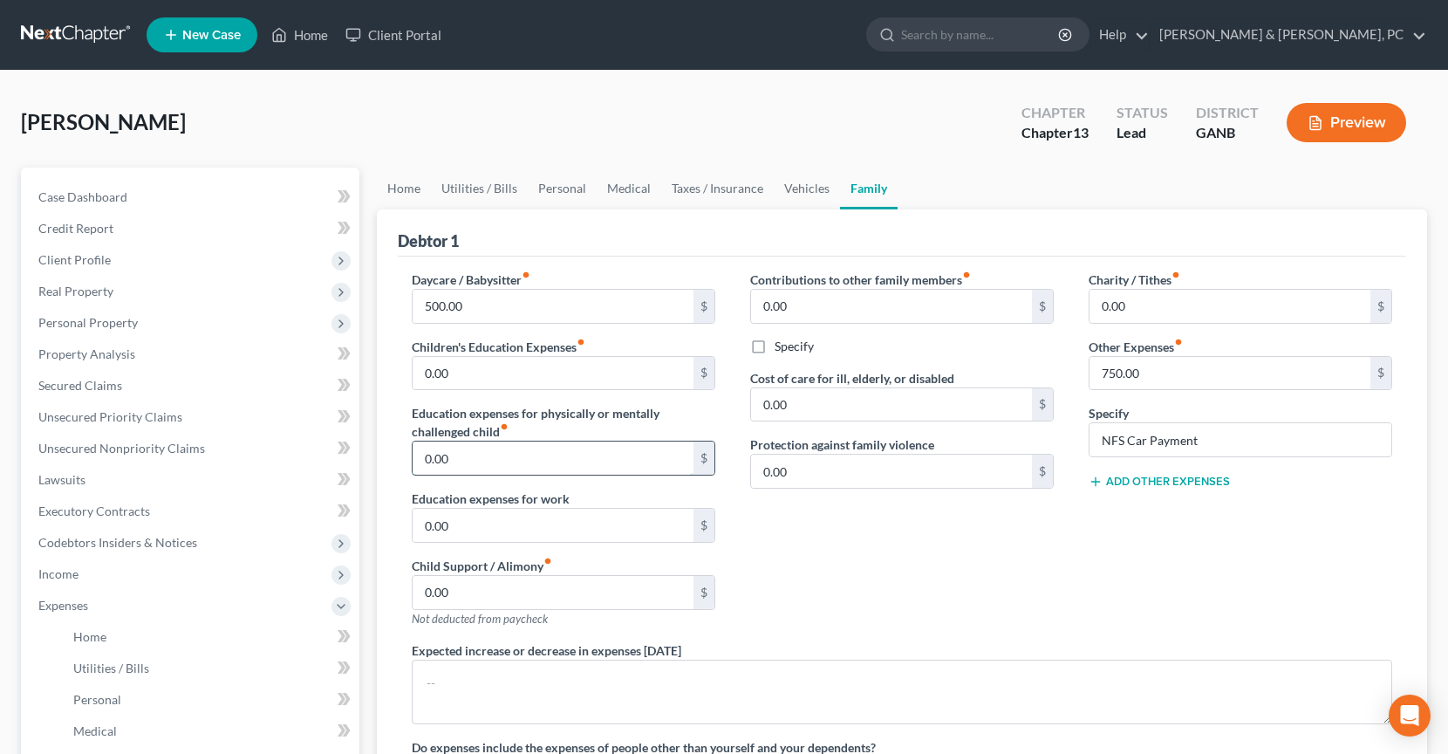
click at [516, 463] on input "0.00" at bounding box center [553, 457] width 281 height 33
type input "150"
click at [930, 495] on div "Contributions to other family members fiber_manual_record 0.00 $ Specify Cost o…" at bounding box center [902, 455] width 338 height 371
click at [1218, 443] on input "NFS Car Payment" at bounding box center [1241, 439] width 302 height 33
click at [1123, 436] on input "NFS Car Payment ($750), CC" at bounding box center [1241, 439] width 302 height 33
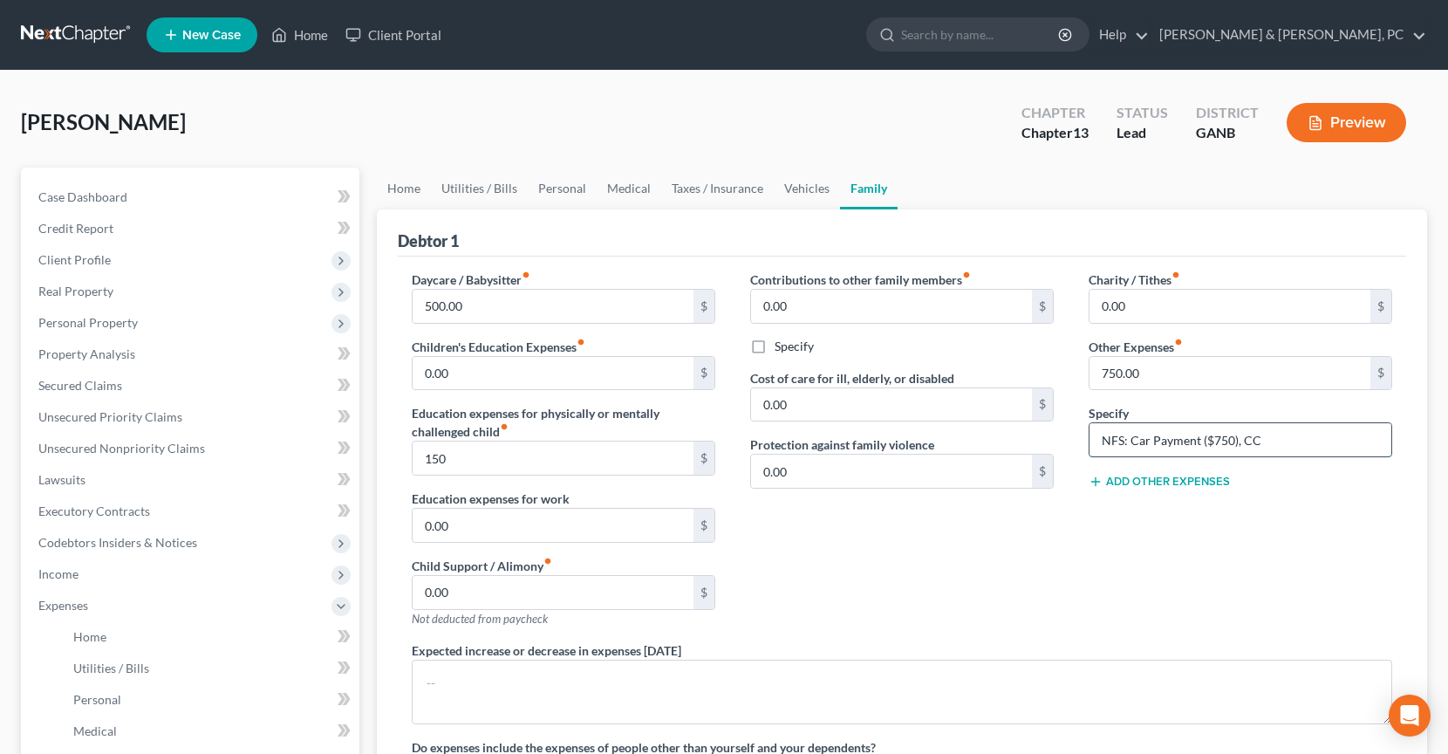
click at [1282, 438] on input "NFS: Car Payment ($750), CC" at bounding box center [1241, 439] width 302 height 33
type input "NFS: Car Payment ($750), CC ($250)"
drag, startPoint x: 1155, startPoint y: 372, endPoint x: 1073, endPoint y: 369, distance: 82.0
click at [1073, 369] on div "Charity / Tithes fiber_manual_record 0.00 $ Other Expenses fiber_manual_record …" at bounding box center [1240, 455] width 338 height 371
drag, startPoint x: 1106, startPoint y: 376, endPoint x: 1087, endPoint y: 376, distance: 19.2
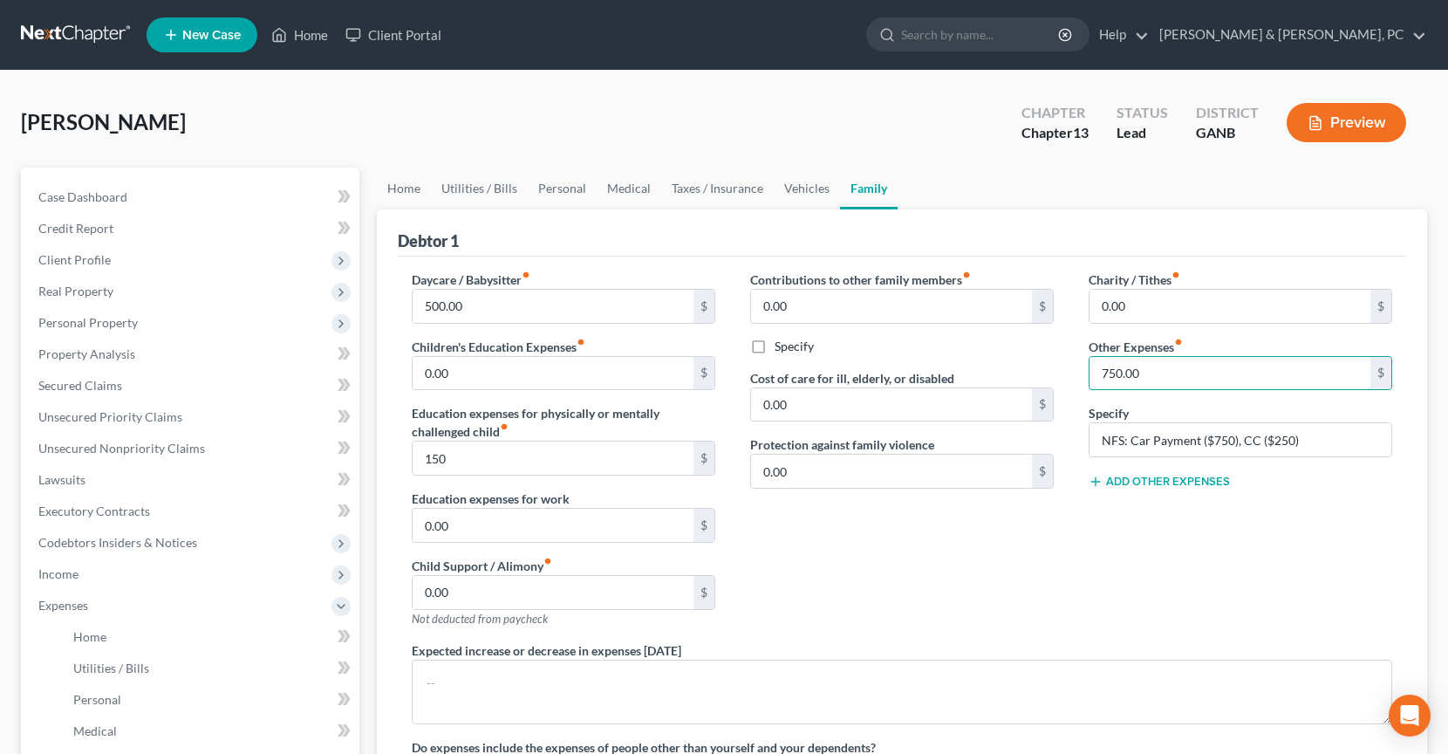
click at [1087, 376] on div "Charity / Tithes fiber_manual_record 0.00 $ Other Expenses fiber_manual_record …" at bounding box center [1240, 455] width 338 height 371
type input "1,000"
click at [695, 222] on div "Debtor 1" at bounding box center [902, 232] width 1008 height 47
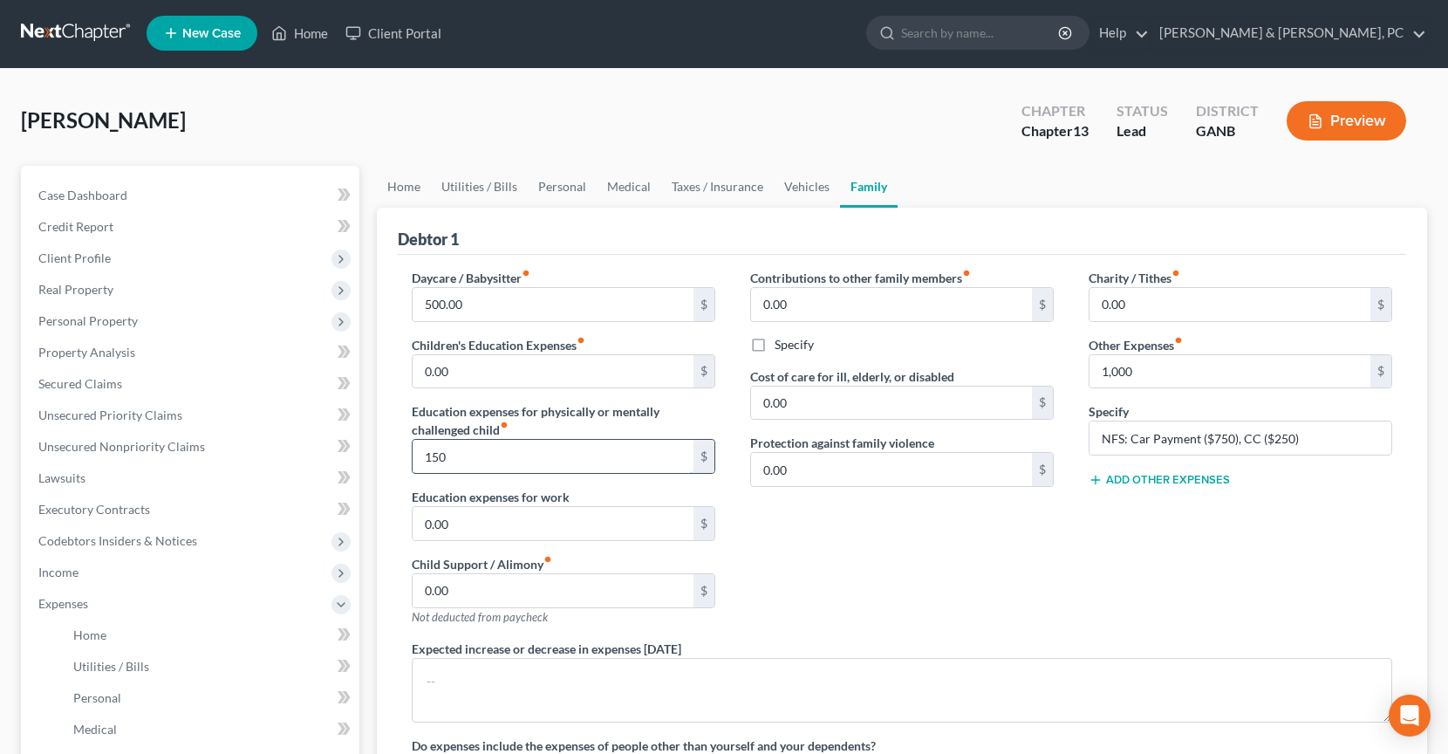
click at [525, 463] on input "150" at bounding box center [553, 456] width 281 height 33
click at [527, 460] on input "150" at bounding box center [553, 456] width 281 height 33
type input "150.00"
click at [942, 556] on div "Contributions to other family members fiber_manual_record 0.00 $ Specify Cost o…" at bounding box center [902, 454] width 338 height 371
click at [797, 194] on link "Vehicles" at bounding box center [807, 187] width 66 height 42
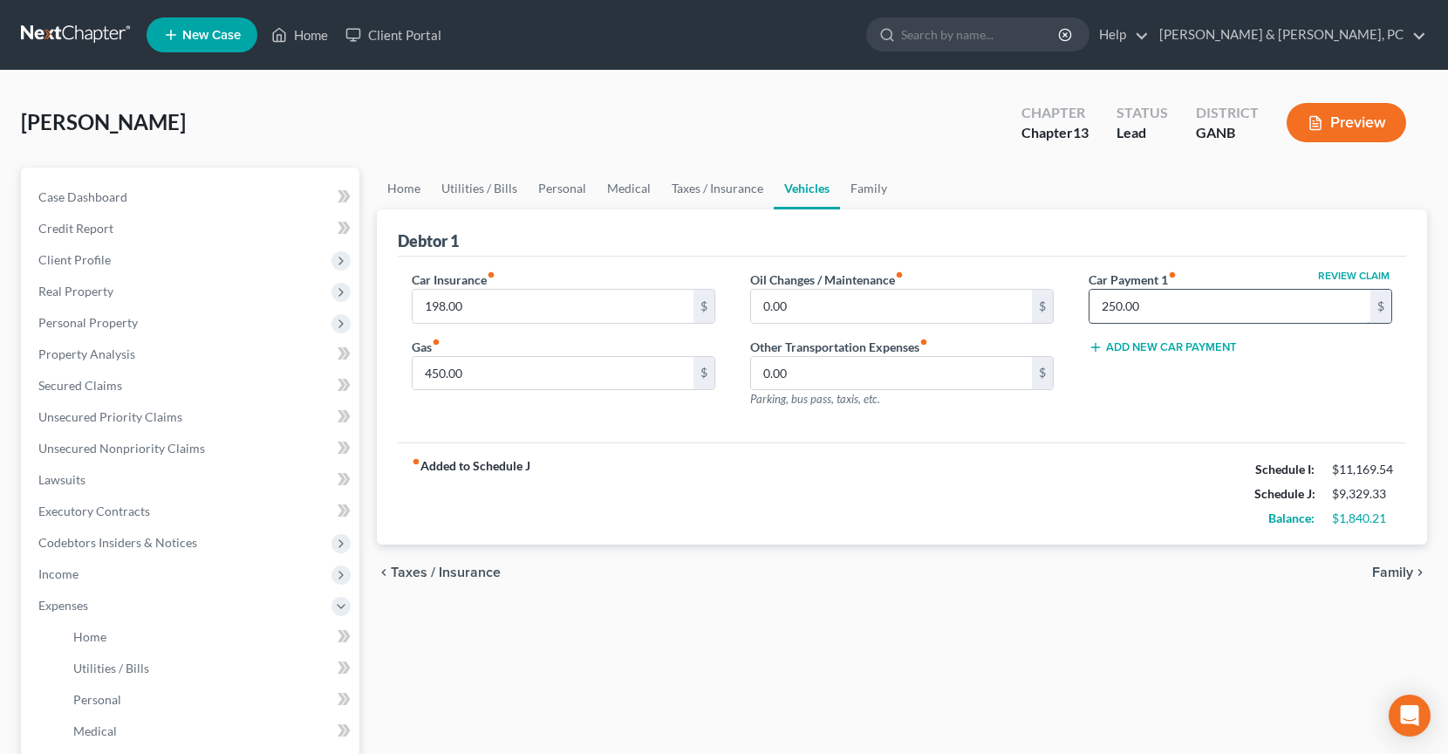
click at [1178, 306] on input "250.00" at bounding box center [1230, 306] width 281 height 33
type input "0"
click at [1045, 236] on div "Debtor 1" at bounding box center [902, 232] width 1008 height 47
click at [705, 195] on link "Taxes / Insurance" at bounding box center [717, 188] width 113 height 42
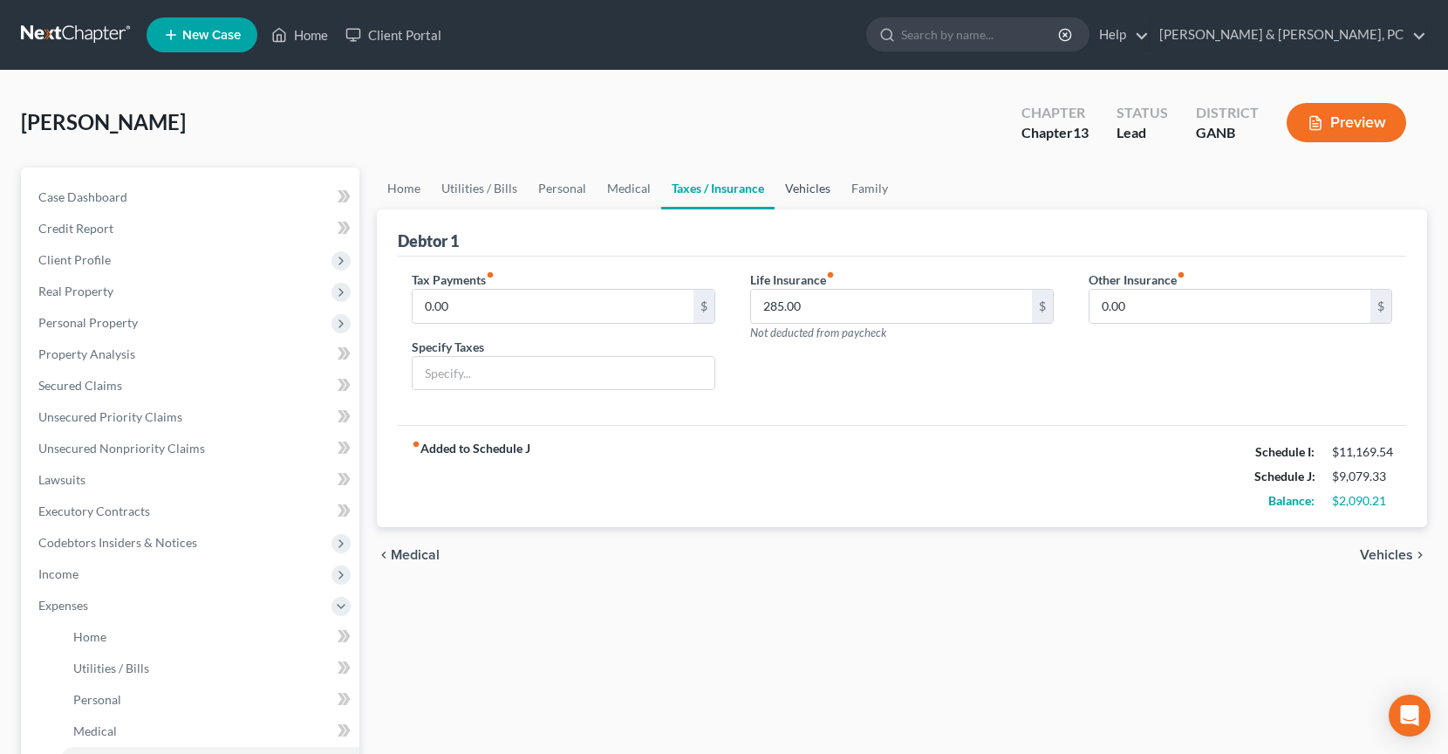
click at [817, 201] on link "Vehicles" at bounding box center [808, 188] width 66 height 42
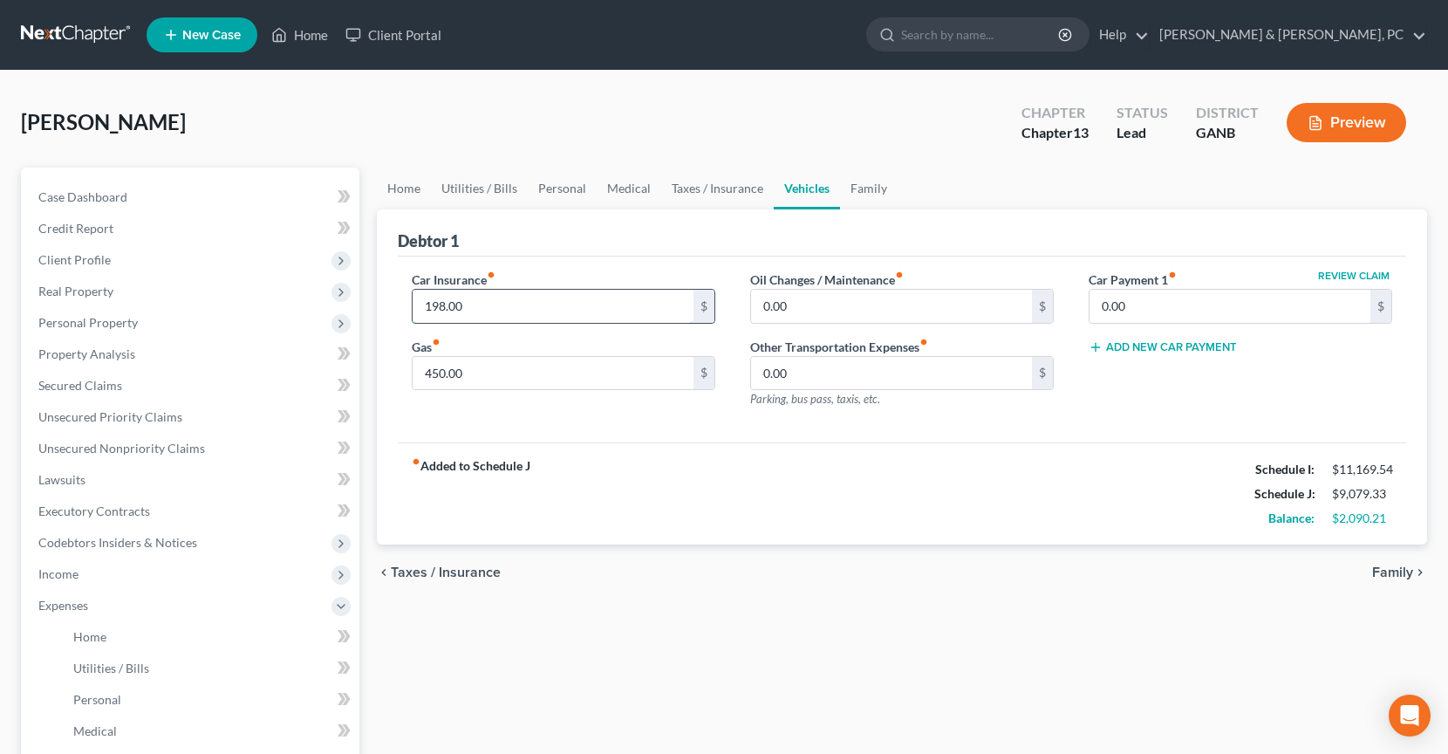
click at [518, 309] on input "198.00" at bounding box center [553, 306] width 281 height 33
type input "338"
click at [844, 470] on div "fiber_manual_record Added to Schedule J Schedule I: $11,169.54 Schedule J: $9,2…" at bounding box center [902, 493] width 1008 height 102
click at [601, 191] on link "Medical" at bounding box center [629, 188] width 65 height 42
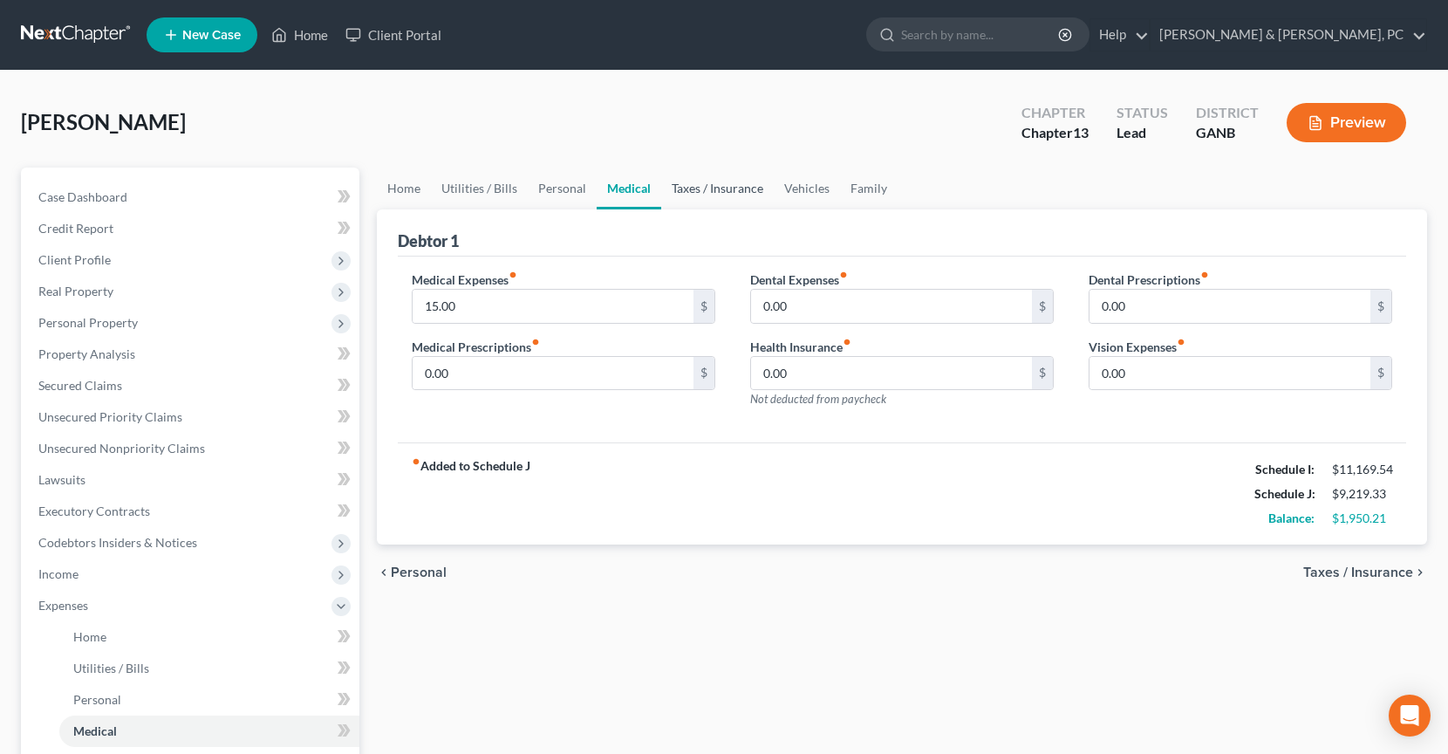
click at [689, 183] on link "Taxes / Insurance" at bounding box center [717, 188] width 113 height 42
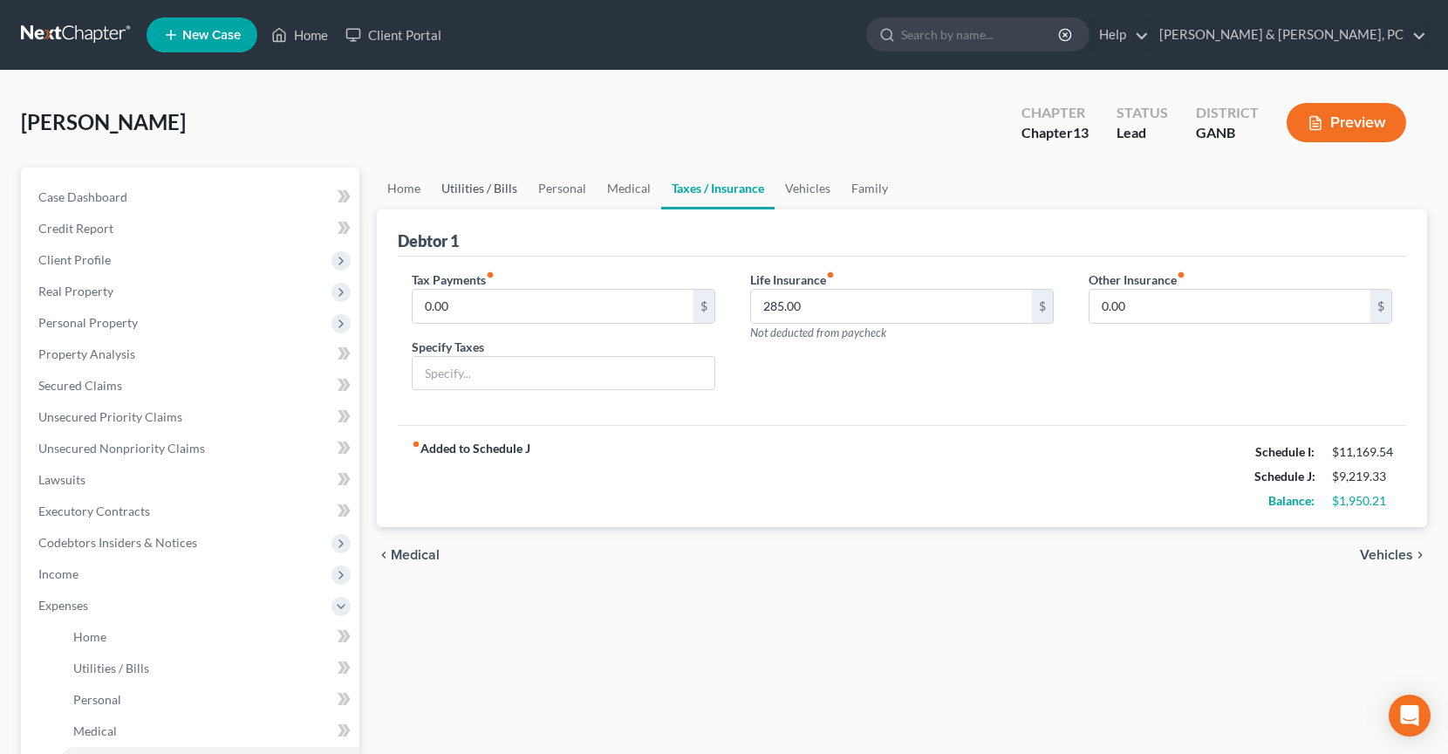
click at [489, 184] on link "Utilities / Bills" at bounding box center [479, 188] width 97 height 42
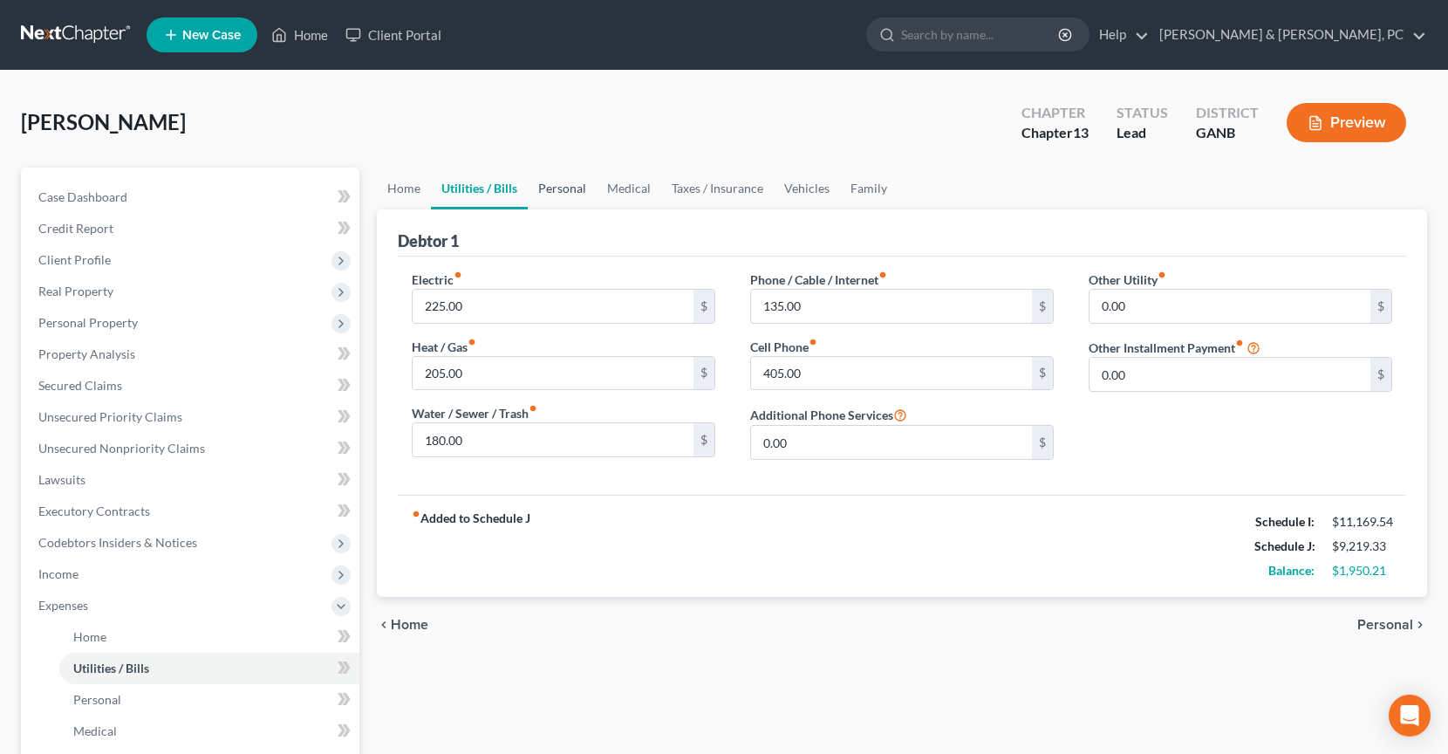
click at [557, 185] on link "Personal" at bounding box center [562, 188] width 69 height 42
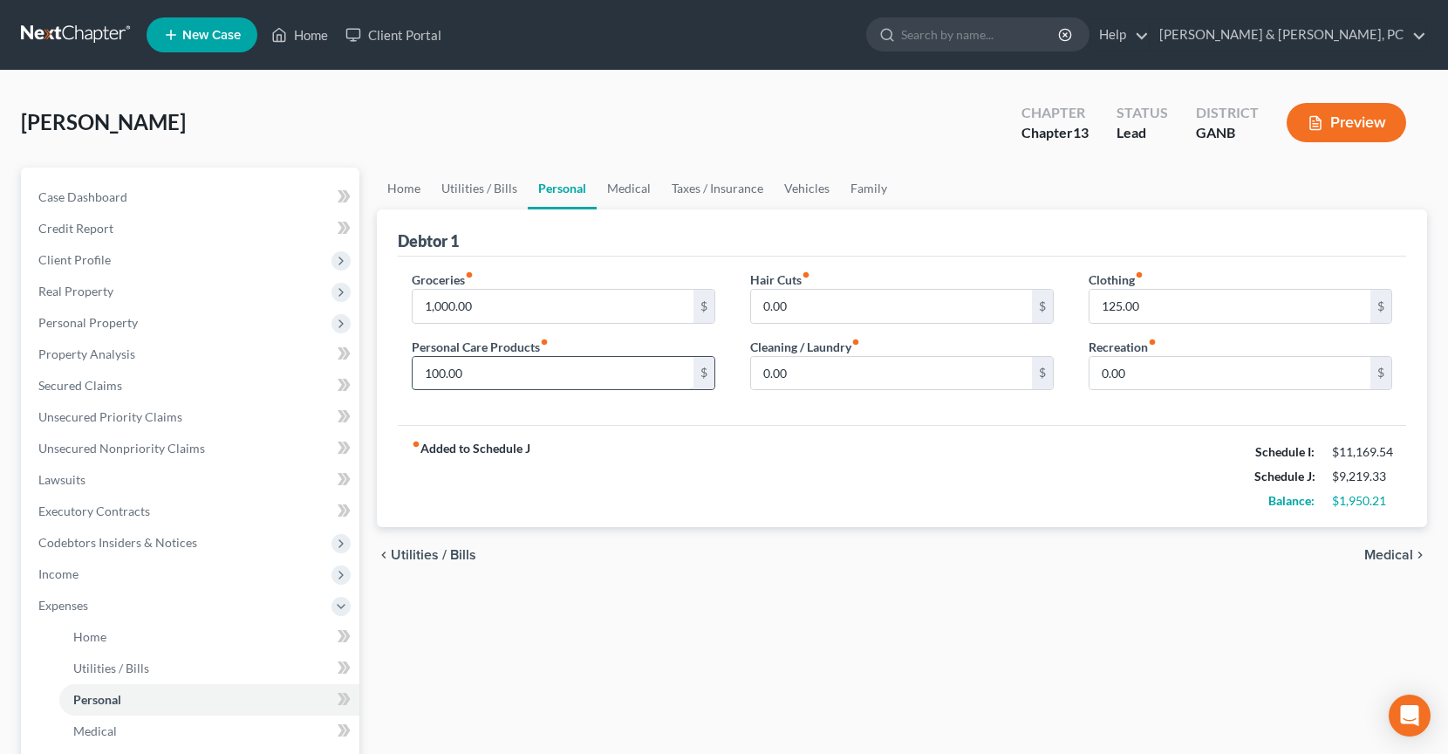
click at [509, 374] on input "100.00" at bounding box center [553, 373] width 281 height 33
click at [602, 277] on div "Groceries fiber_manual_record 1,000.00 $" at bounding box center [564, 296] width 304 height 53
click at [549, 378] on input "200" at bounding box center [553, 373] width 281 height 33
type input "200.00"
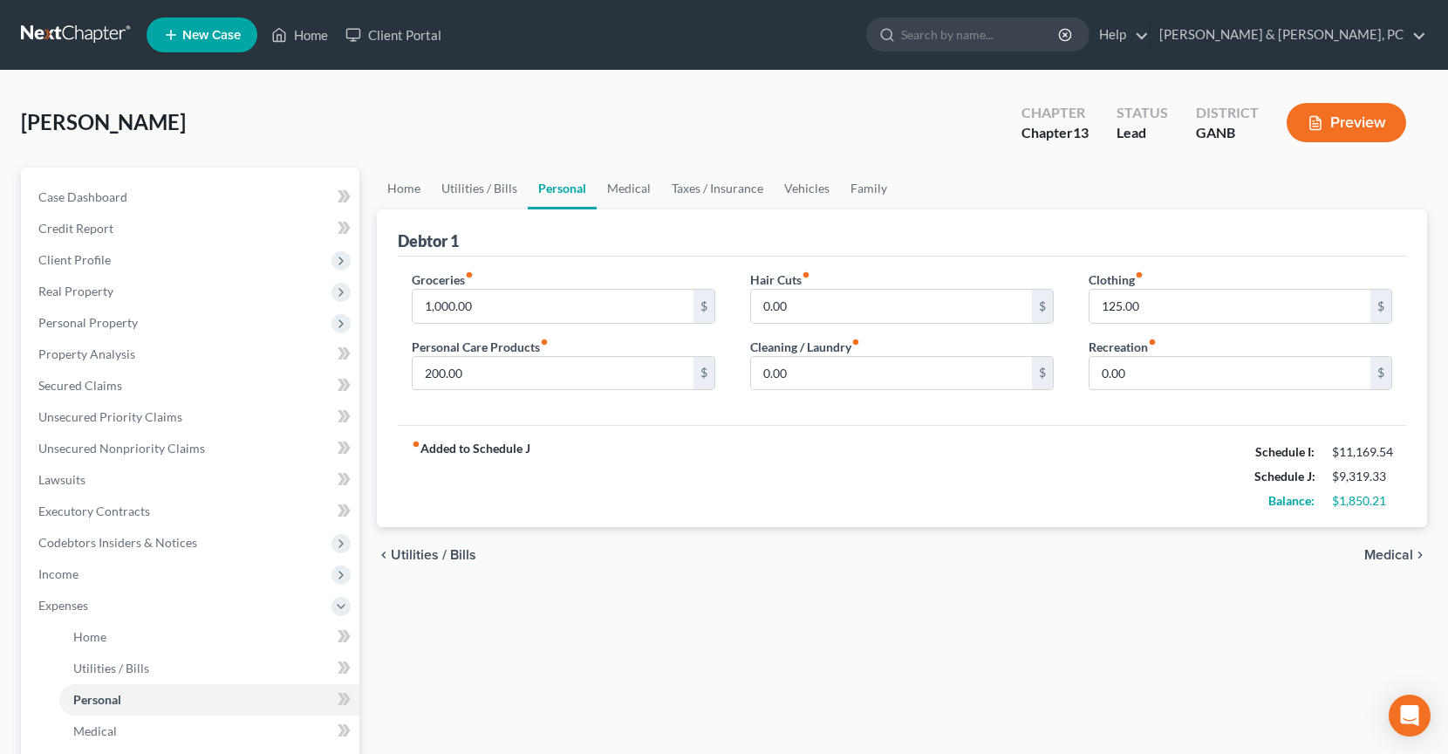
click at [838, 468] on div "fiber_manual_record Added to Schedule J Schedule I: $11,169.54 Schedule J: $9,3…" at bounding box center [902, 476] width 1008 height 102
click at [758, 456] on div "fiber_manual_record Added to Schedule J Schedule I: $11,169.54 Schedule J: $9,3…" at bounding box center [902, 476] width 1008 height 102
click at [421, 200] on link "Home" at bounding box center [404, 188] width 54 height 42
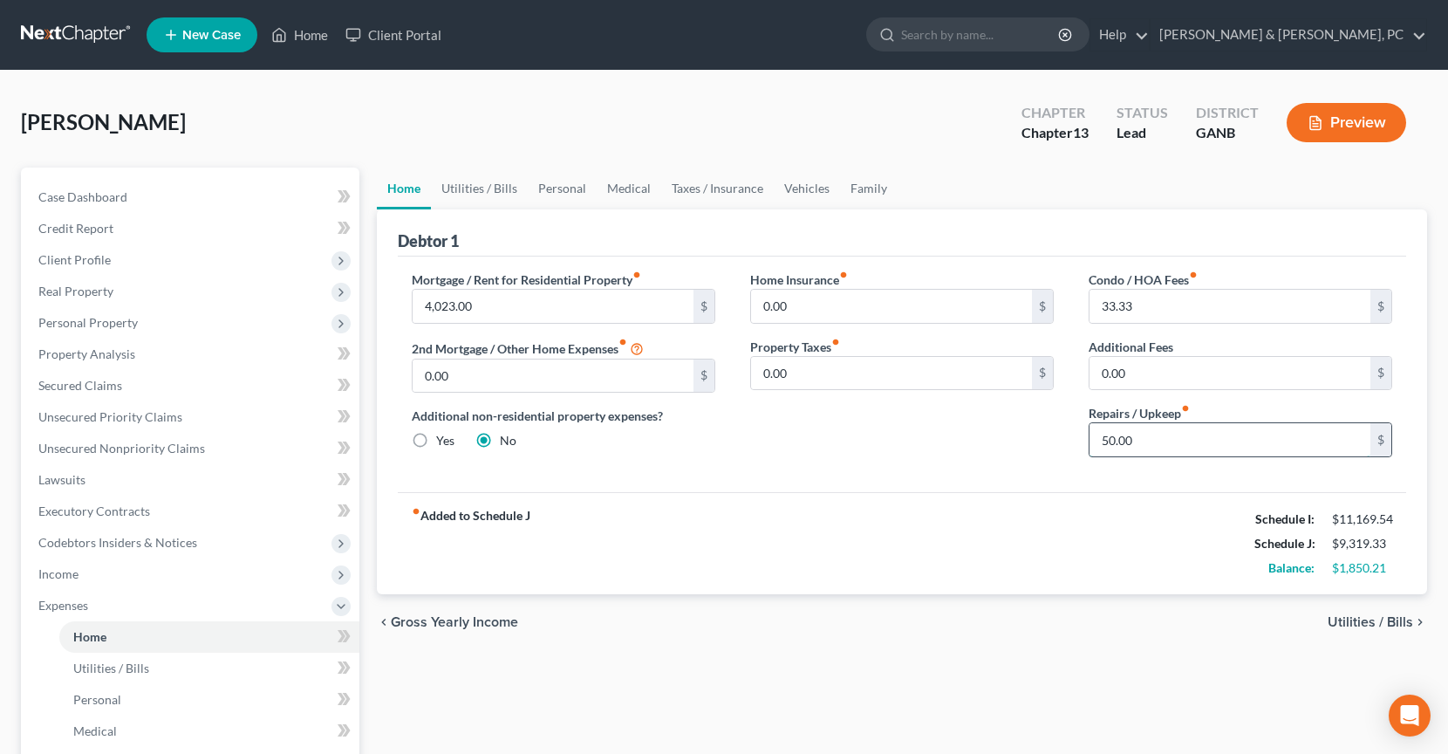
click at [1182, 439] on input "50.00" at bounding box center [1230, 439] width 281 height 33
type input "100"
click at [688, 181] on link "Taxes / Insurance" at bounding box center [717, 188] width 113 height 42
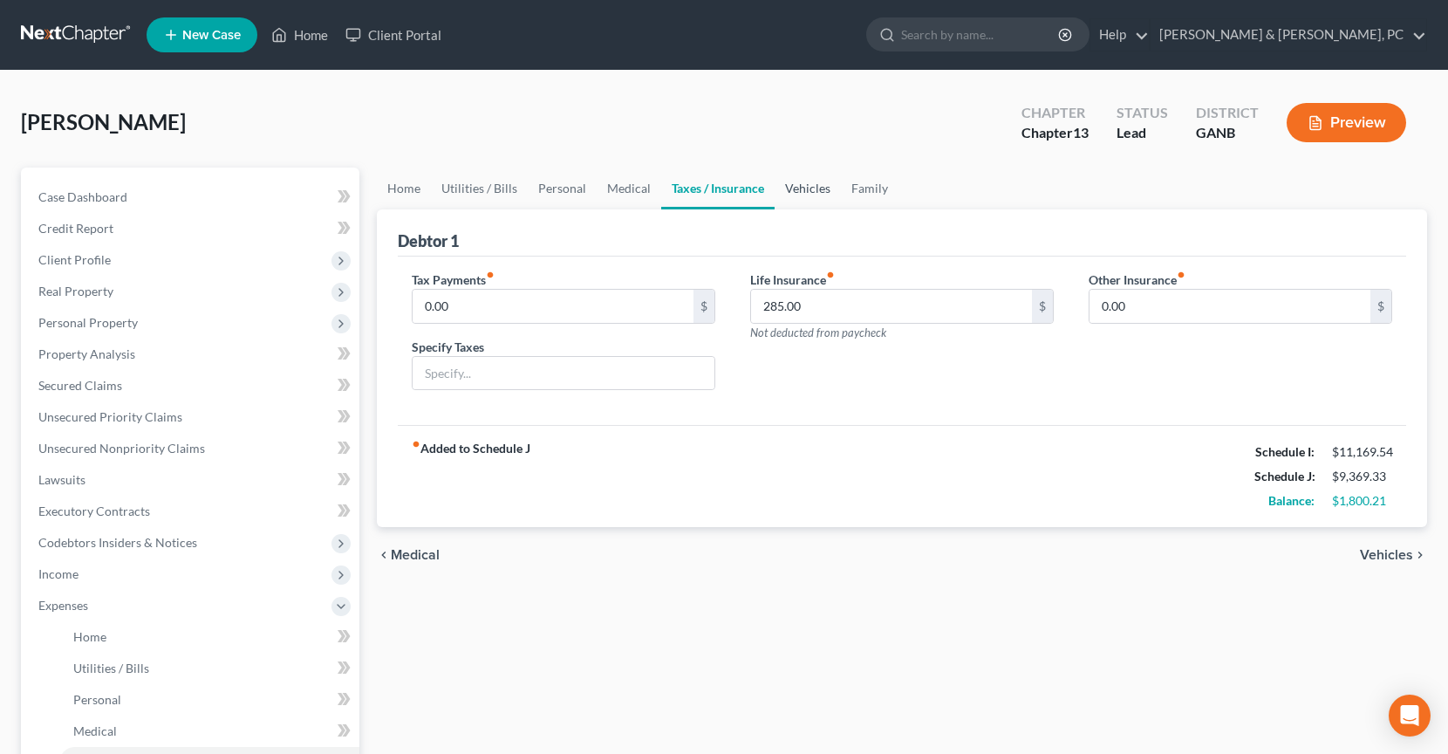
click at [803, 188] on link "Vehicles" at bounding box center [808, 188] width 66 height 42
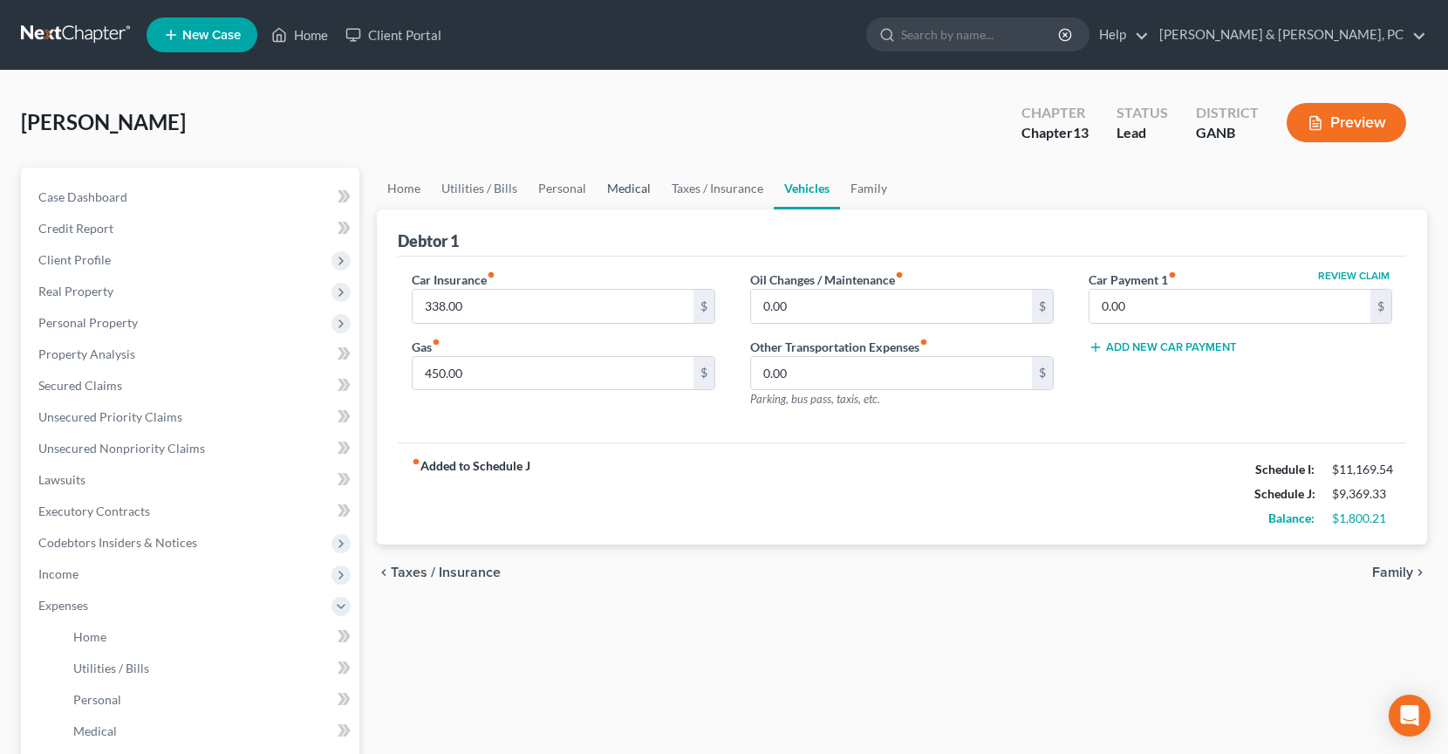
click at [639, 189] on link "Medical" at bounding box center [629, 188] width 65 height 42
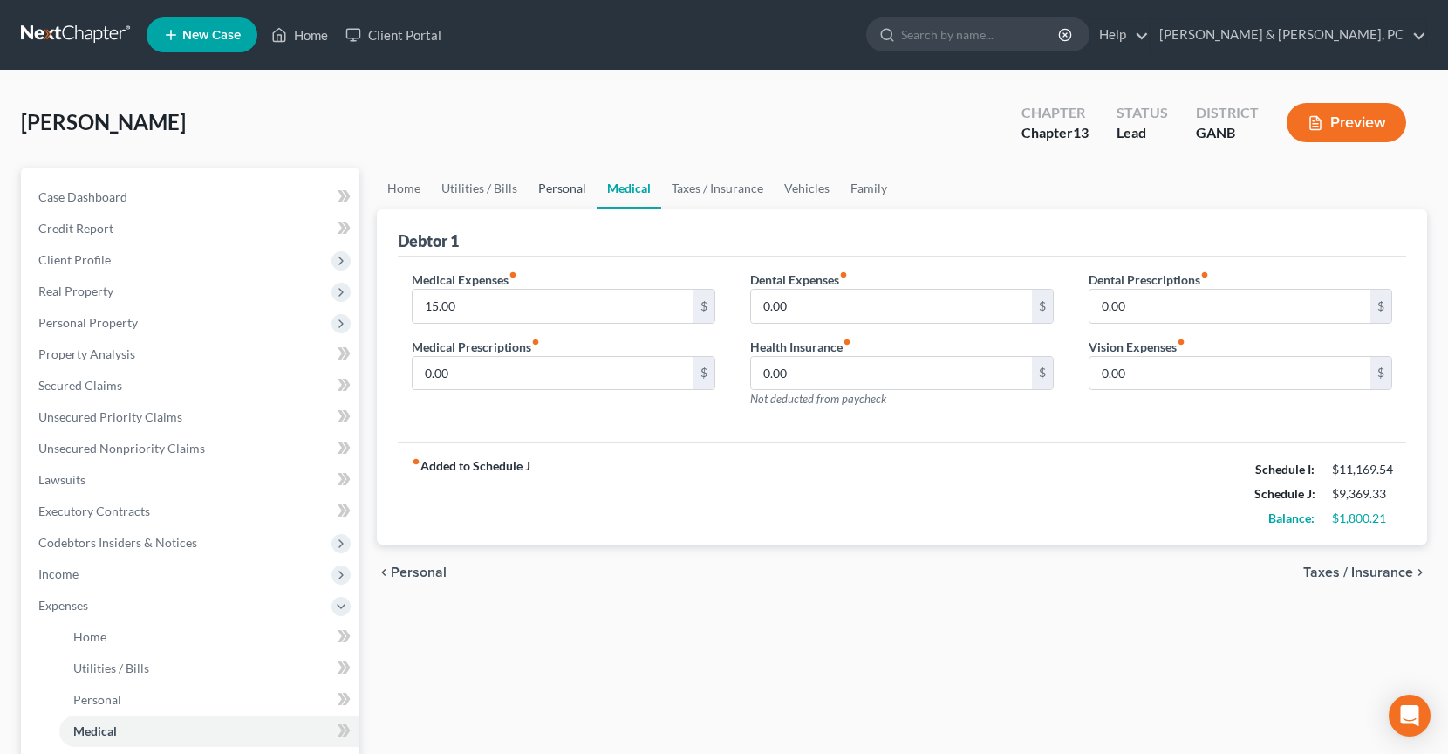
click at [575, 183] on link "Personal" at bounding box center [562, 188] width 69 height 42
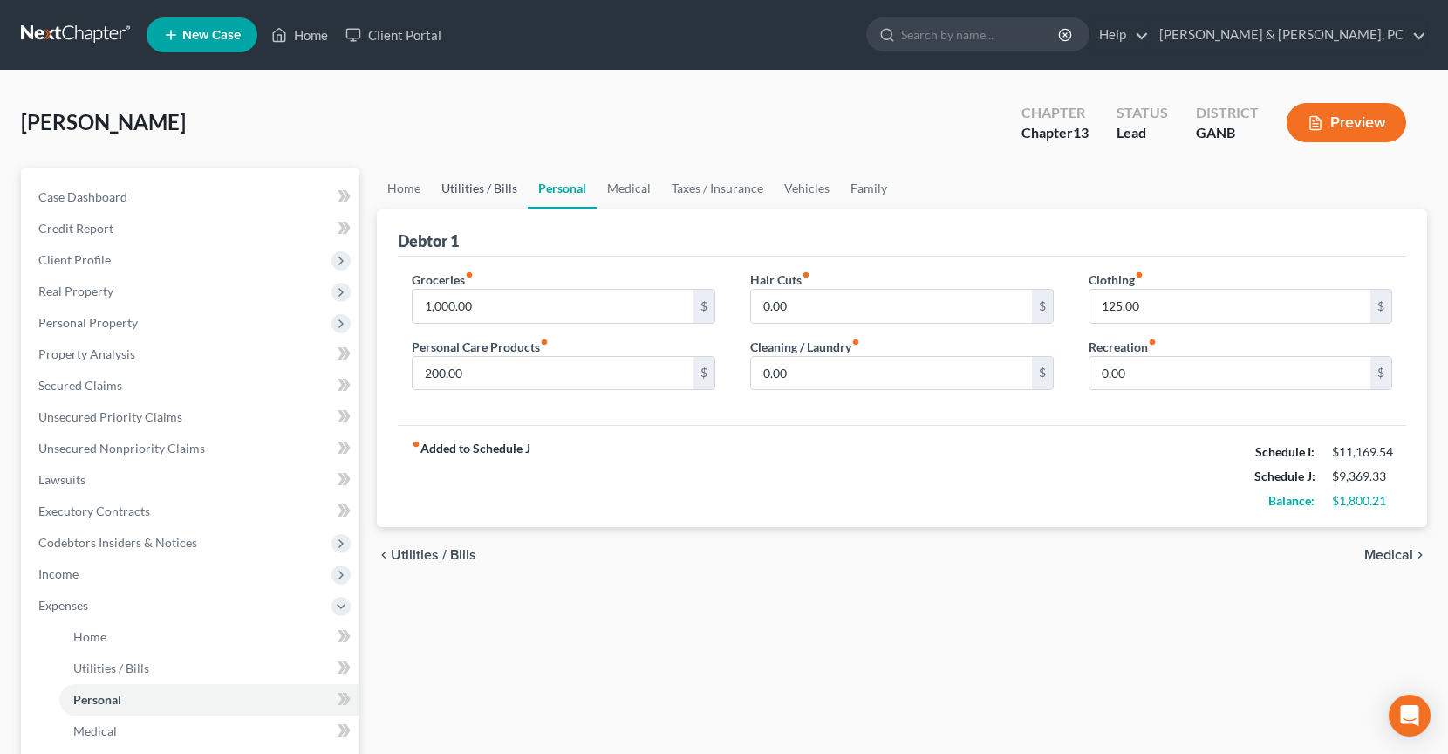
click at [464, 184] on link "Utilities / Bills" at bounding box center [479, 188] width 97 height 42
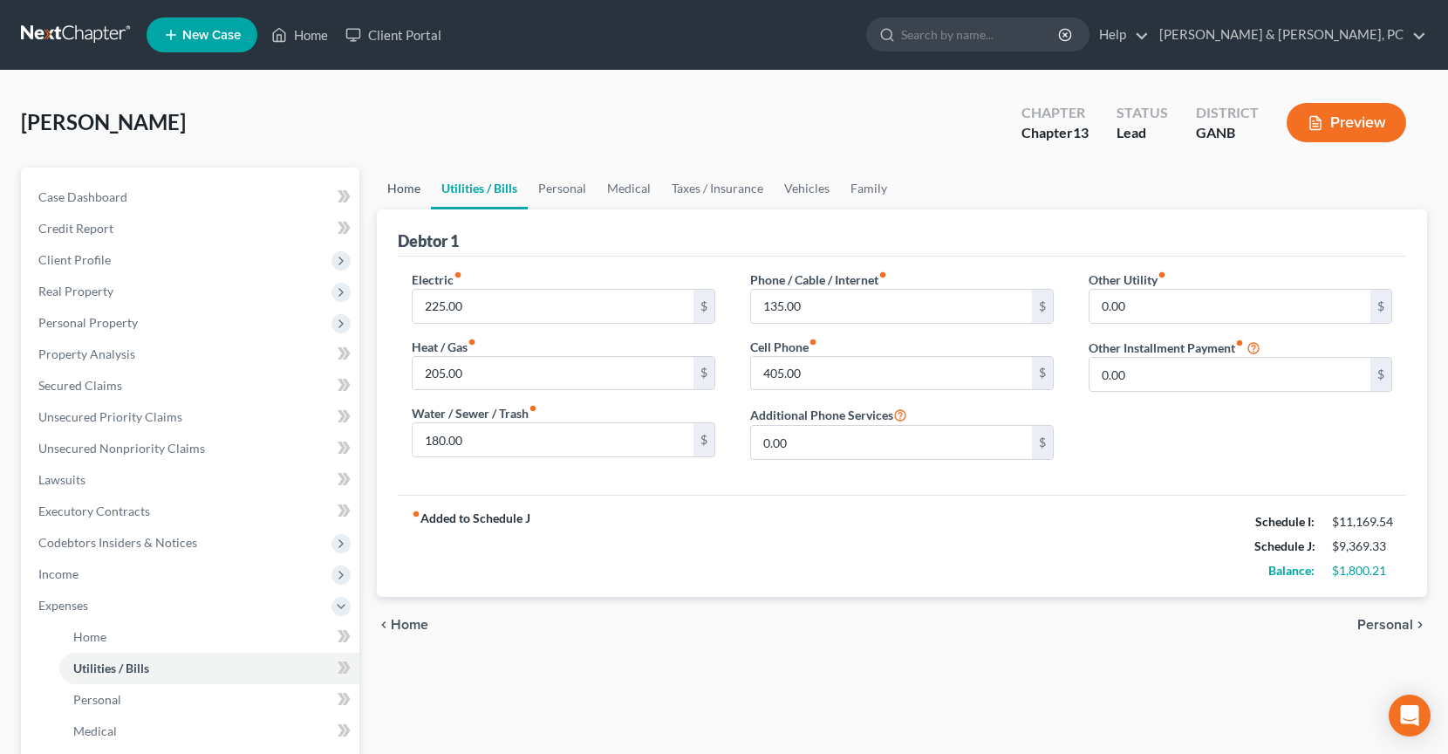
click at [408, 183] on link "Home" at bounding box center [404, 188] width 54 height 42
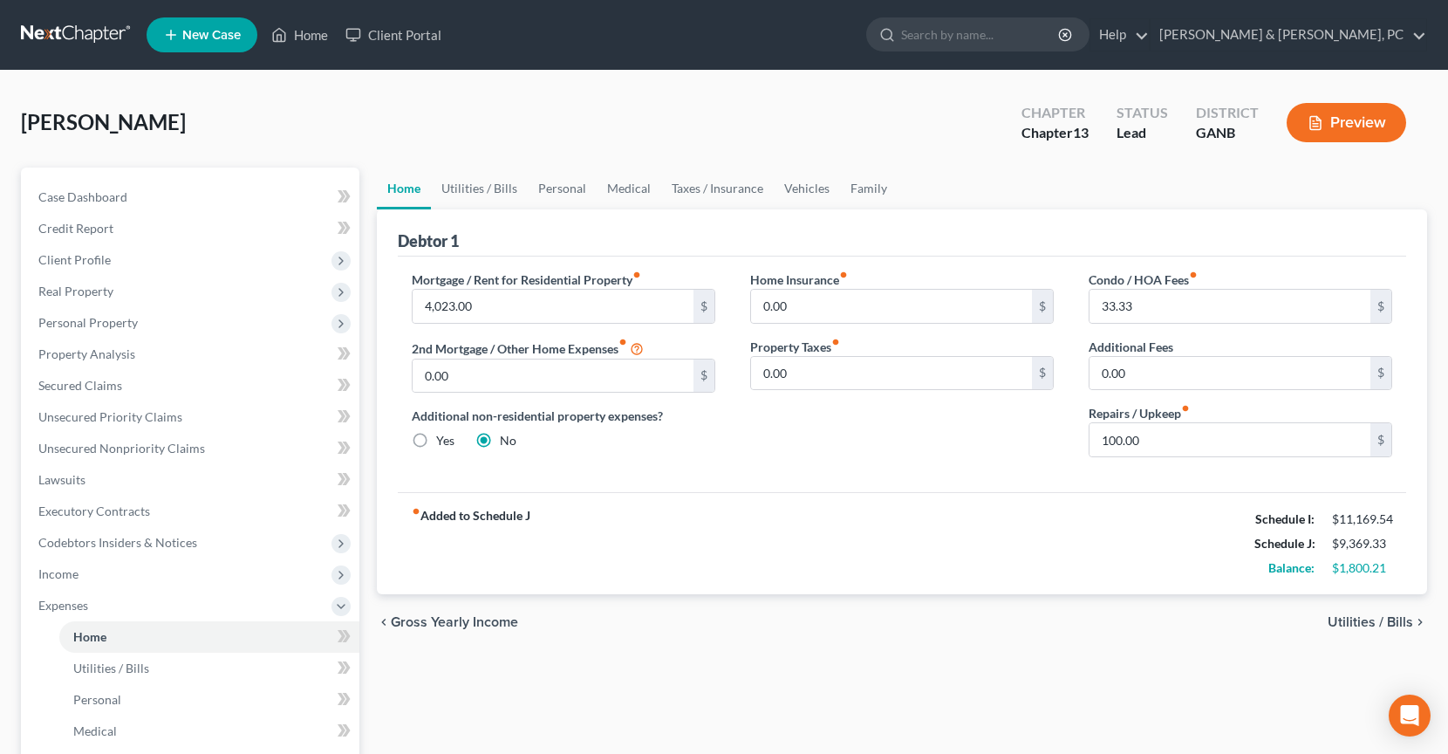
click at [985, 154] on div "Wilson, Willie Upgraded Chapter Chapter 13 Status Lead District GANB Preview" at bounding box center [724, 130] width 1406 height 76
click at [871, 182] on link "Family" at bounding box center [869, 188] width 58 height 42
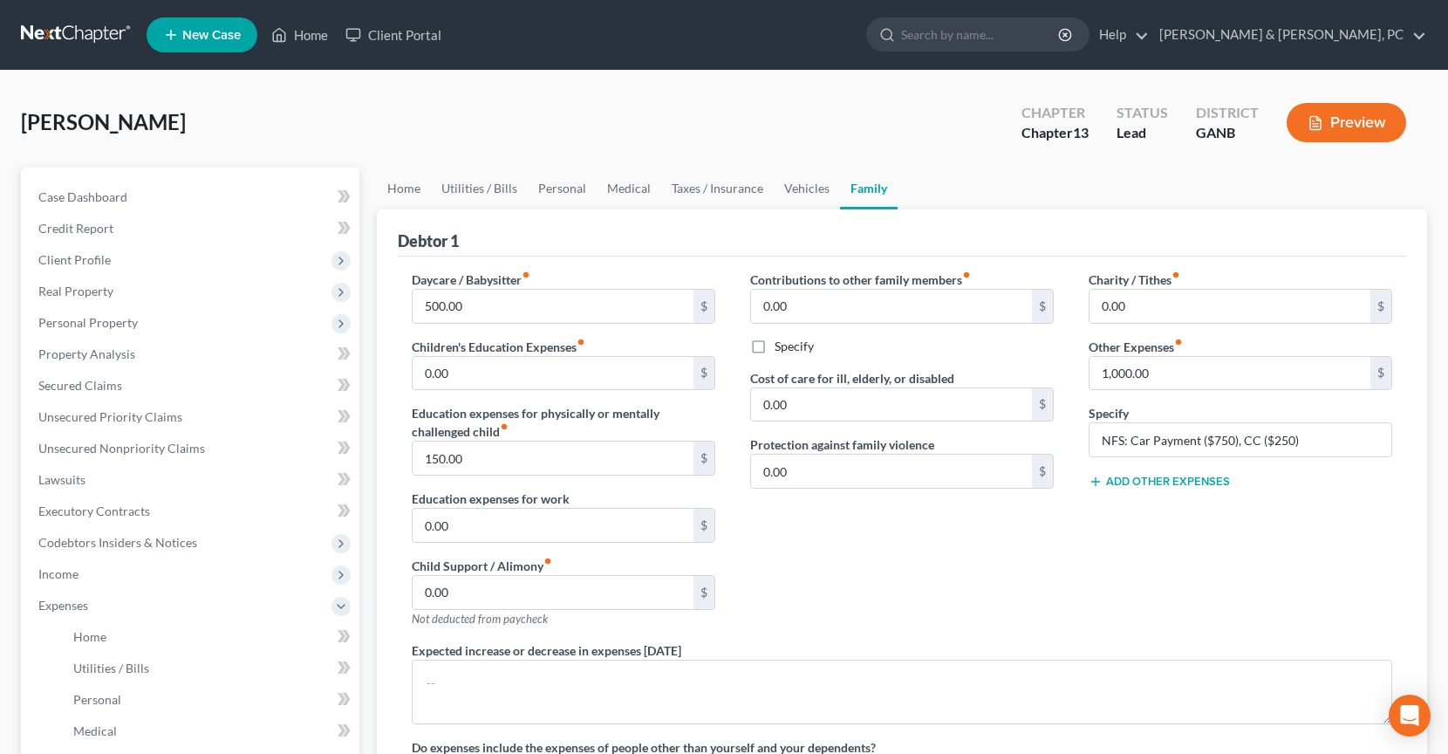
click at [954, 137] on div "Wilson, Willie Upgraded Chapter Chapter 13 Status Lead District GANB Preview" at bounding box center [724, 130] width 1406 height 76
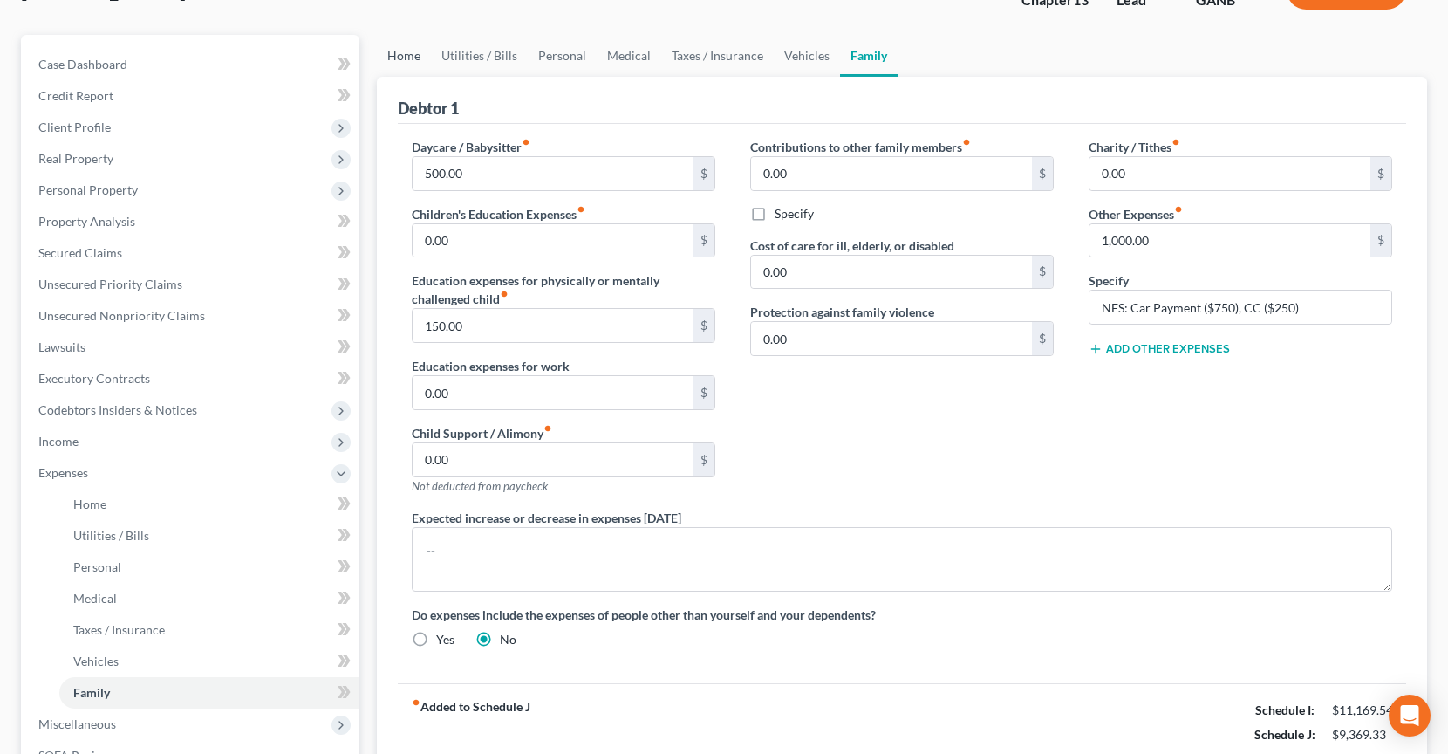
click at [409, 52] on link "Home" at bounding box center [404, 56] width 54 height 42
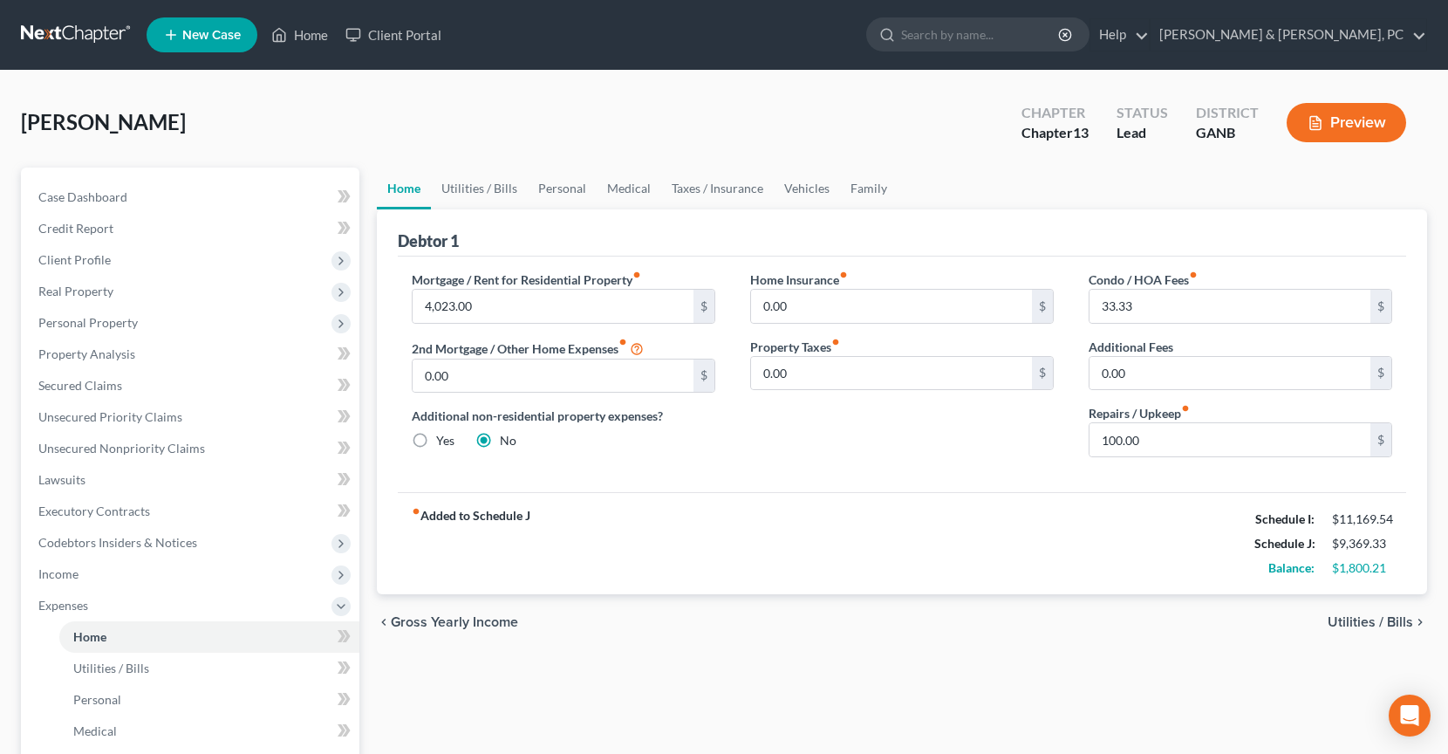
click at [1058, 188] on ul "Home Utilities / Bills Personal Medical Taxes / Insurance Vehicles Family" at bounding box center [902, 188] width 1050 height 42
click at [1029, 186] on ul "Home Utilities / Bills Personal Medical Taxes / Insurance Vehicles Family" at bounding box center [902, 188] width 1050 height 42
click at [843, 79] on div "Wilson, Willie Upgraded Chapter Chapter 13 Status Lead District GANB Preview Pe…" at bounding box center [724, 609] width 1448 height 1077
click at [496, 197] on link "Utilities / Bills" at bounding box center [479, 188] width 97 height 42
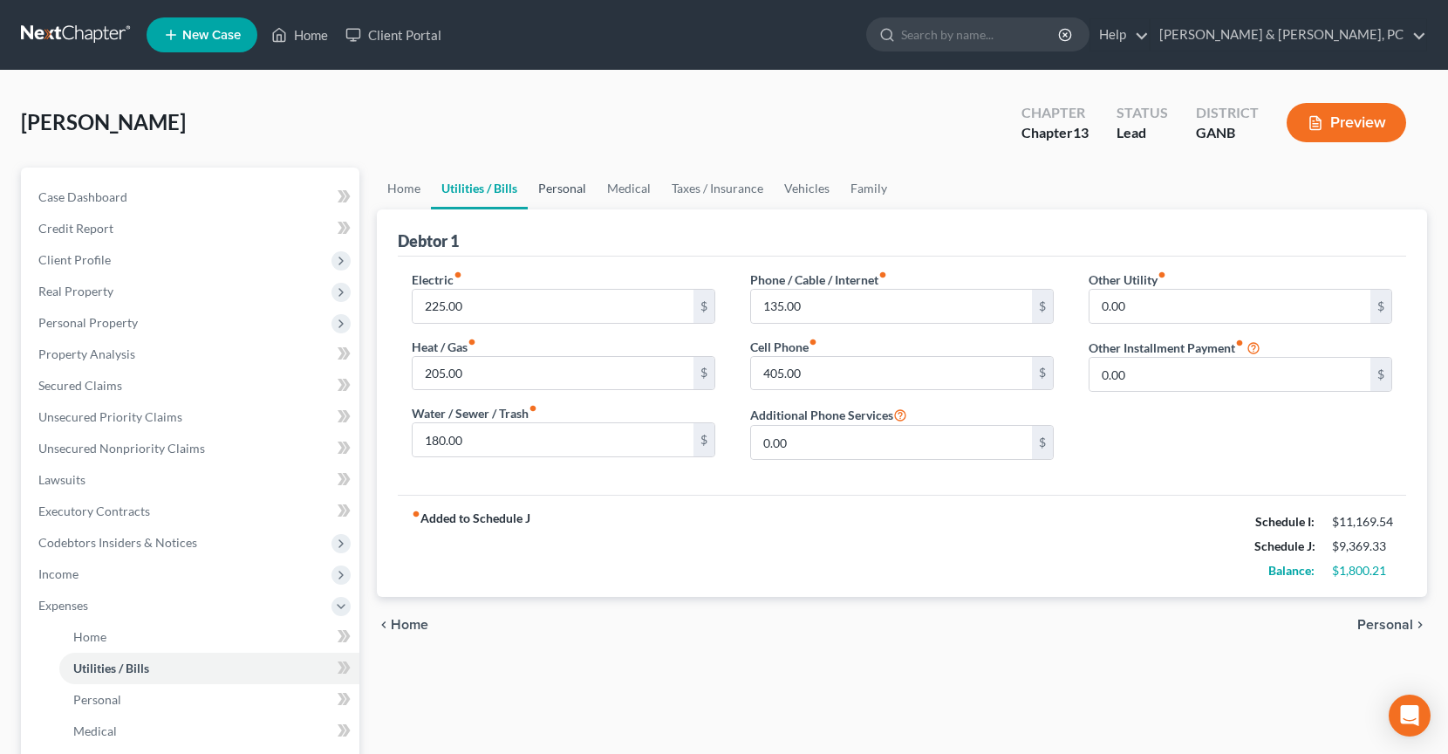
click at [537, 190] on link "Personal" at bounding box center [562, 188] width 69 height 42
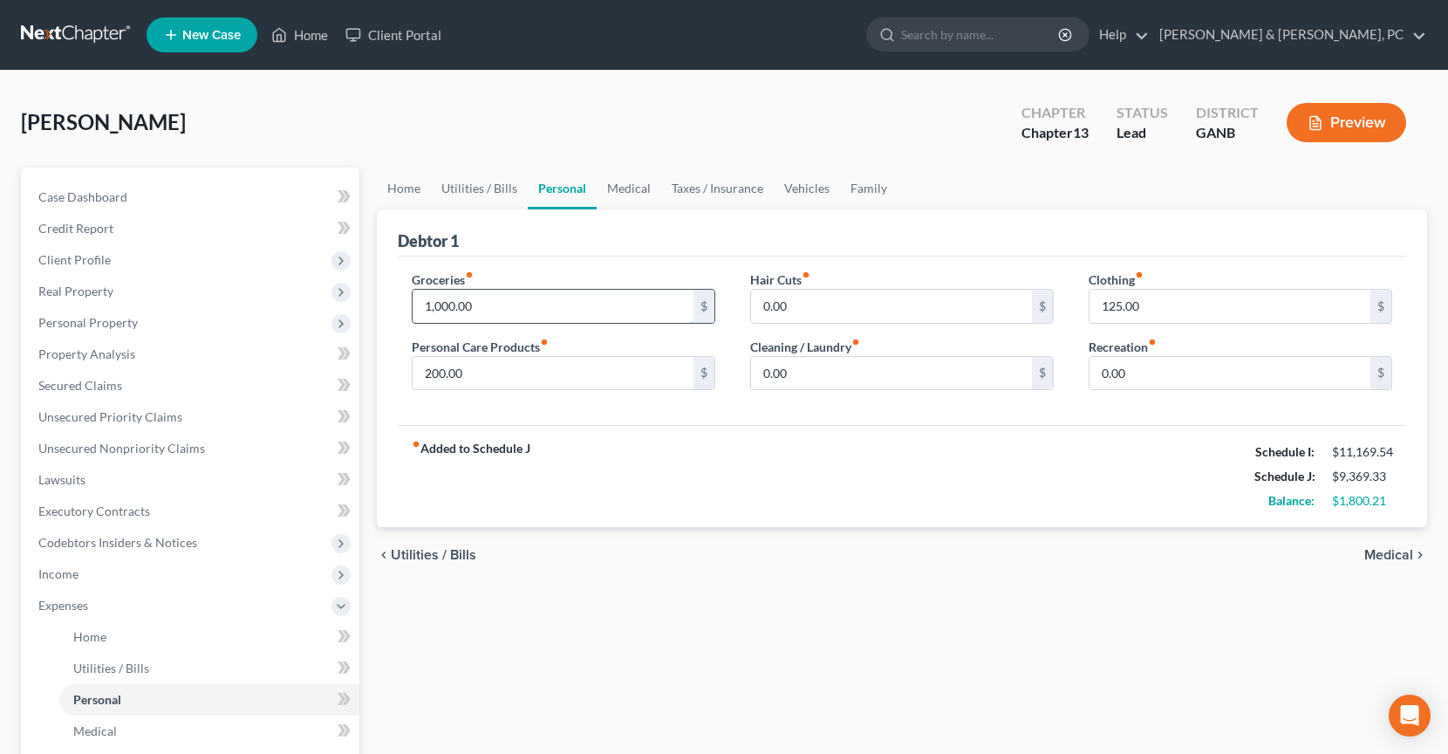
click at [550, 294] on input "1,000.00" at bounding box center [553, 306] width 281 height 33
click at [612, 188] on link "Medical" at bounding box center [629, 188] width 65 height 42
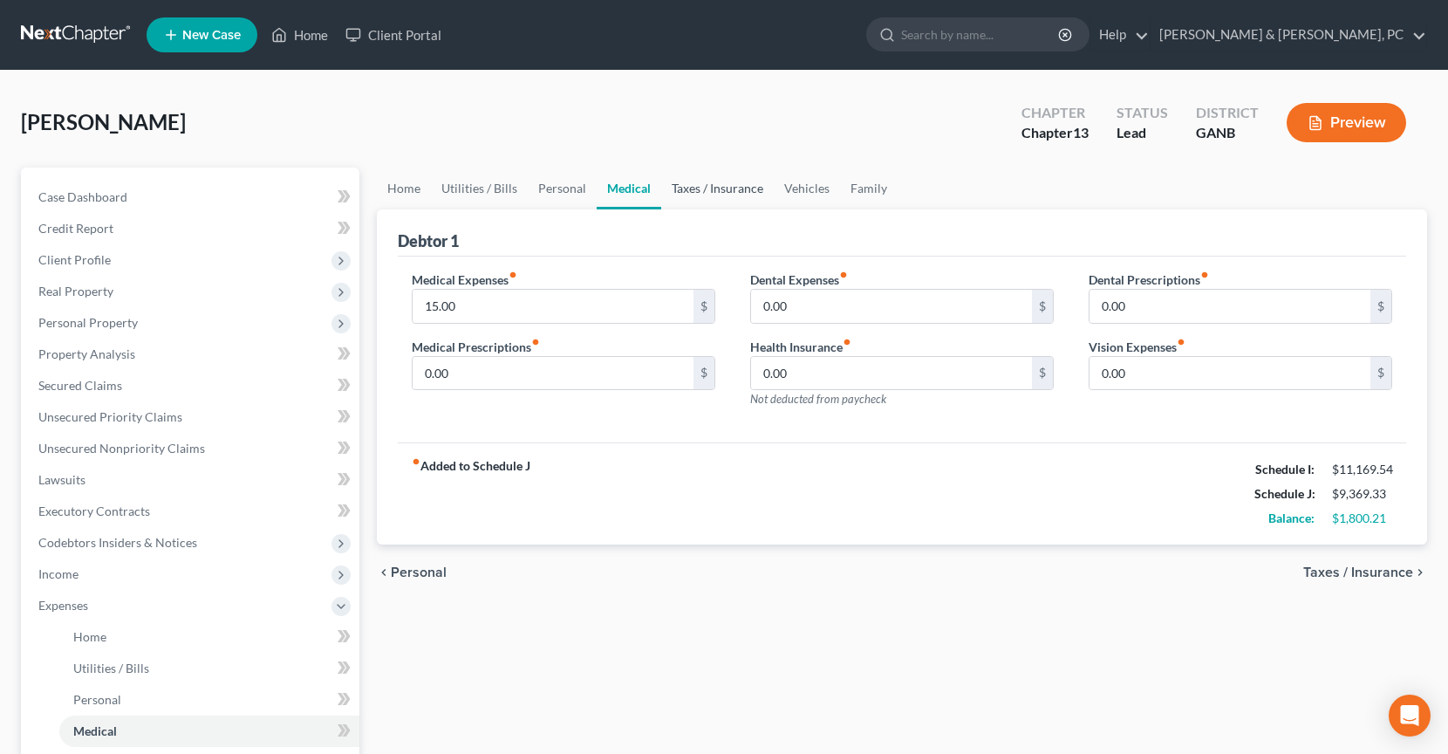
click at [688, 188] on link "Taxes / Insurance" at bounding box center [717, 188] width 113 height 42
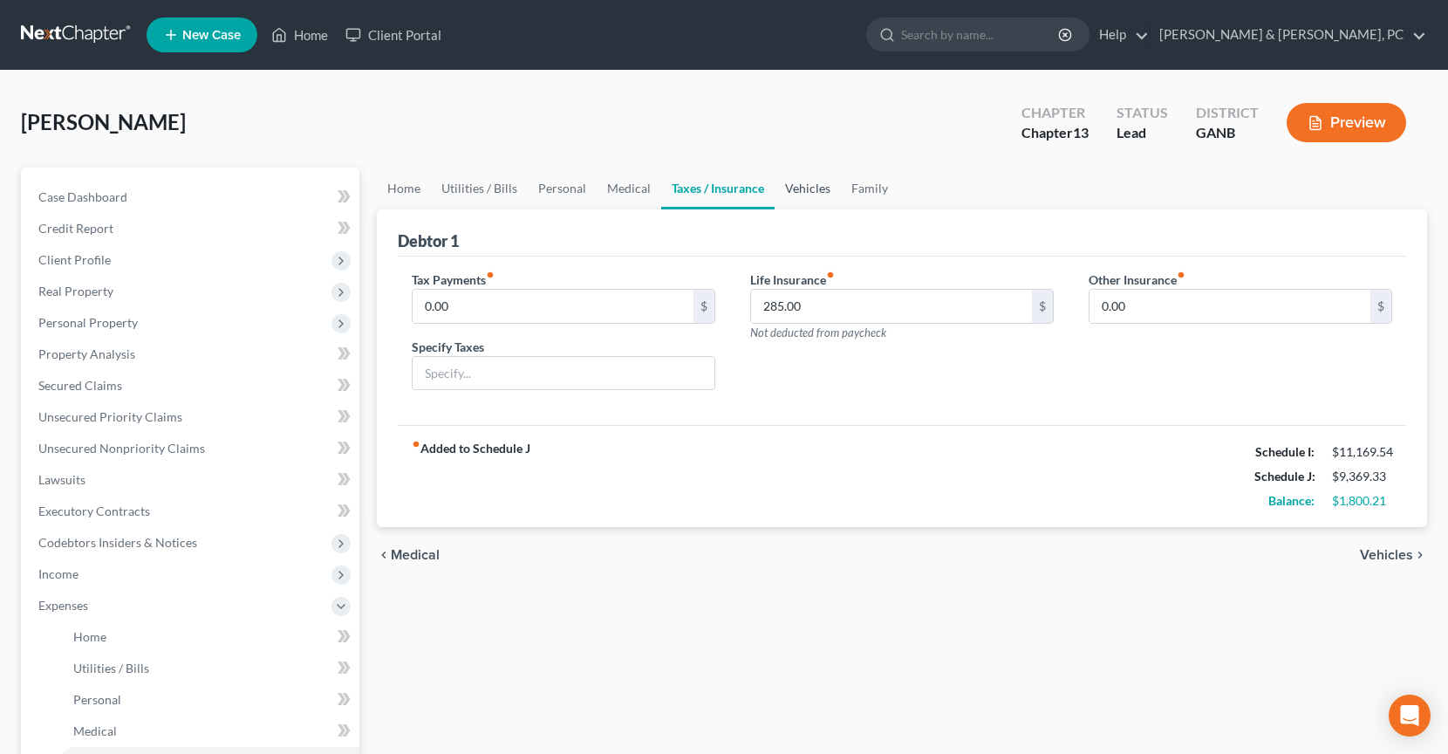
click at [816, 192] on link "Vehicles" at bounding box center [808, 188] width 66 height 42
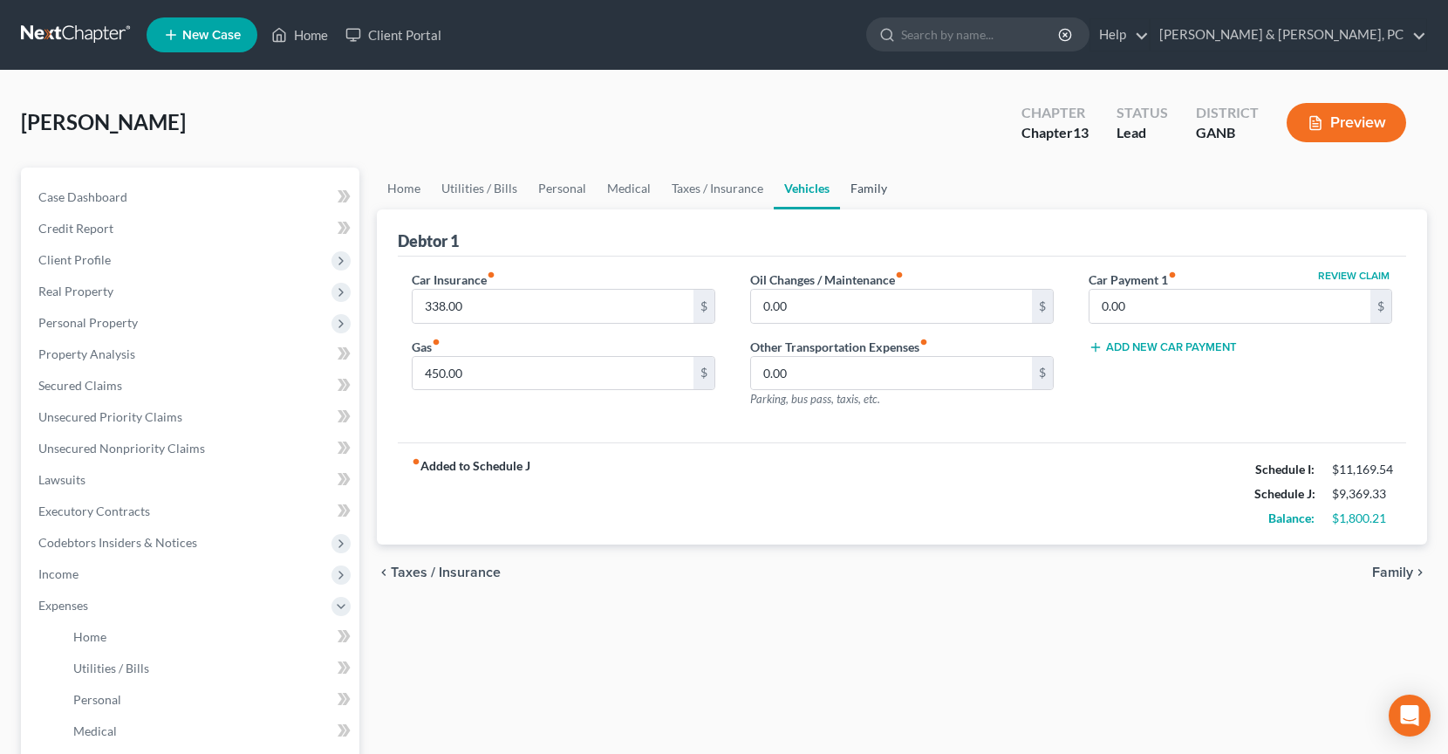
click at [852, 193] on link "Family" at bounding box center [869, 188] width 58 height 42
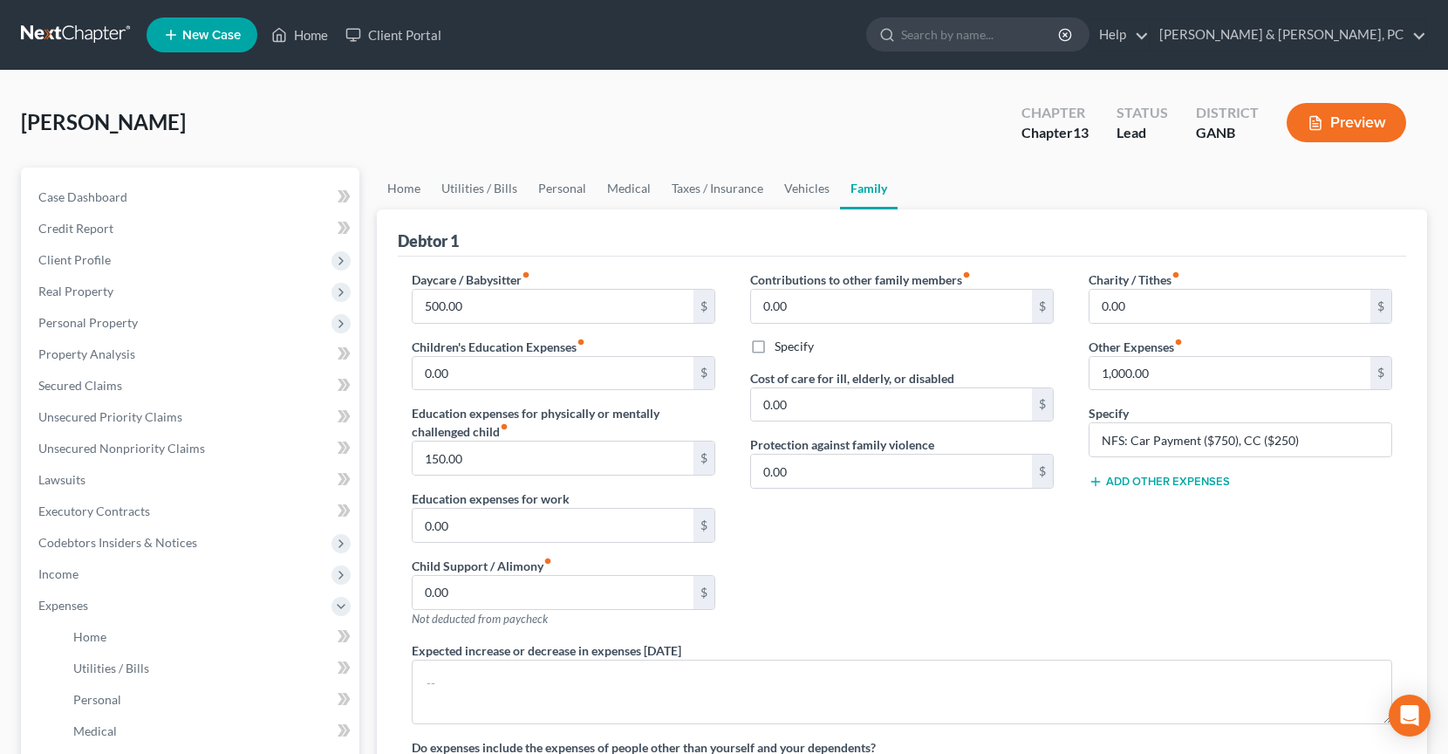
click at [866, 228] on div "Debtor 1" at bounding box center [902, 232] width 1008 height 47
click at [71, 561] on span "Income" at bounding box center [191, 573] width 335 height 31
click at [86, 609] on span "Employment Income" at bounding box center [129, 605] width 112 height 15
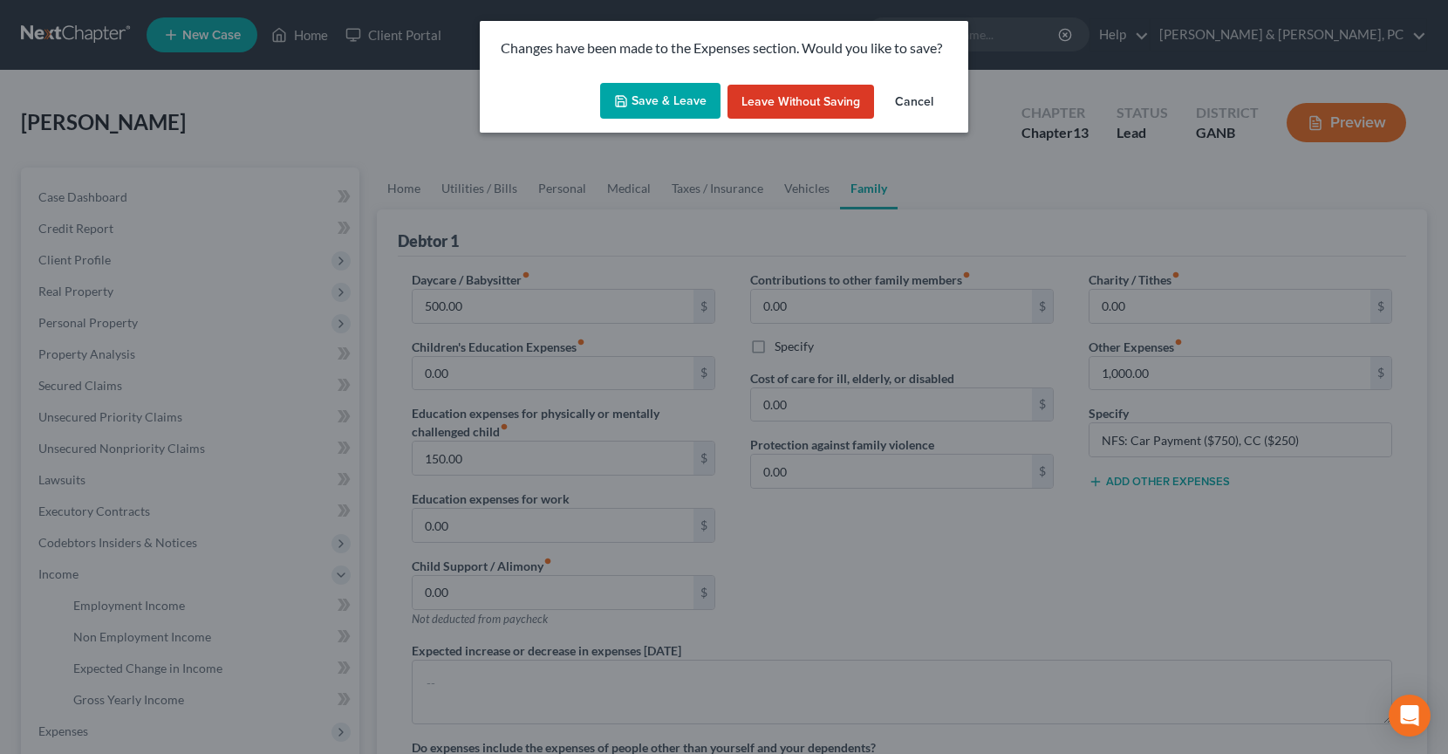
click at [679, 93] on button "Save & Leave" at bounding box center [660, 101] width 120 height 37
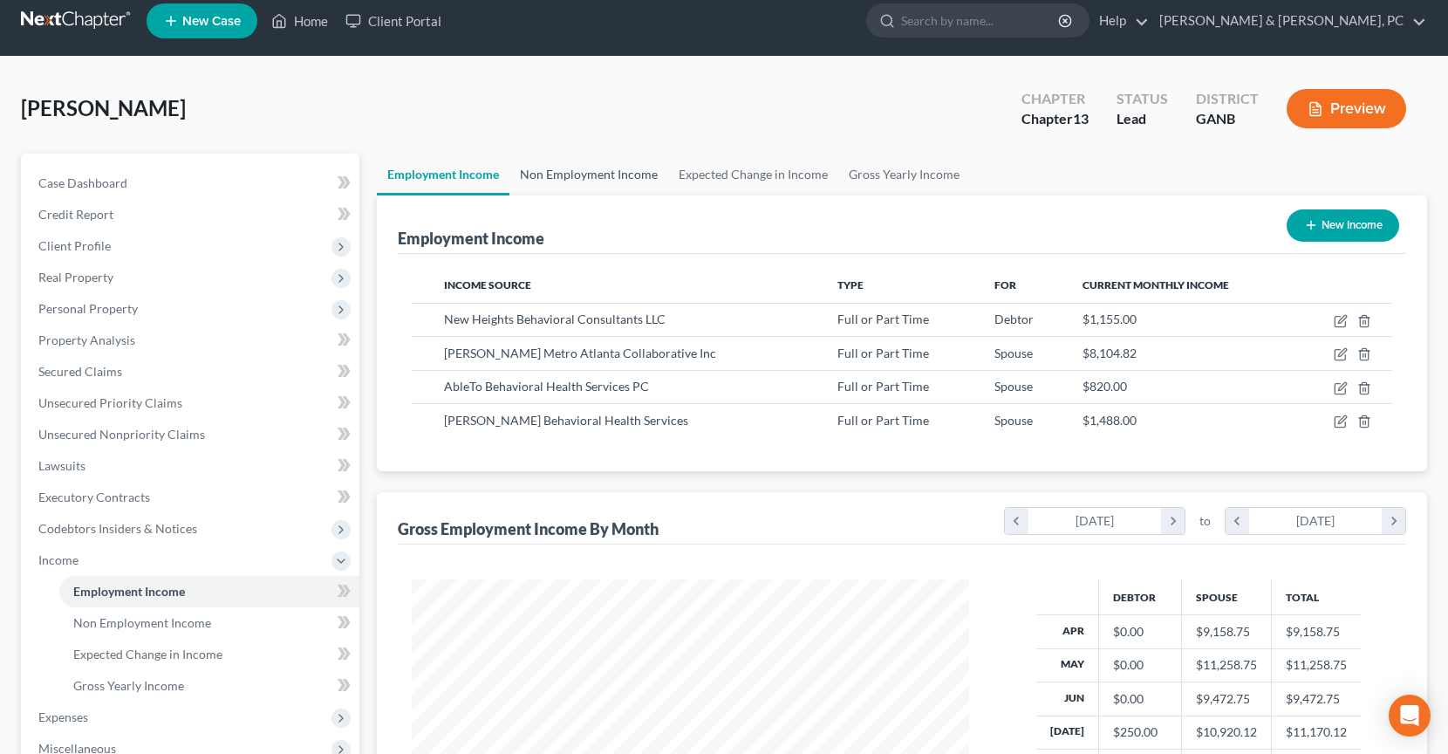
scroll to position [312, 592]
click at [635, 183] on link "Non Employment Income" at bounding box center [588, 175] width 159 height 42
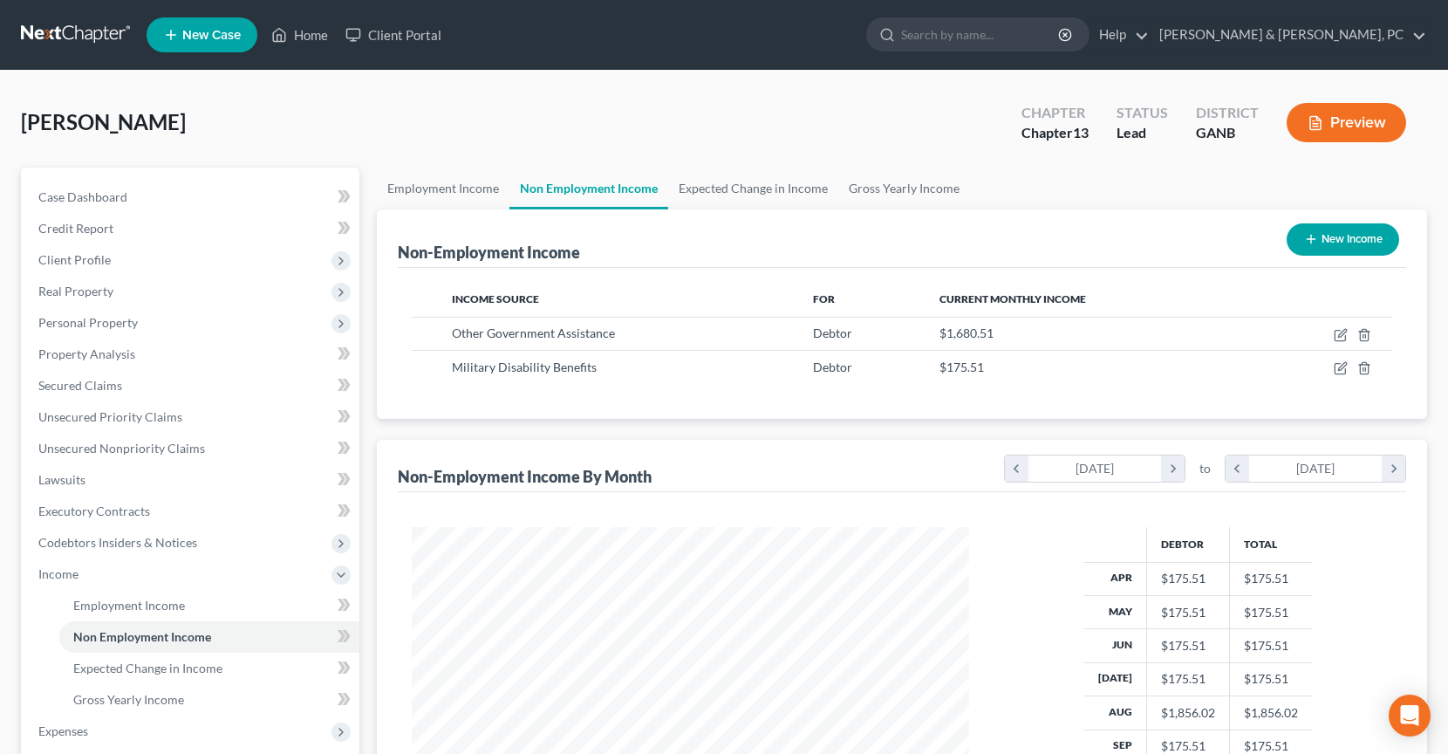
scroll to position [312, 592]
click at [1342, 335] on icon "button" at bounding box center [1342, 333] width 8 height 8
select select "5"
select select "0"
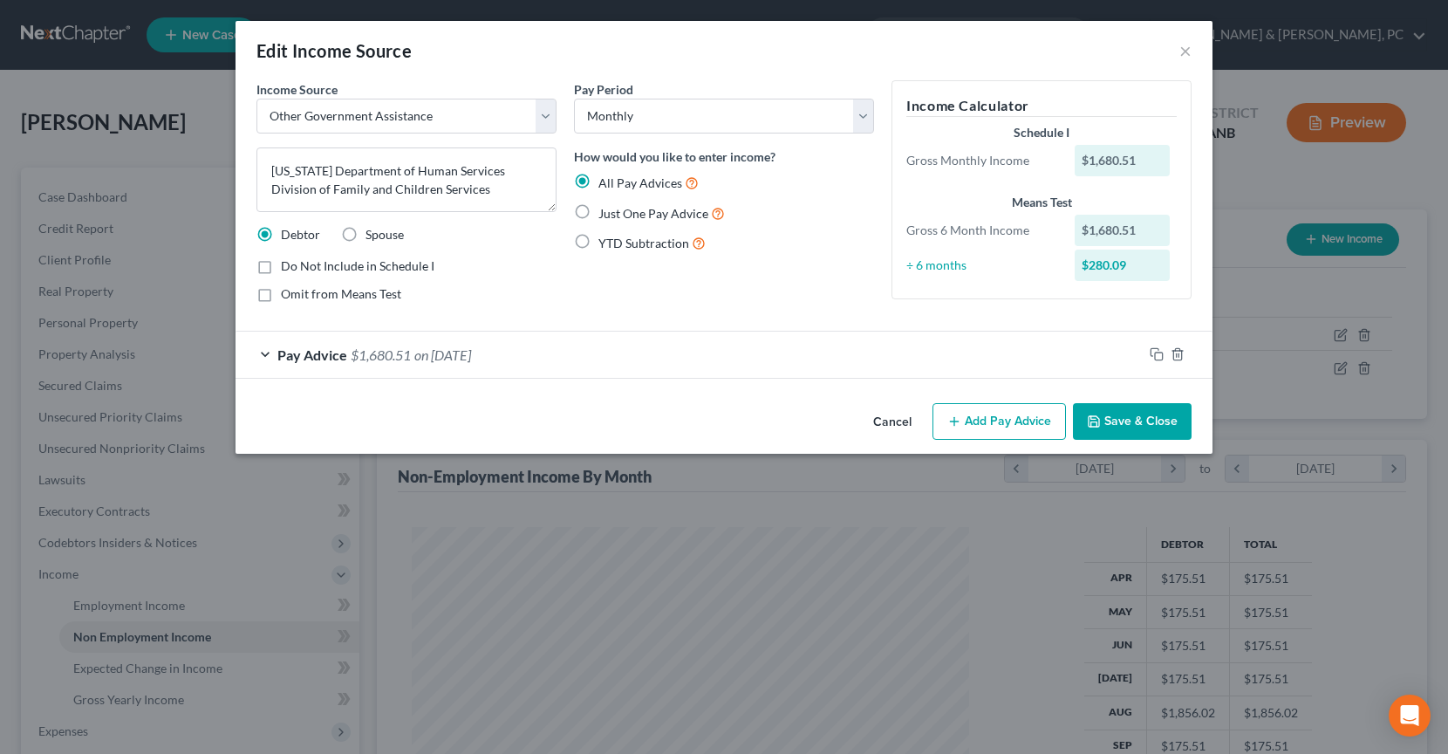
click at [1151, 418] on button "Save & Close" at bounding box center [1132, 421] width 119 height 37
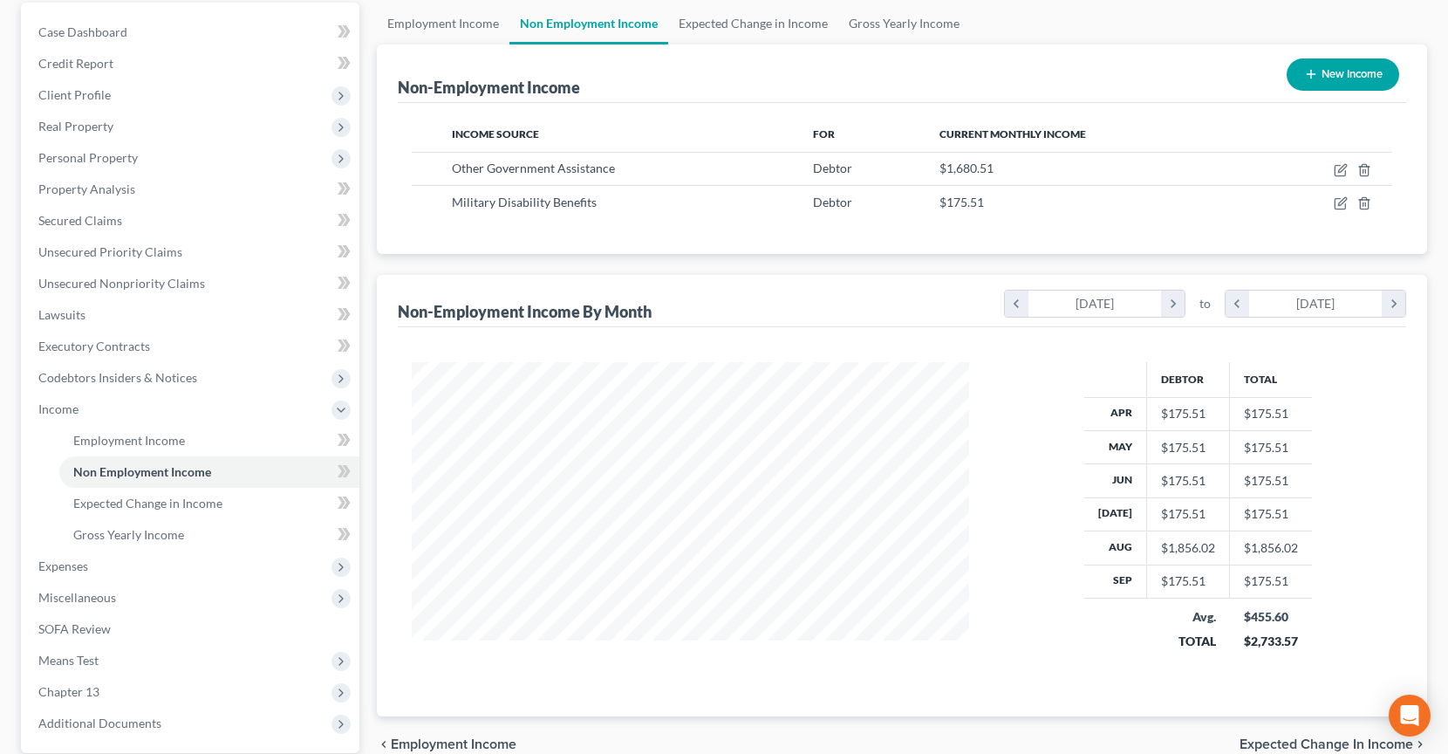
scroll to position [170, 0]
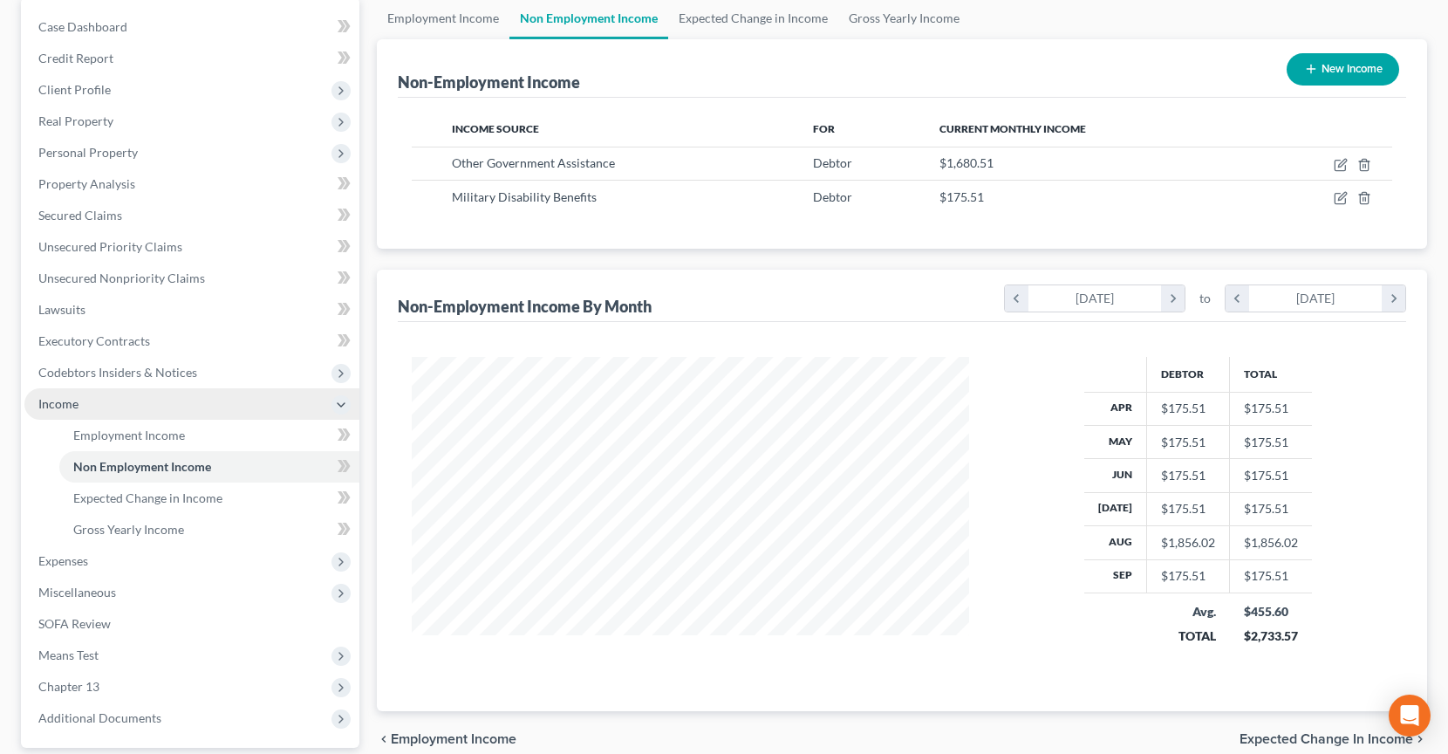
click at [84, 409] on span "Income" at bounding box center [191, 403] width 335 height 31
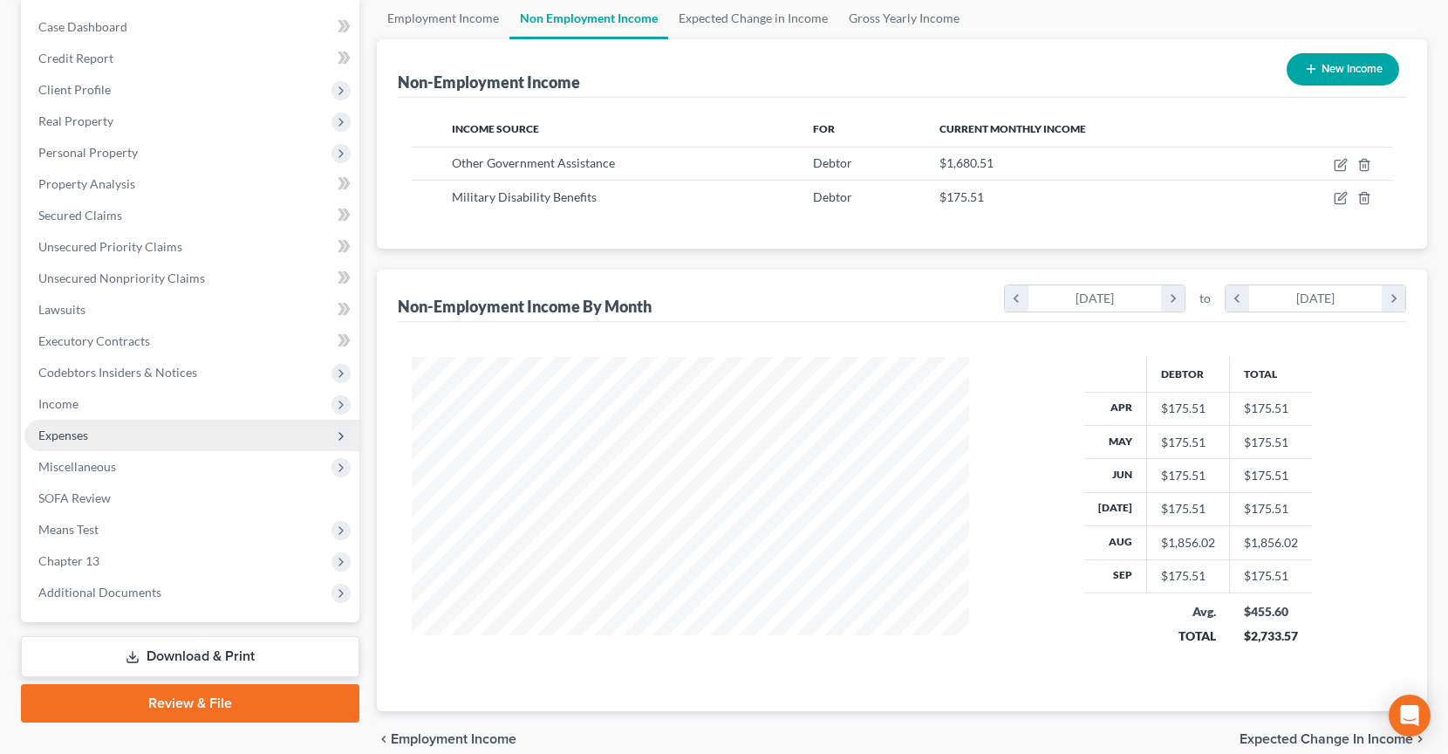
click at [91, 442] on span "Expenses" at bounding box center [191, 435] width 335 height 31
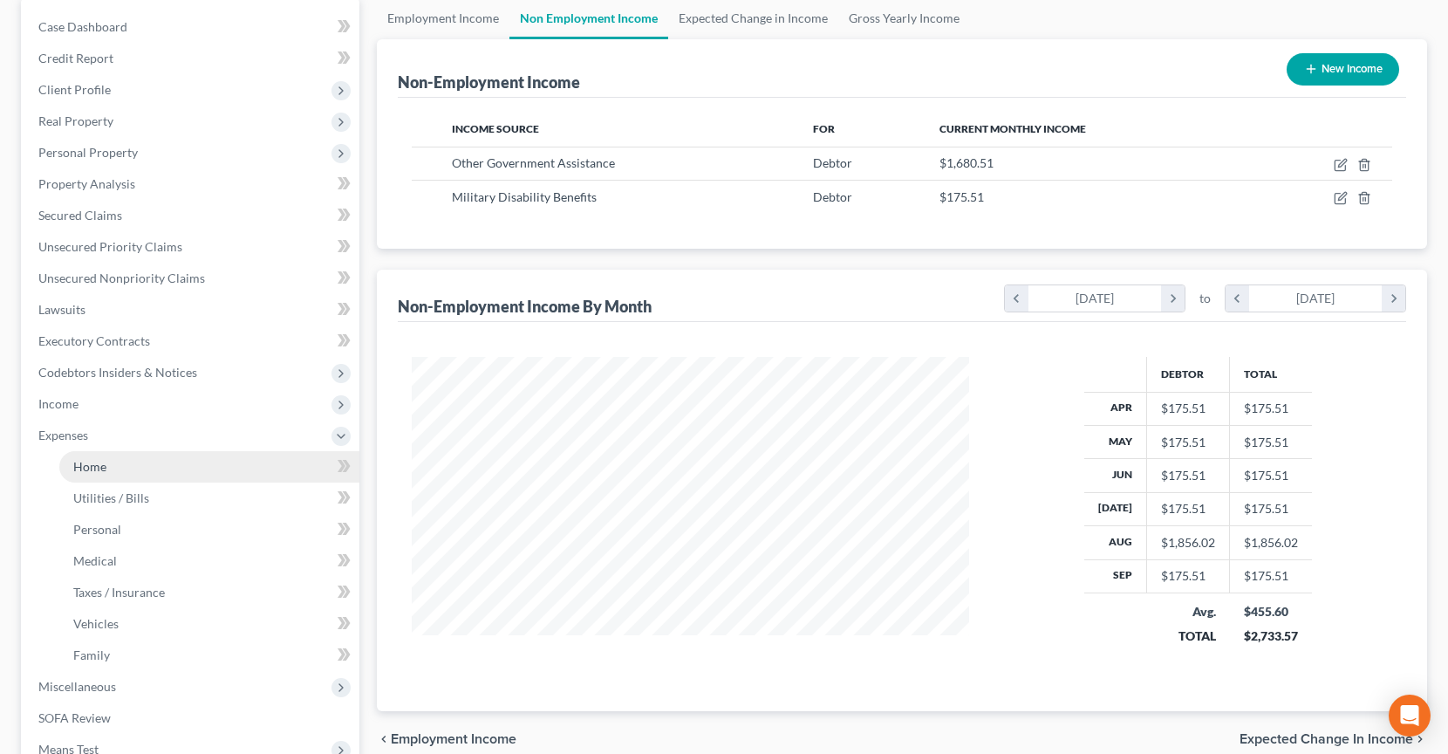
click at [96, 468] on span "Home" at bounding box center [89, 466] width 33 height 15
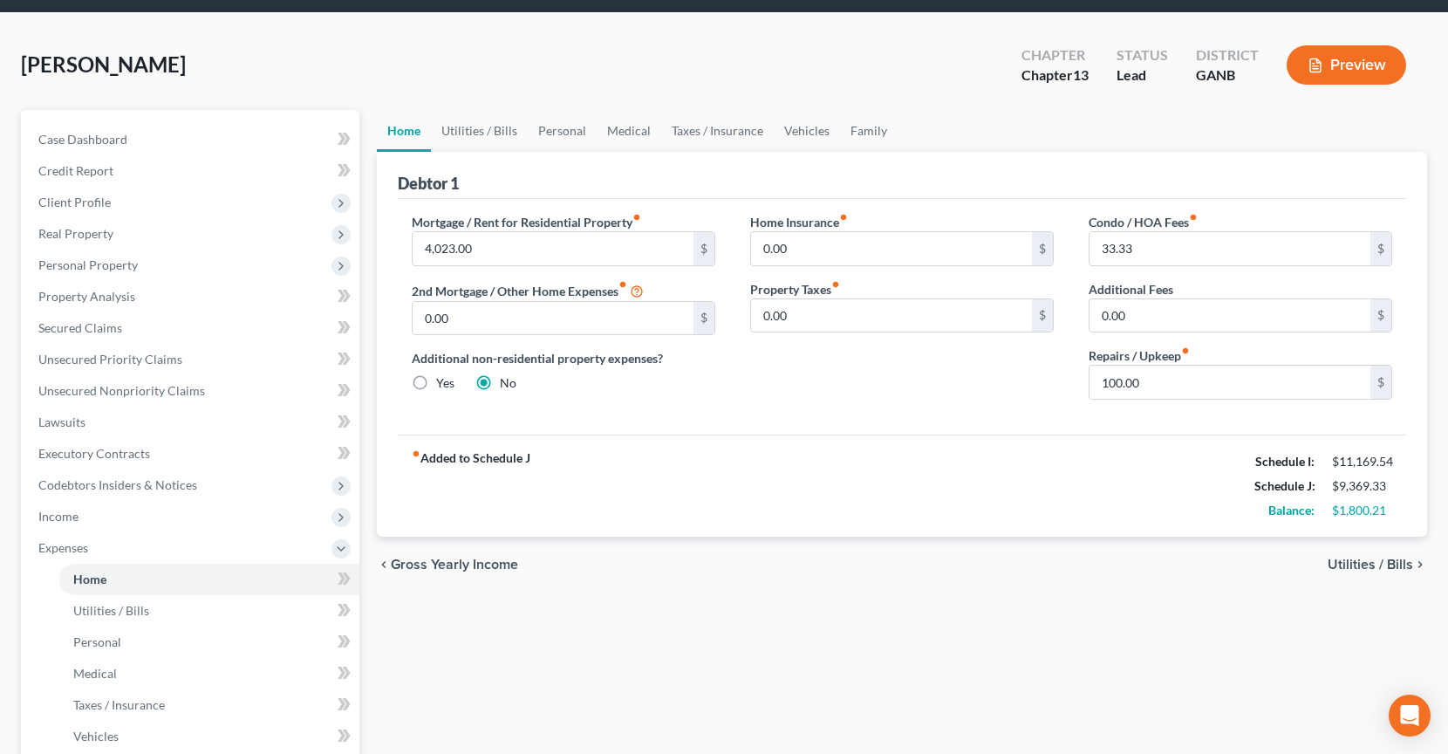
scroll to position [80, 0]
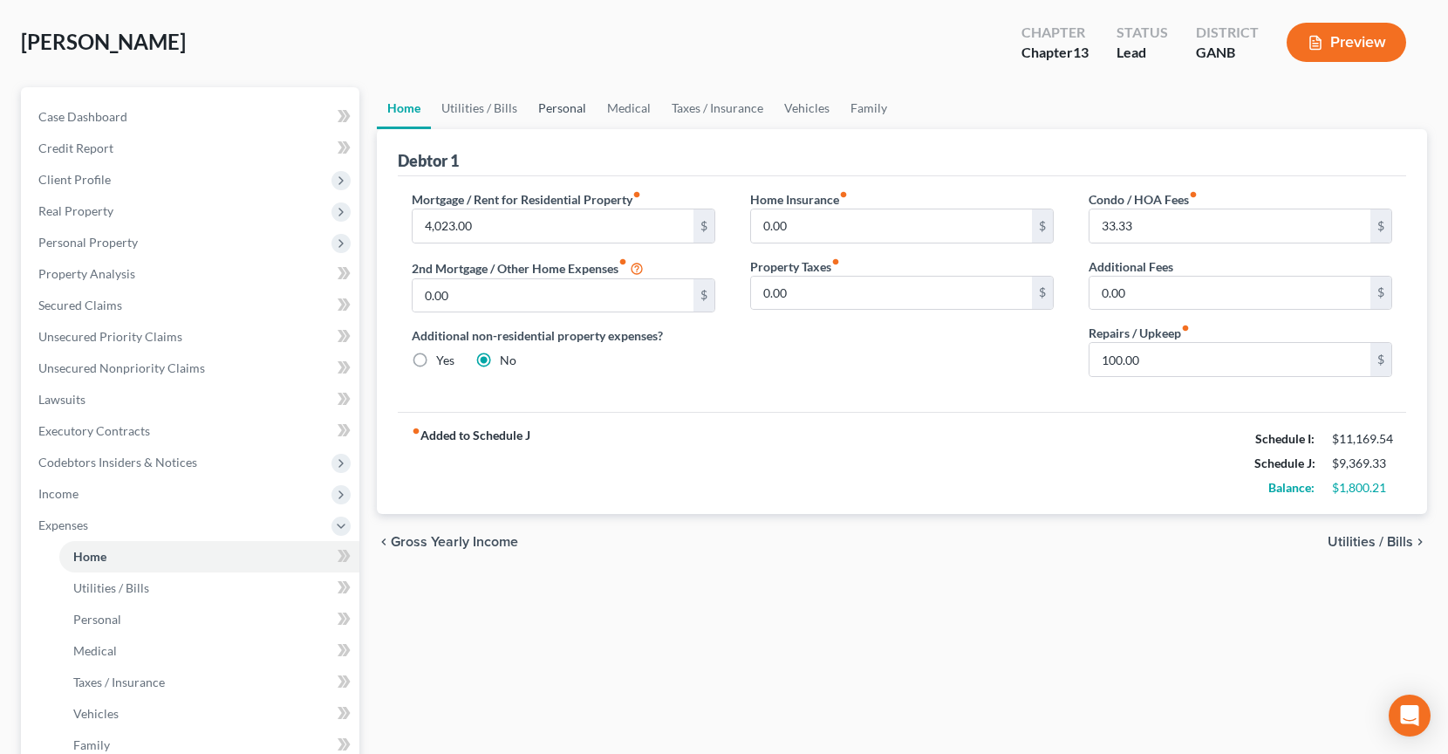
click at [551, 105] on link "Personal" at bounding box center [562, 108] width 69 height 42
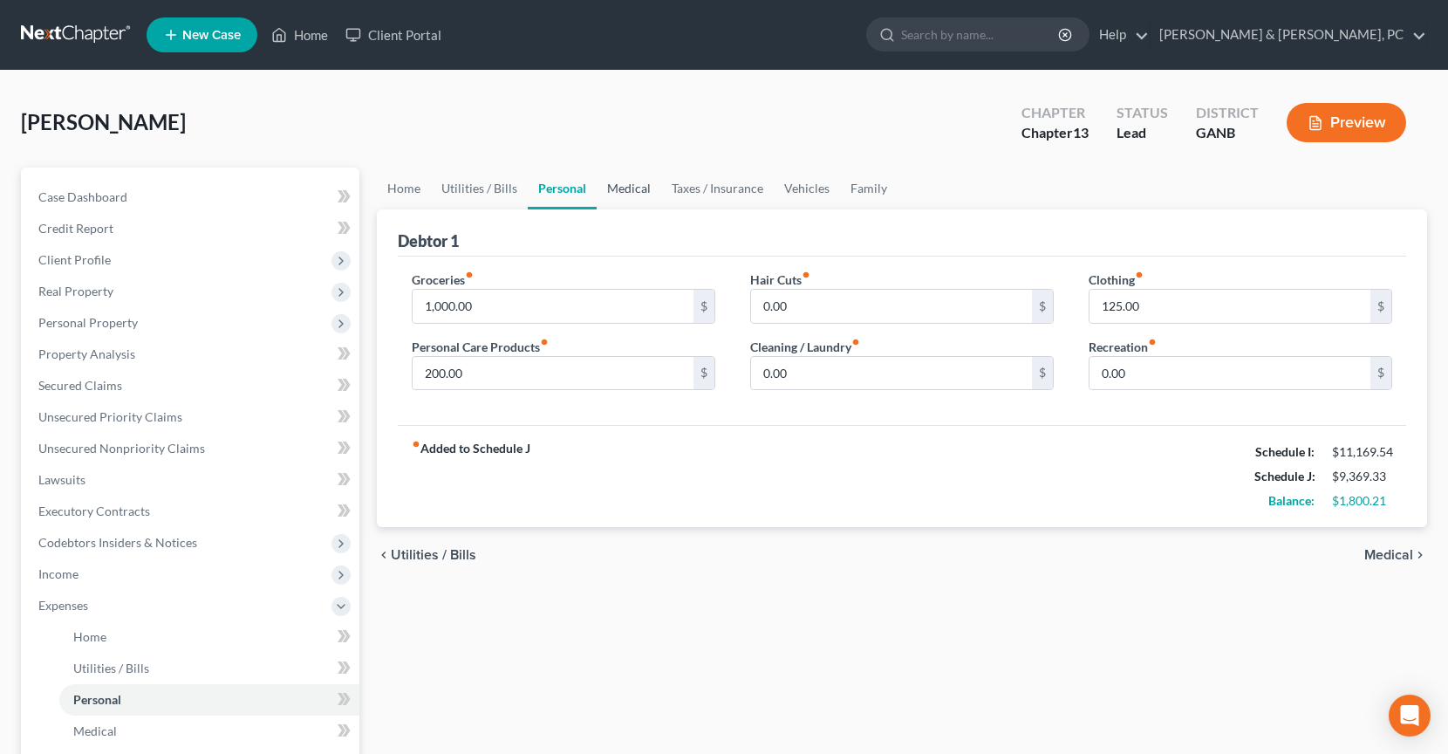
click at [647, 192] on link "Medical" at bounding box center [629, 188] width 65 height 42
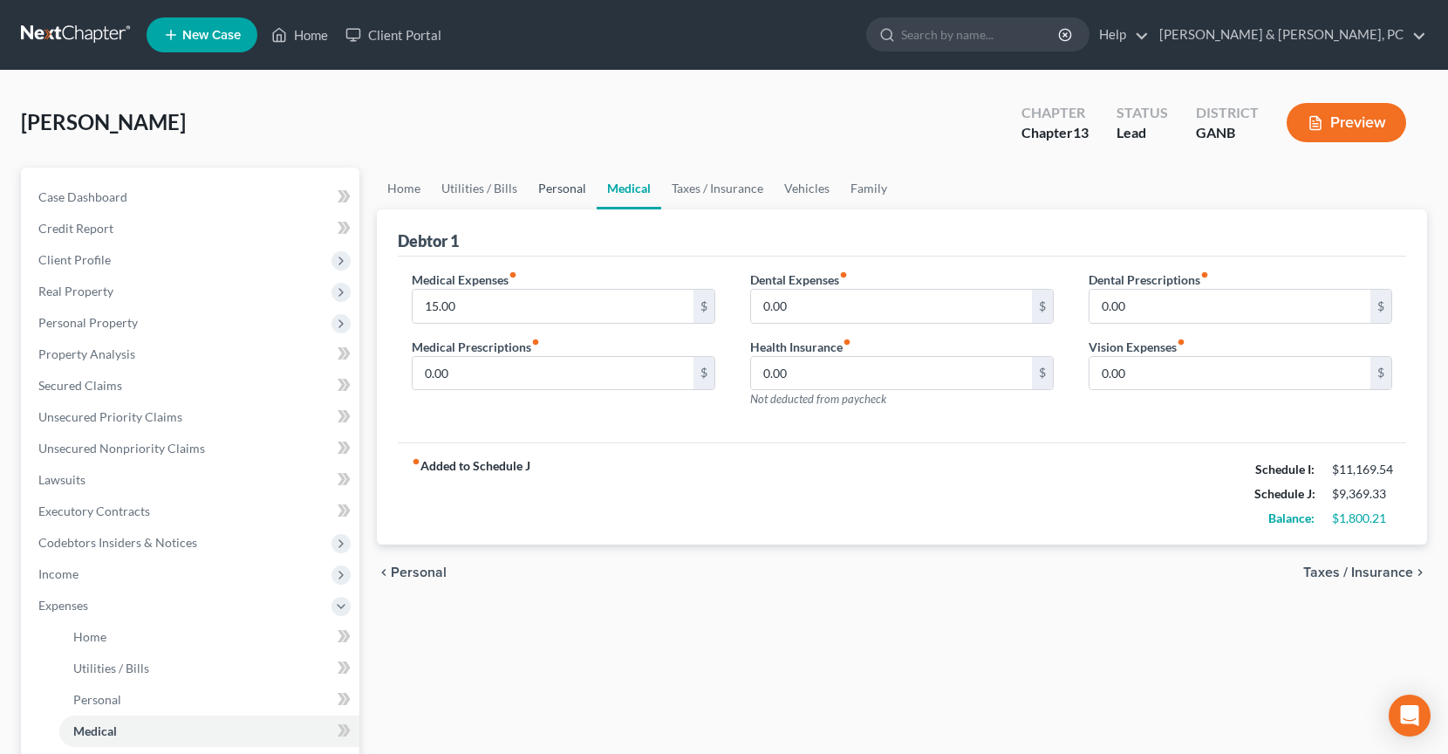
click at [571, 194] on link "Personal" at bounding box center [562, 188] width 69 height 42
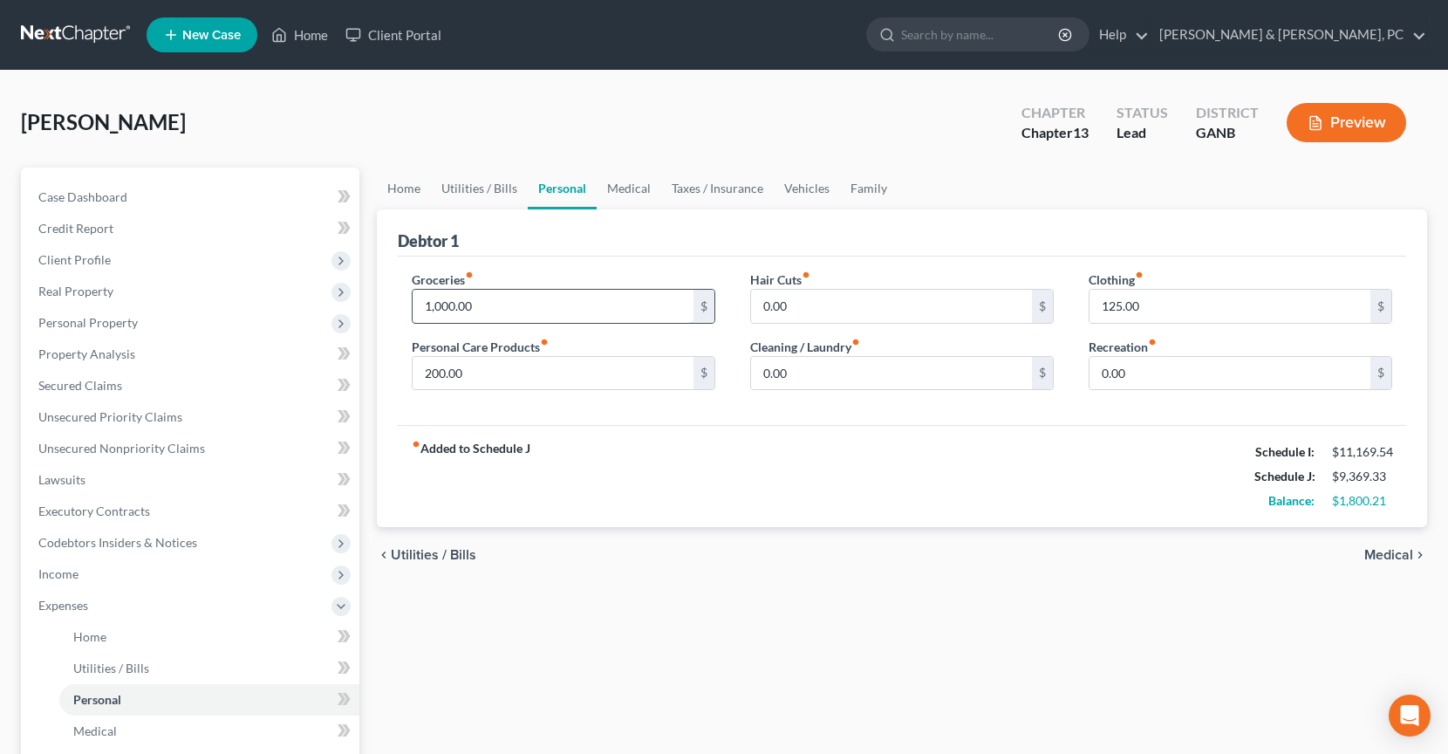
click at [550, 309] on input "1,000.00" at bounding box center [553, 306] width 281 height 33
click at [712, 200] on link "Taxes / Insurance" at bounding box center [717, 188] width 113 height 42
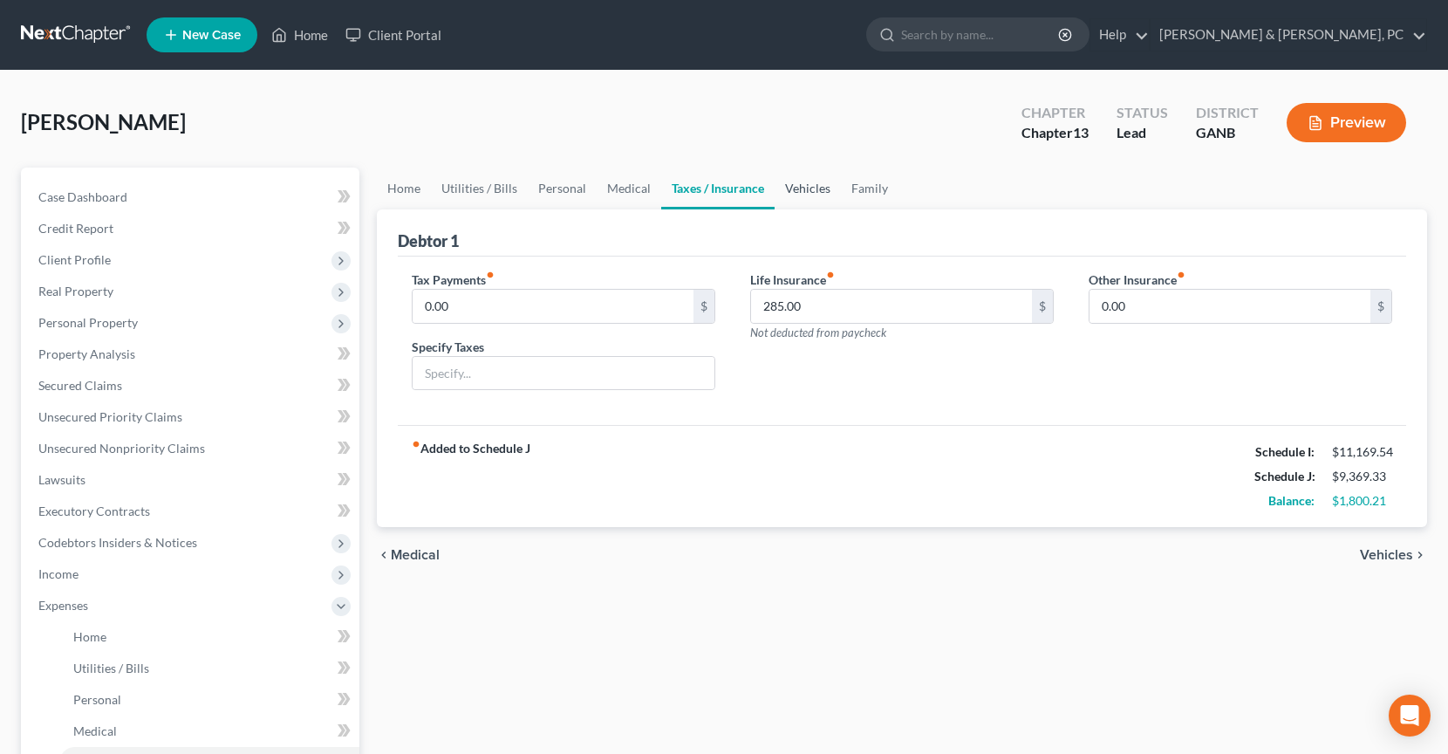
click at [817, 186] on link "Vehicles" at bounding box center [808, 188] width 66 height 42
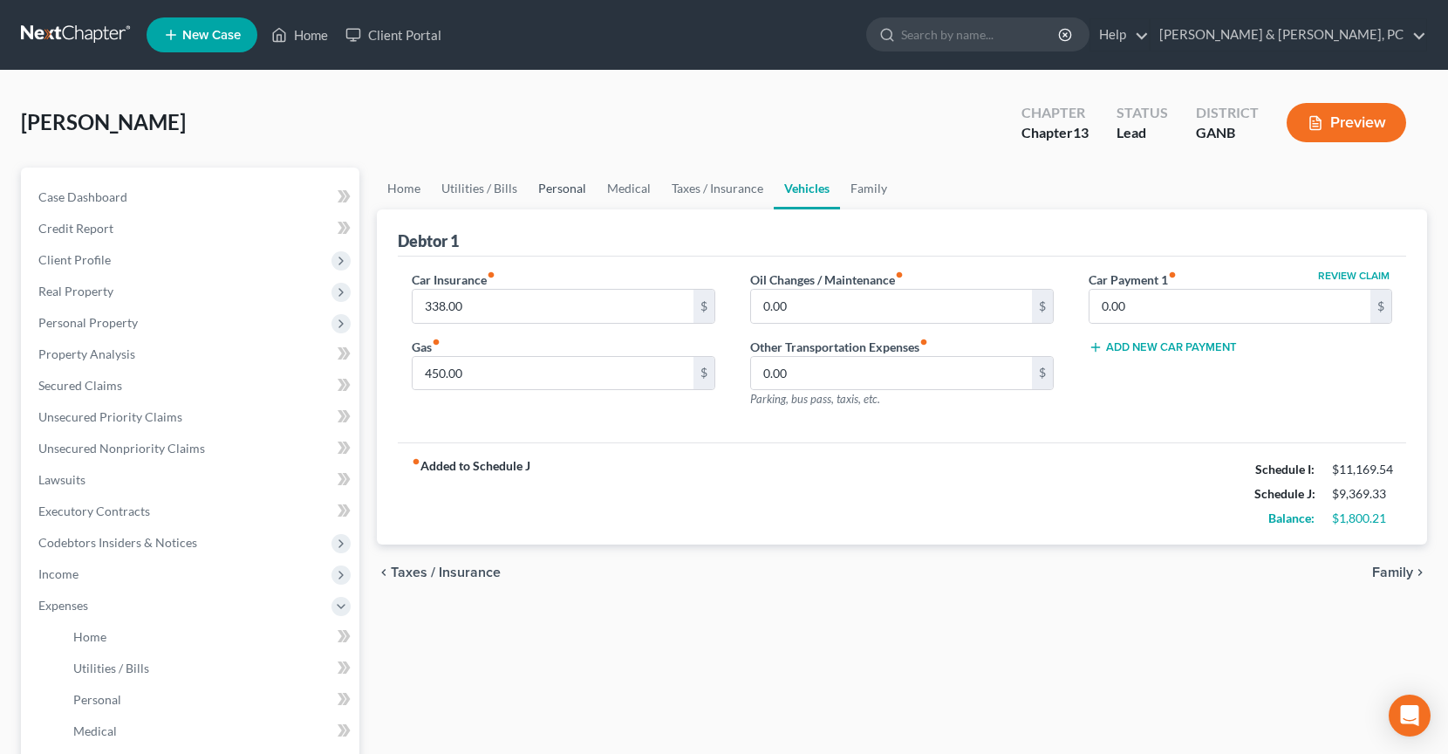
click at [575, 186] on link "Personal" at bounding box center [562, 188] width 69 height 42
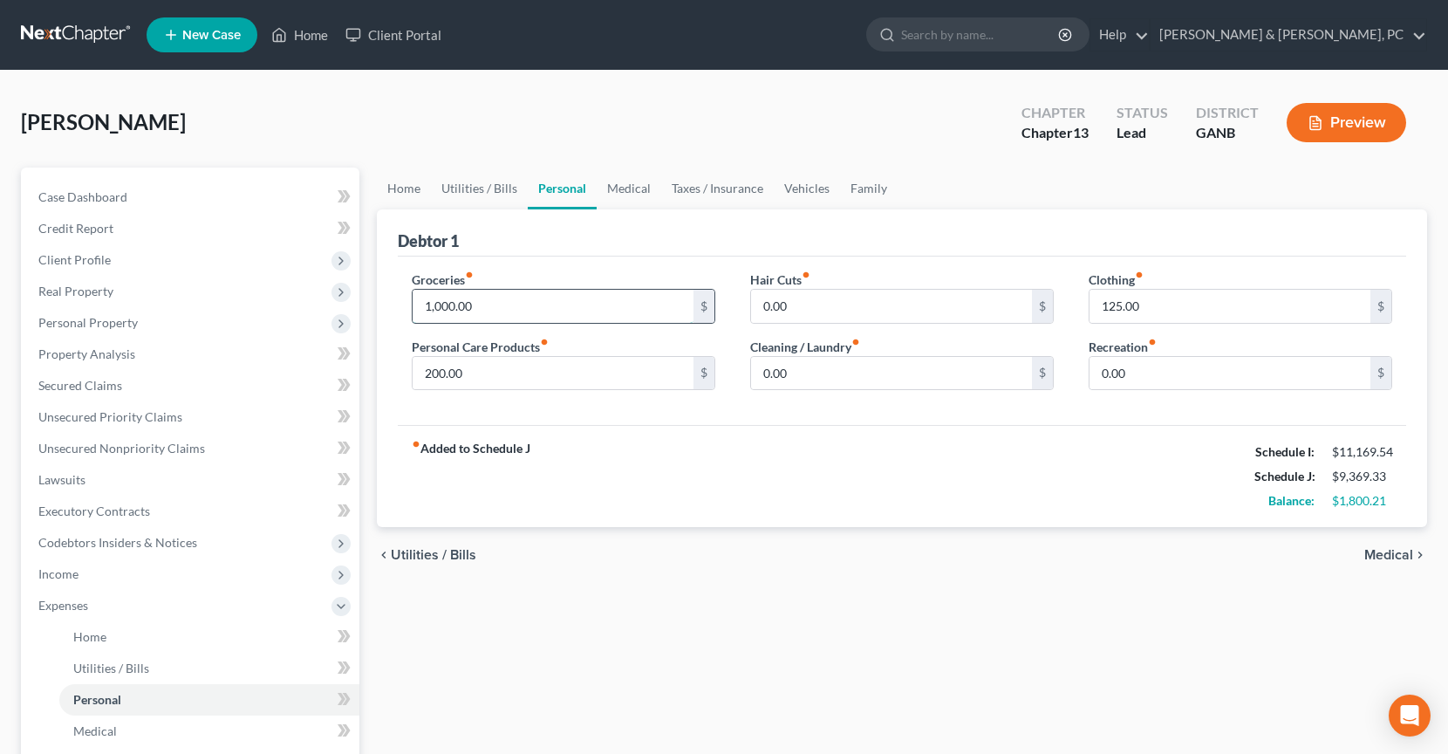
click at [543, 317] on input "1,000.00" at bounding box center [553, 306] width 281 height 33
click at [550, 384] on input "200.00" at bounding box center [553, 373] width 281 height 33
click at [535, 325] on div "Groceries fiber_manual_record 1,500 $ Personal Care Products fiber_manual_recor…" at bounding box center [563, 337] width 338 height 134
click at [534, 313] on input "1,500" at bounding box center [553, 306] width 281 height 33
type input "1,500"
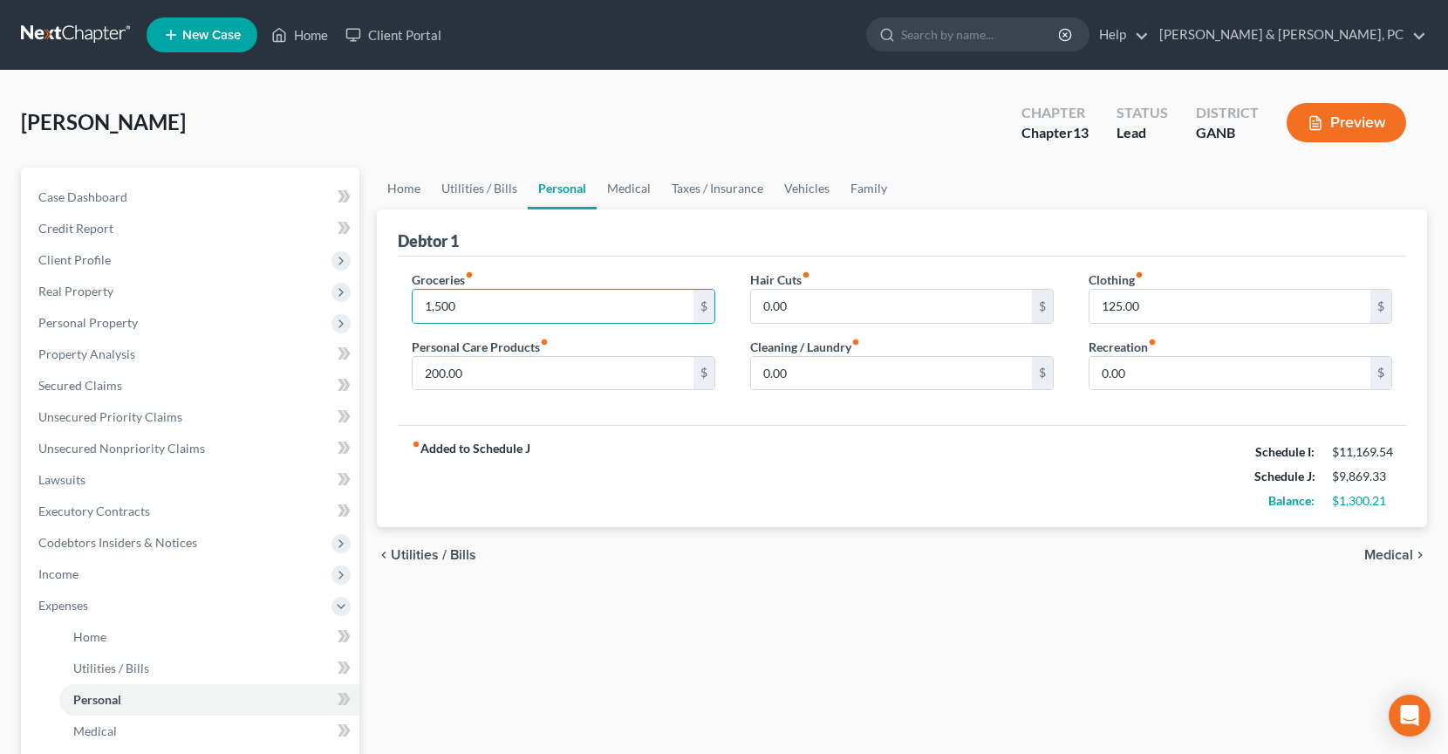
click at [595, 260] on div "Groceries fiber_manual_record 1,500 $ Personal Care Products fiber_manual_recor…" at bounding box center [902, 340] width 1008 height 169
click at [817, 191] on link "Vehicles" at bounding box center [807, 188] width 66 height 42
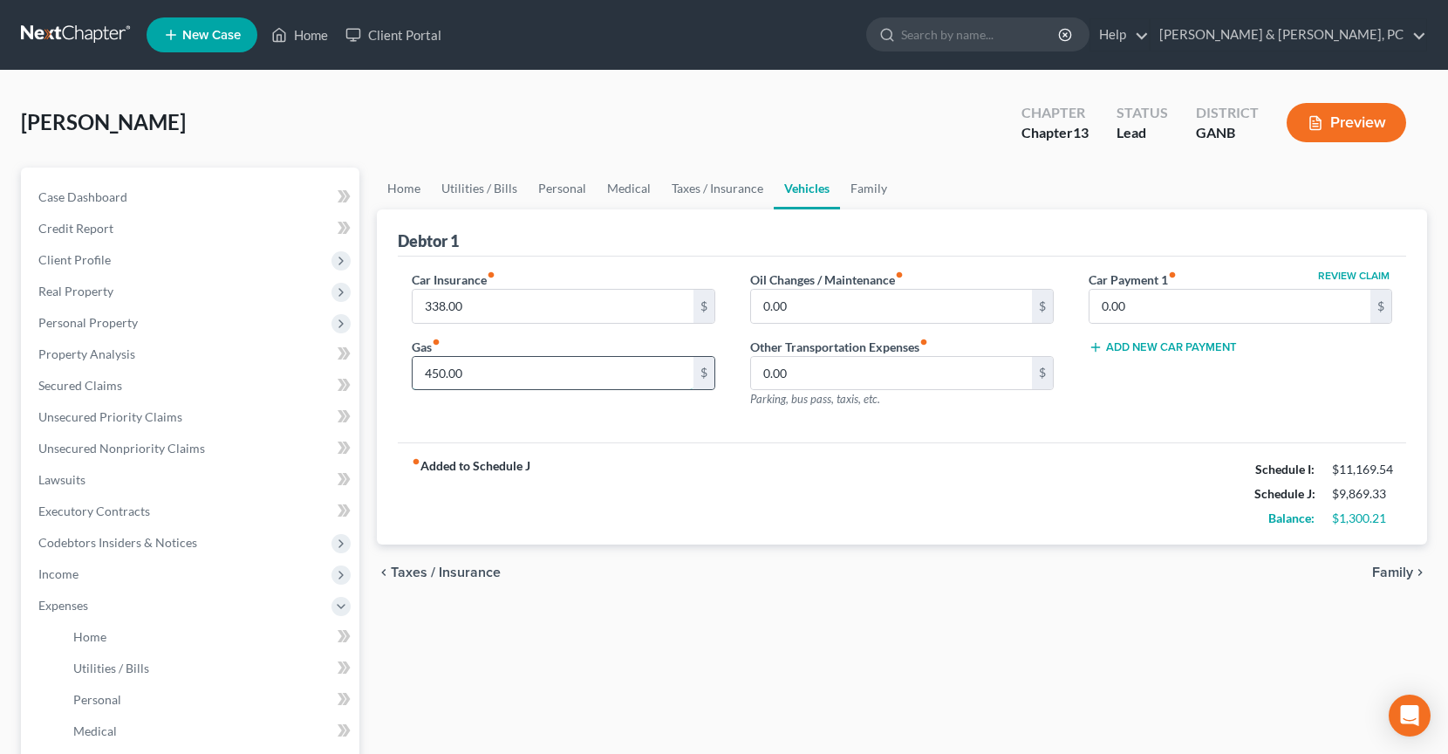
click at [486, 374] on input "450.00" at bounding box center [553, 373] width 281 height 33
type input "650"
click at [570, 261] on div "Car Insurance fiber_manual_record 338.00 $ Gas fiber_manual_record 650 $ Oil Ch…" at bounding box center [902, 349] width 1008 height 187
click at [729, 191] on link "Taxes / Insurance" at bounding box center [717, 188] width 113 height 42
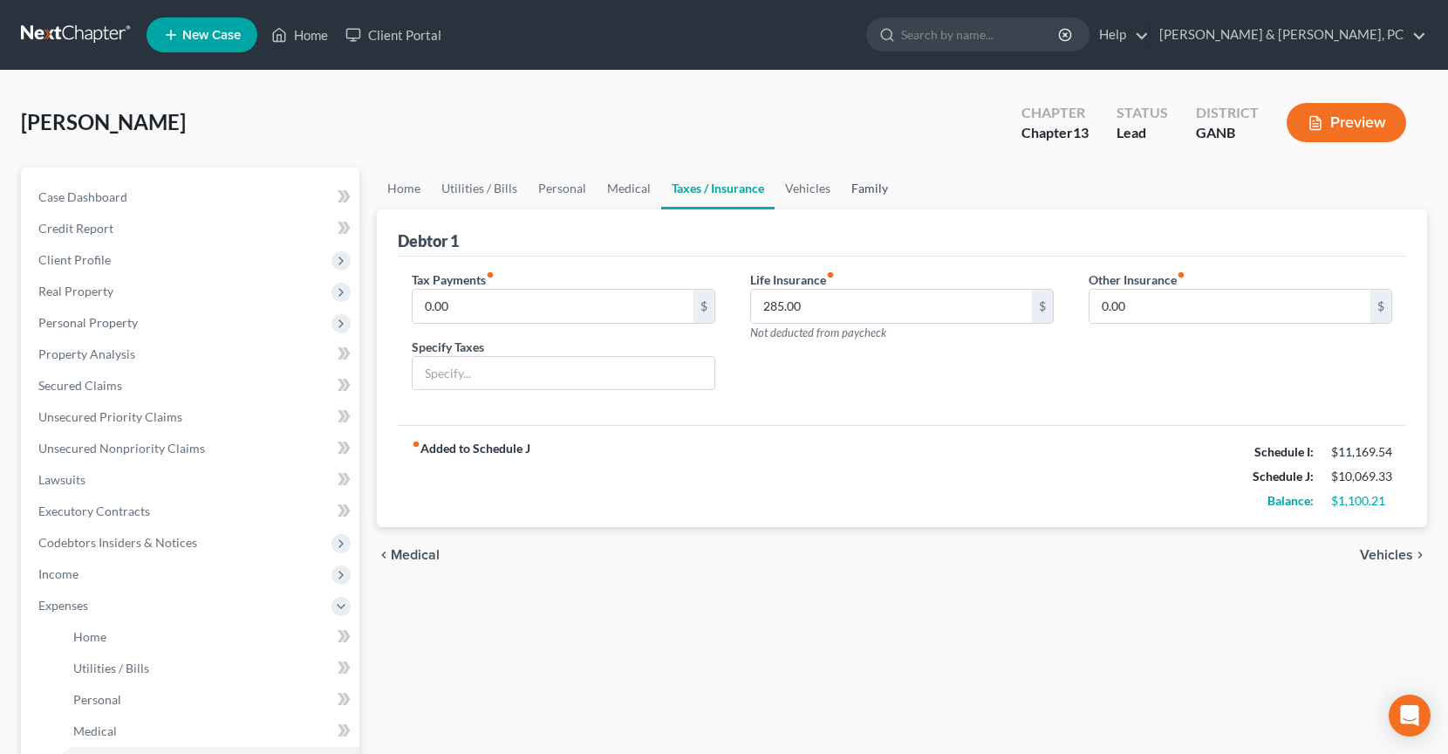
click at [856, 194] on link "Family" at bounding box center [870, 188] width 58 height 42
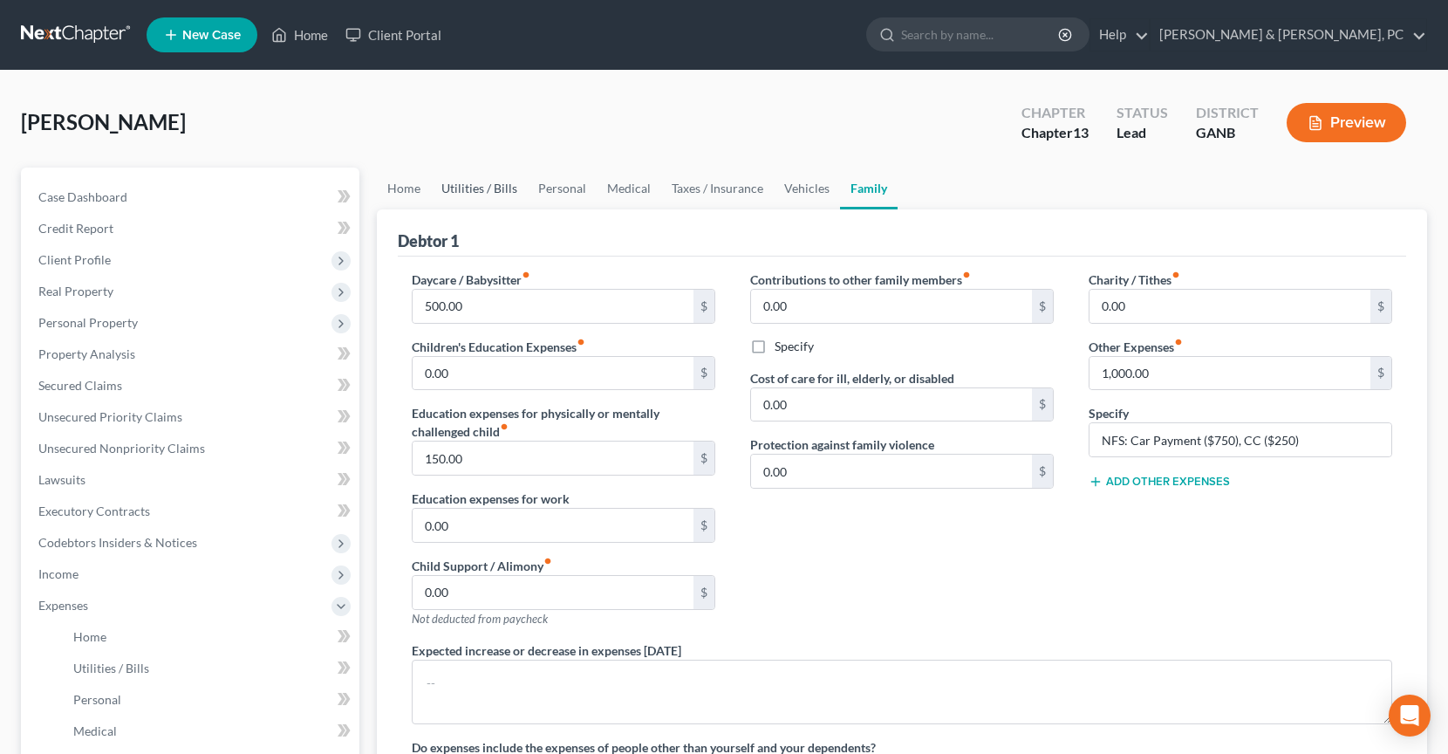
click at [455, 192] on link "Utilities / Bills" at bounding box center [479, 188] width 97 height 42
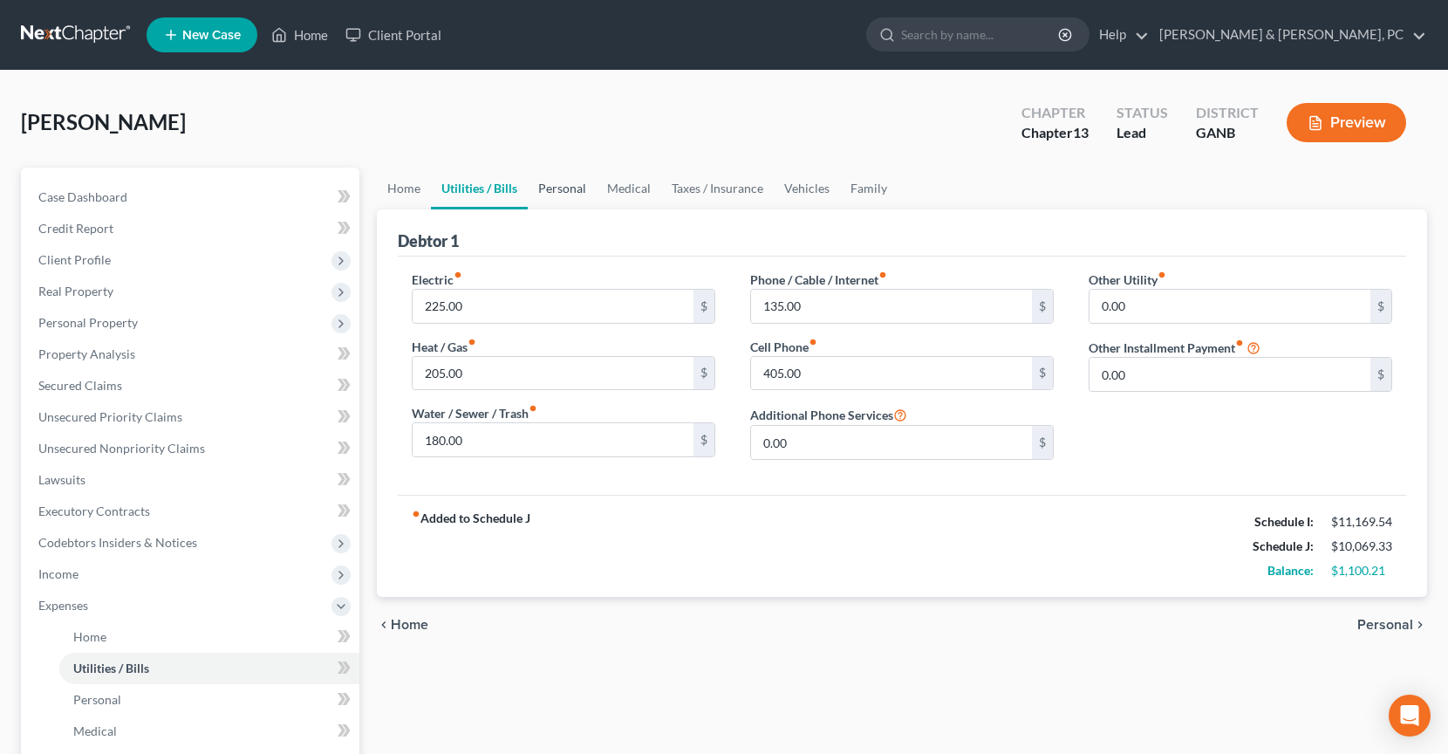
click at [537, 188] on link "Personal" at bounding box center [562, 188] width 69 height 42
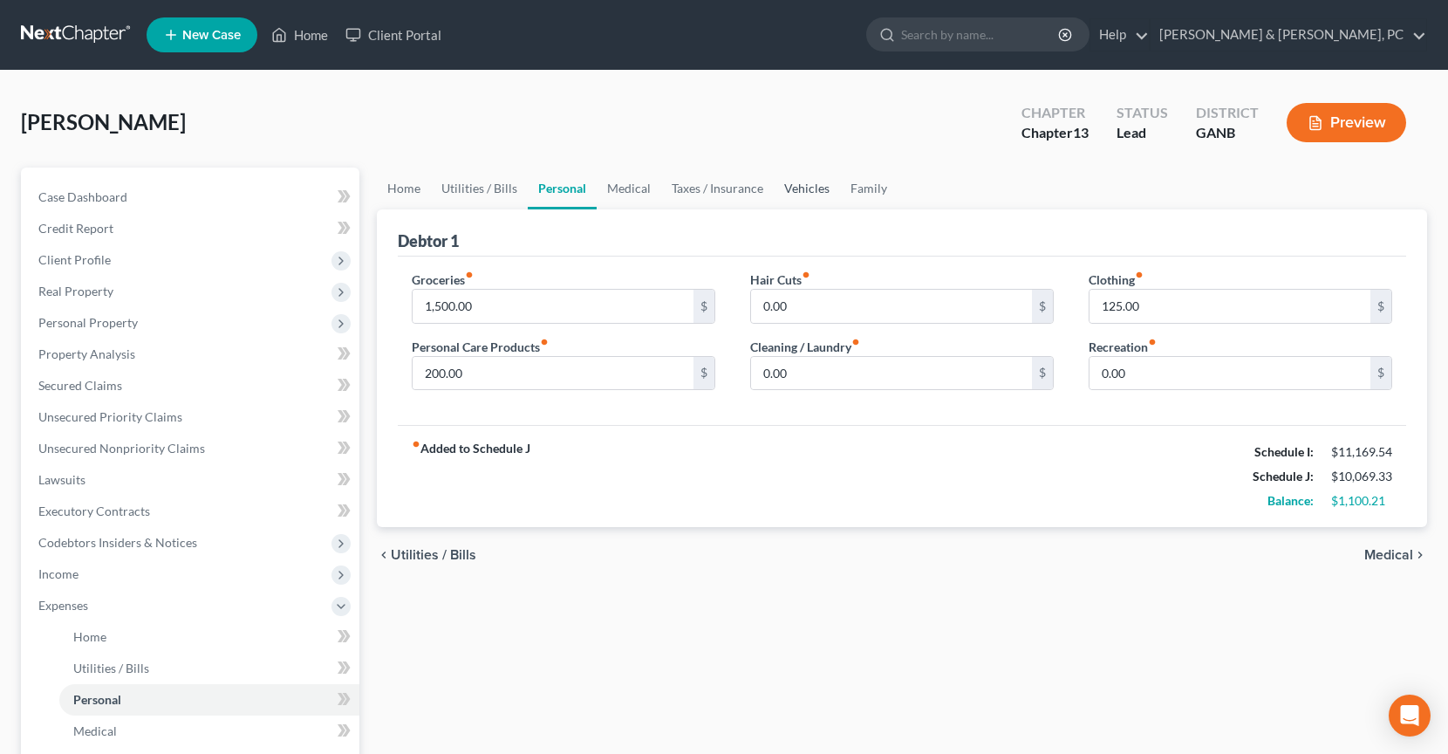
click at [806, 193] on link "Vehicles" at bounding box center [807, 188] width 66 height 42
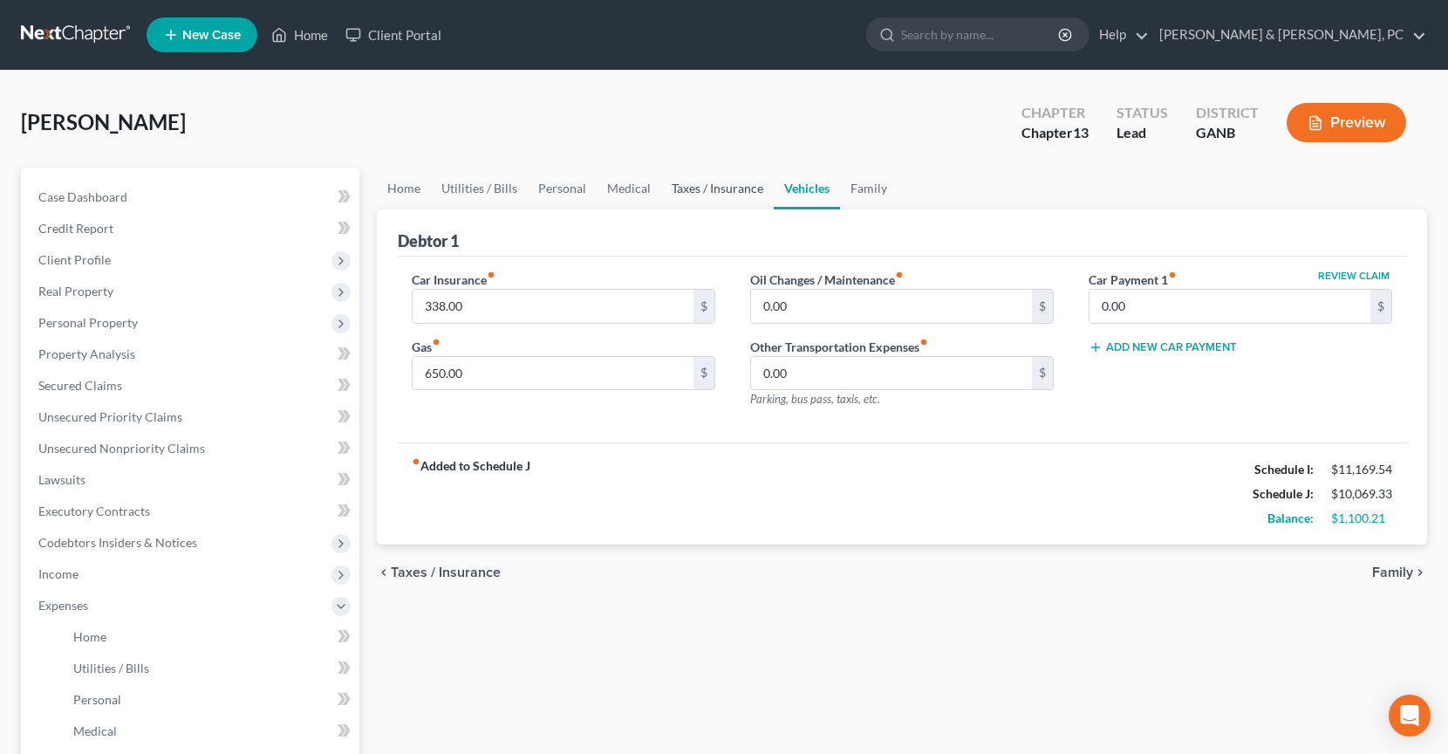
click at [761, 195] on link "Taxes / Insurance" at bounding box center [717, 188] width 113 height 42
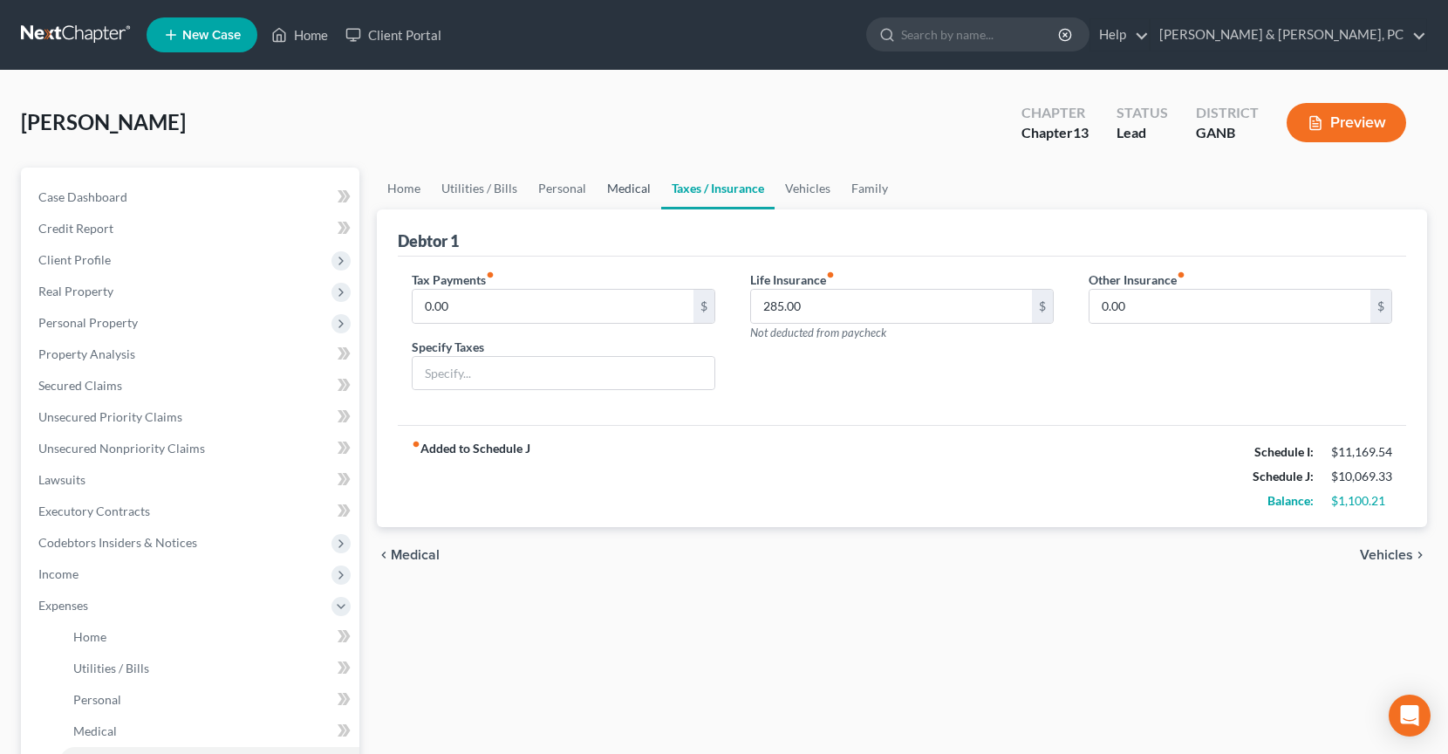
click at [625, 177] on link "Medical" at bounding box center [629, 188] width 65 height 42
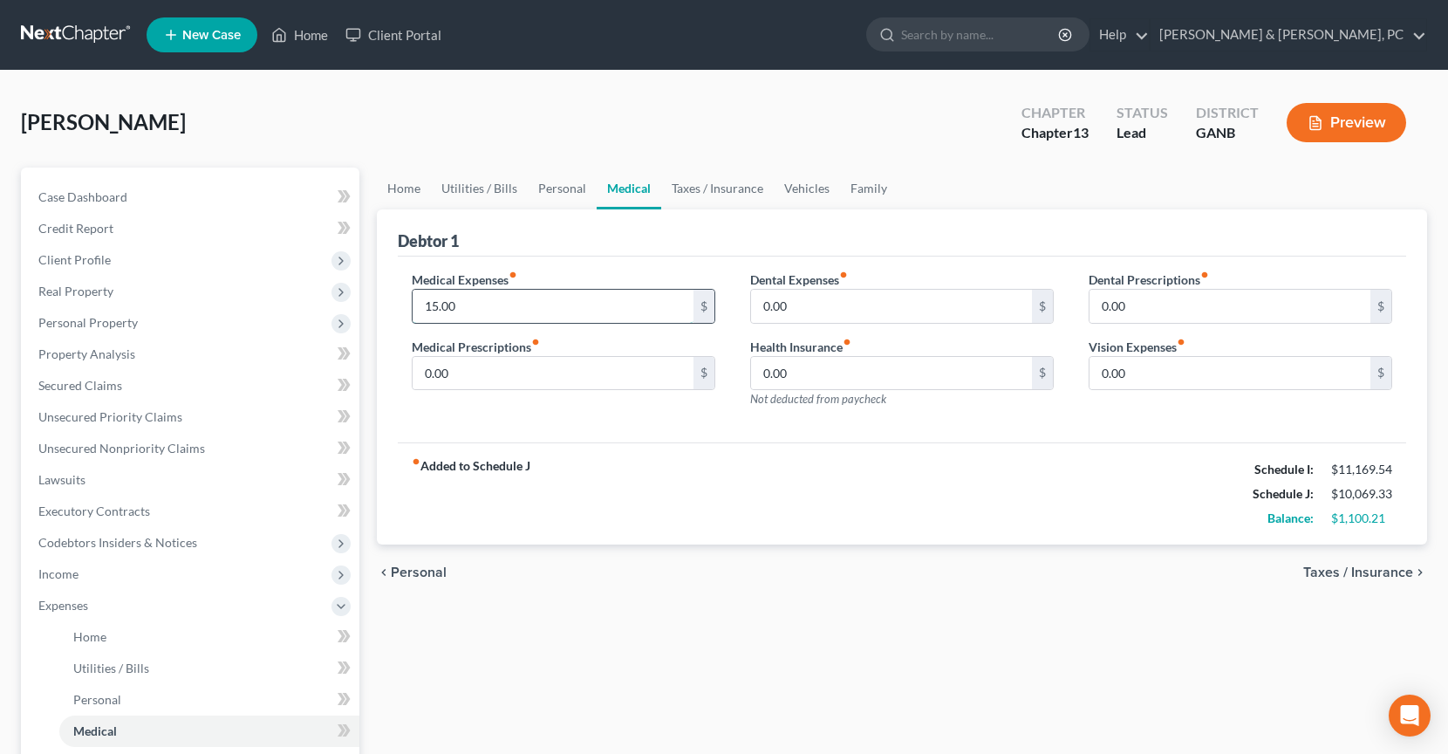
click at [504, 297] on input "15.00" at bounding box center [553, 306] width 281 height 33
type input "50"
click at [559, 199] on link "Personal" at bounding box center [562, 188] width 69 height 42
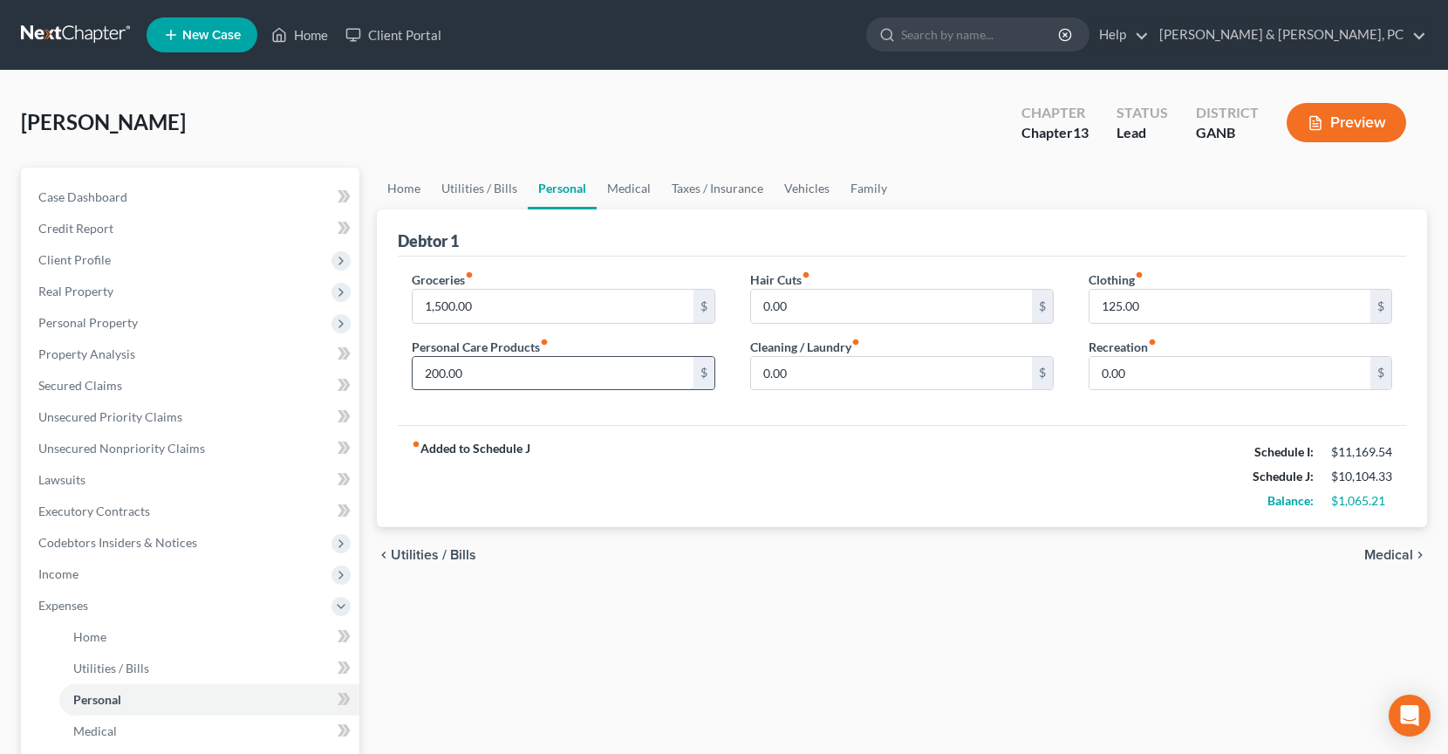
click at [523, 376] on input "200.00" at bounding box center [553, 373] width 281 height 33
type input "250"
click at [817, 497] on div "fiber_manual_record Added to Schedule J Schedule I: $11,169.54 Schedule J: $10,…" at bounding box center [902, 476] width 1008 height 102
click at [482, 186] on link "Utilities / Bills" at bounding box center [479, 188] width 97 height 42
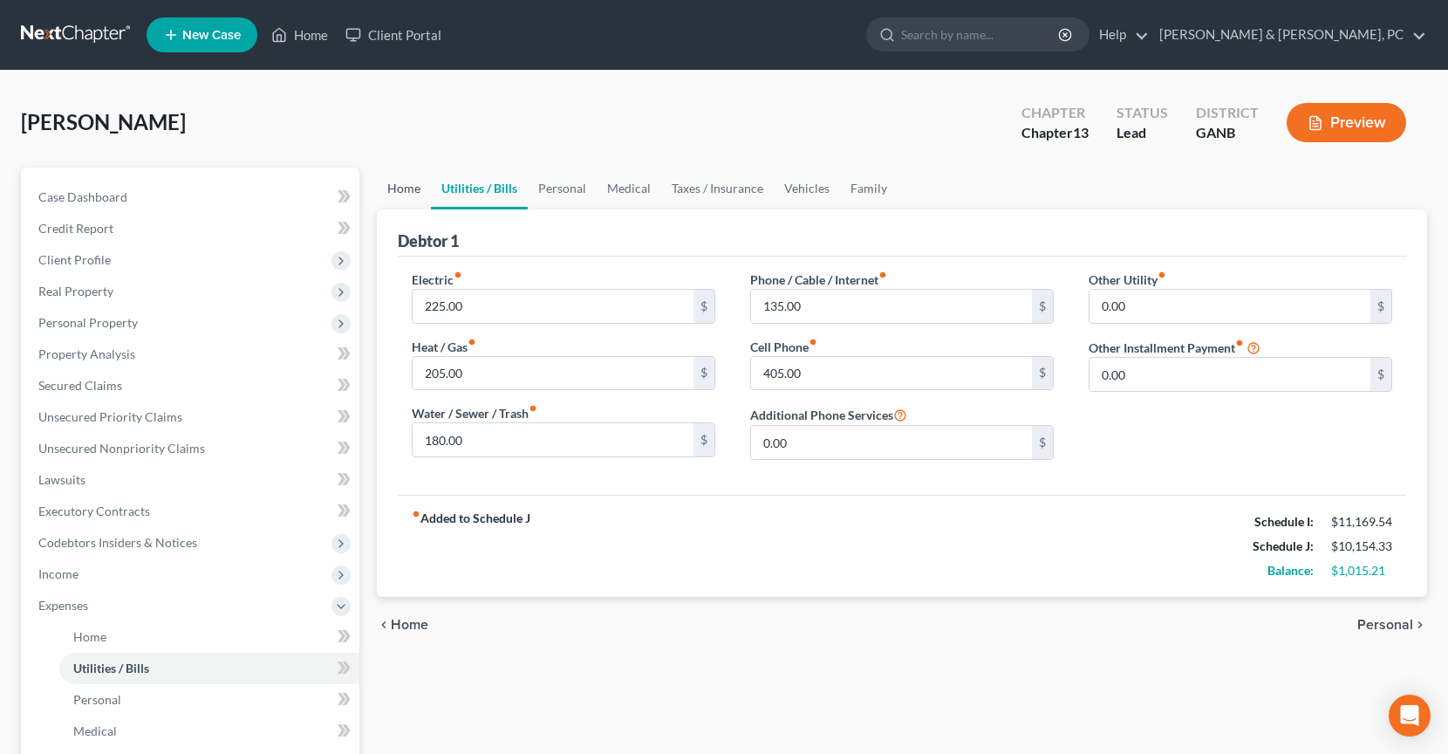
click at [410, 191] on link "Home" at bounding box center [404, 188] width 54 height 42
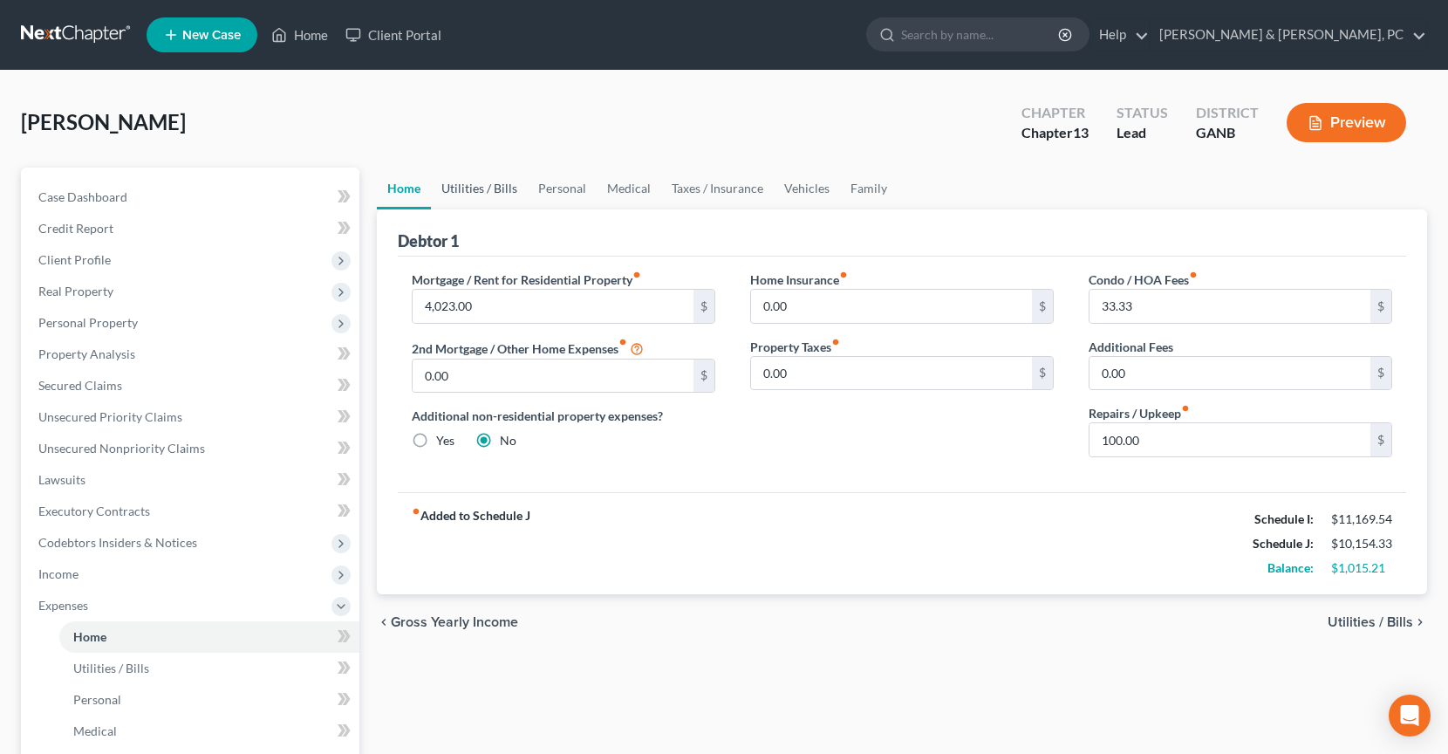
click at [477, 188] on link "Utilities / Bills" at bounding box center [479, 188] width 97 height 42
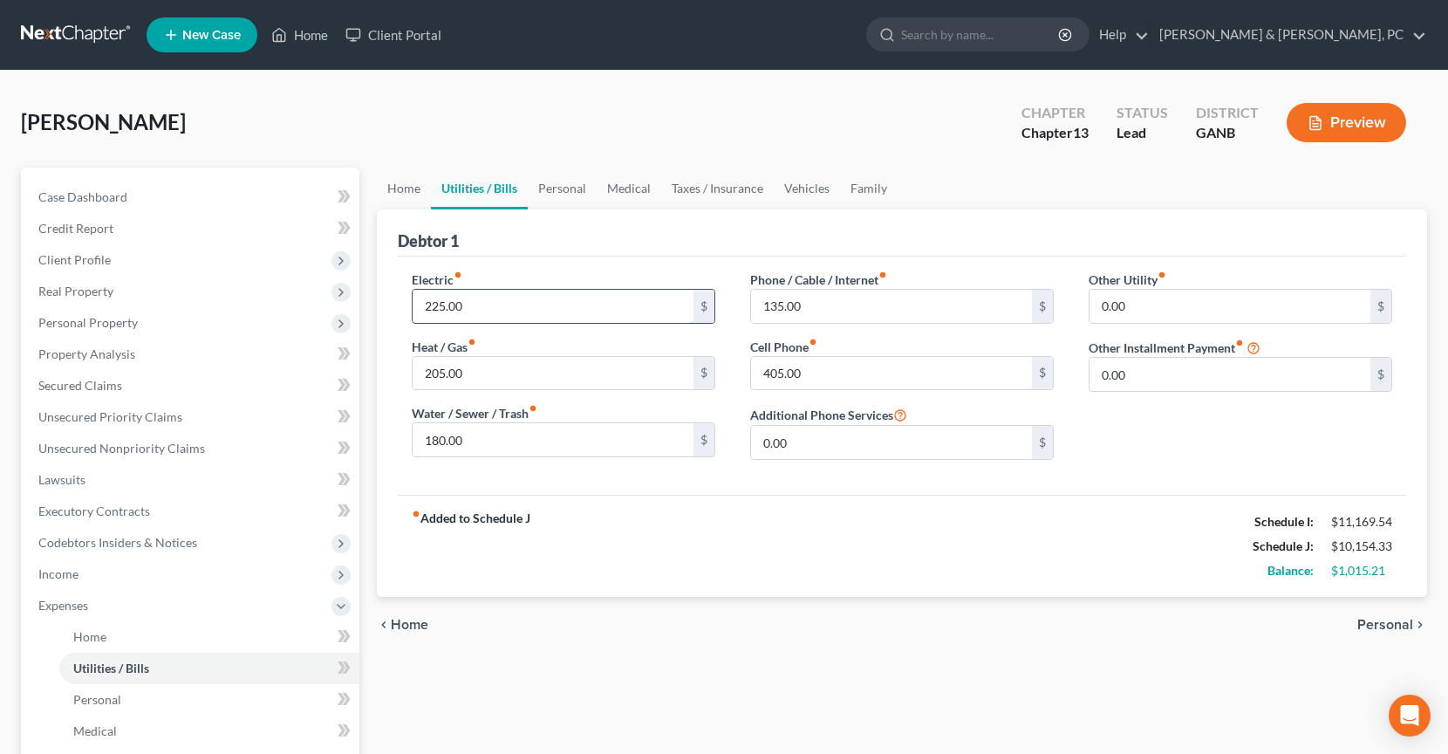
click at [429, 304] on input "225.00" at bounding box center [553, 306] width 281 height 33
type input "2"
click at [578, 272] on div "Electric fiber_manual_record 325 $" at bounding box center [564, 296] width 304 height 53
drag, startPoint x: 430, startPoint y: 305, endPoint x: 482, endPoint y: 300, distance: 52.6
click at [482, 300] on input "325" at bounding box center [553, 306] width 281 height 33
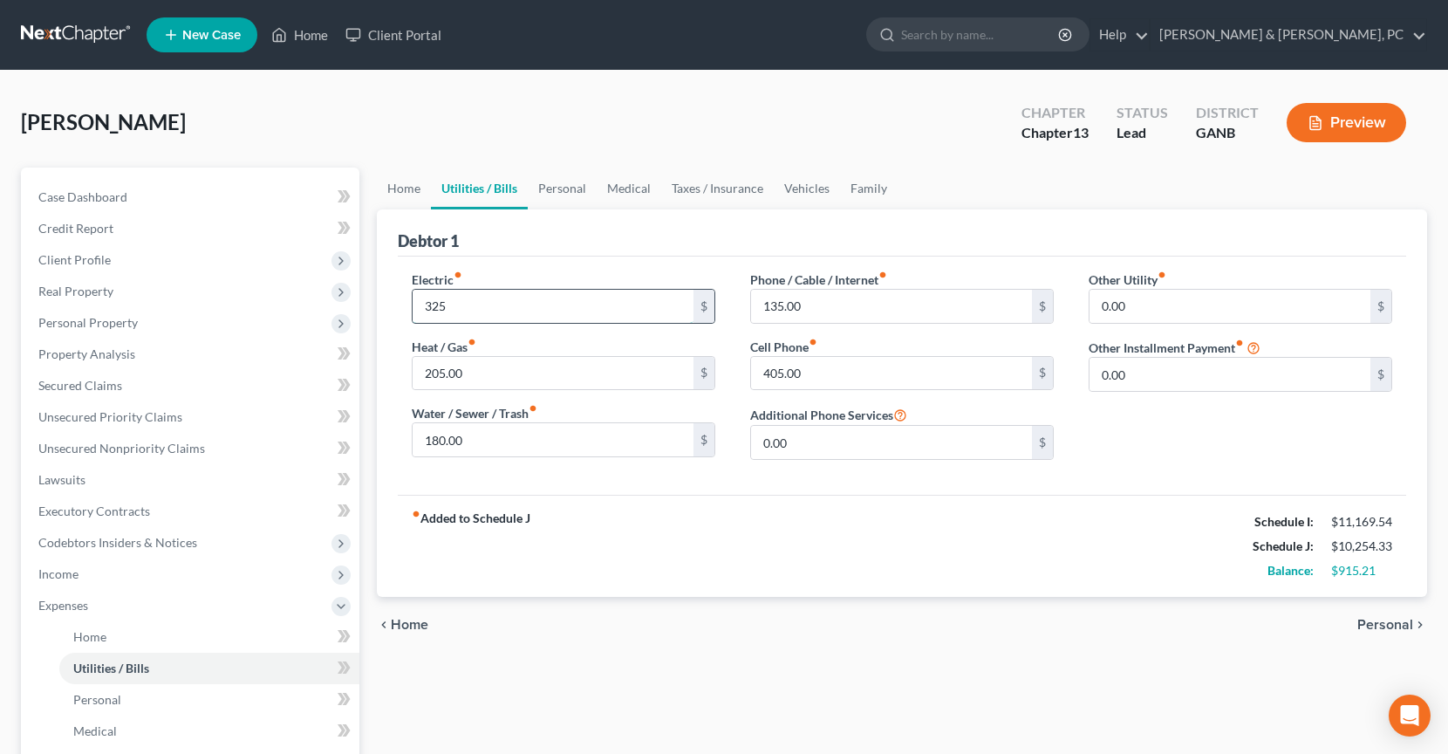
type input "3"
click at [617, 272] on div "Electric fiber_manual_record 225 $" at bounding box center [564, 296] width 304 height 53
click at [457, 305] on input "225" at bounding box center [553, 306] width 281 height 33
type input "280"
click at [572, 196] on link "Personal" at bounding box center [562, 188] width 69 height 42
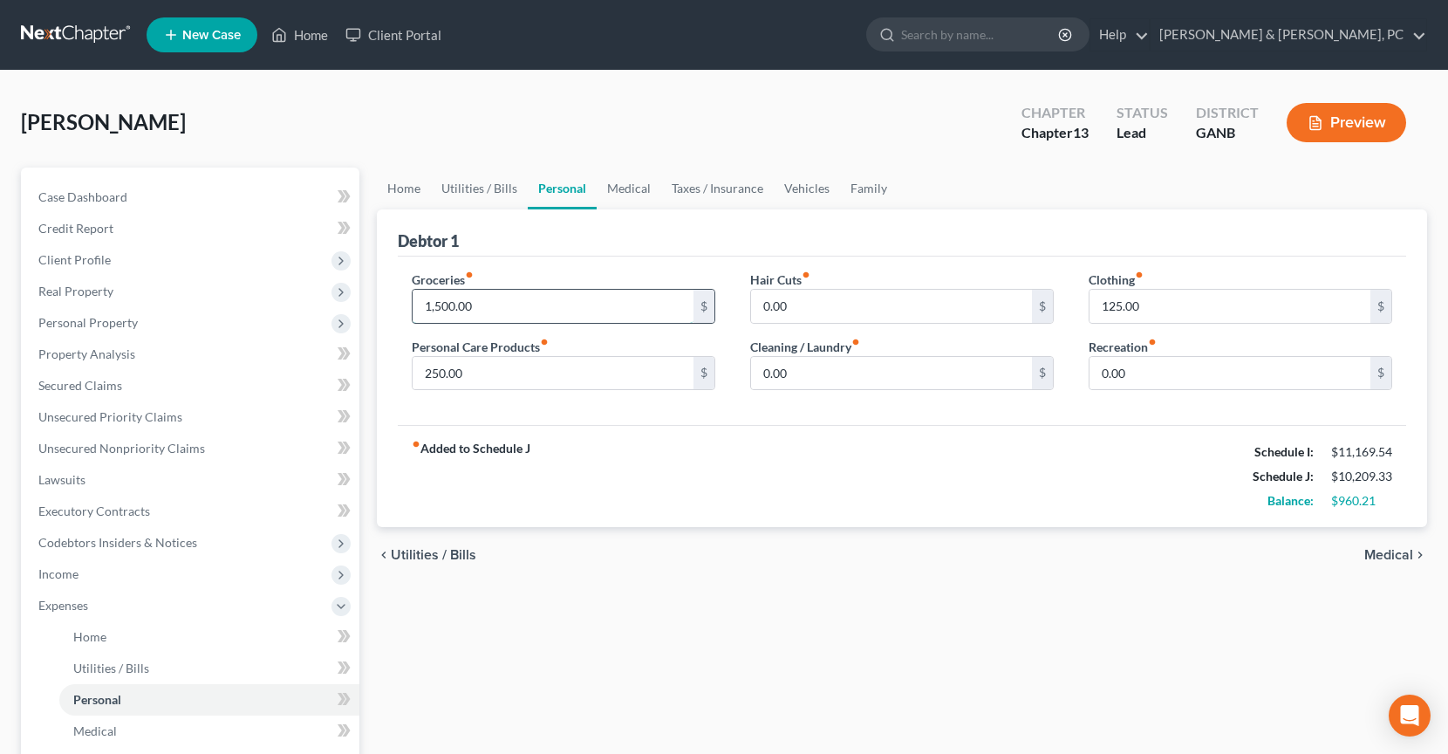
click at [537, 310] on input "1,500.00" at bounding box center [553, 306] width 281 height 33
type input "1,500.21"
click at [623, 282] on div "Groceries fiber_manual_record 1,500.21 $" at bounding box center [564, 296] width 304 height 53
click at [396, 191] on link "Home" at bounding box center [404, 188] width 54 height 42
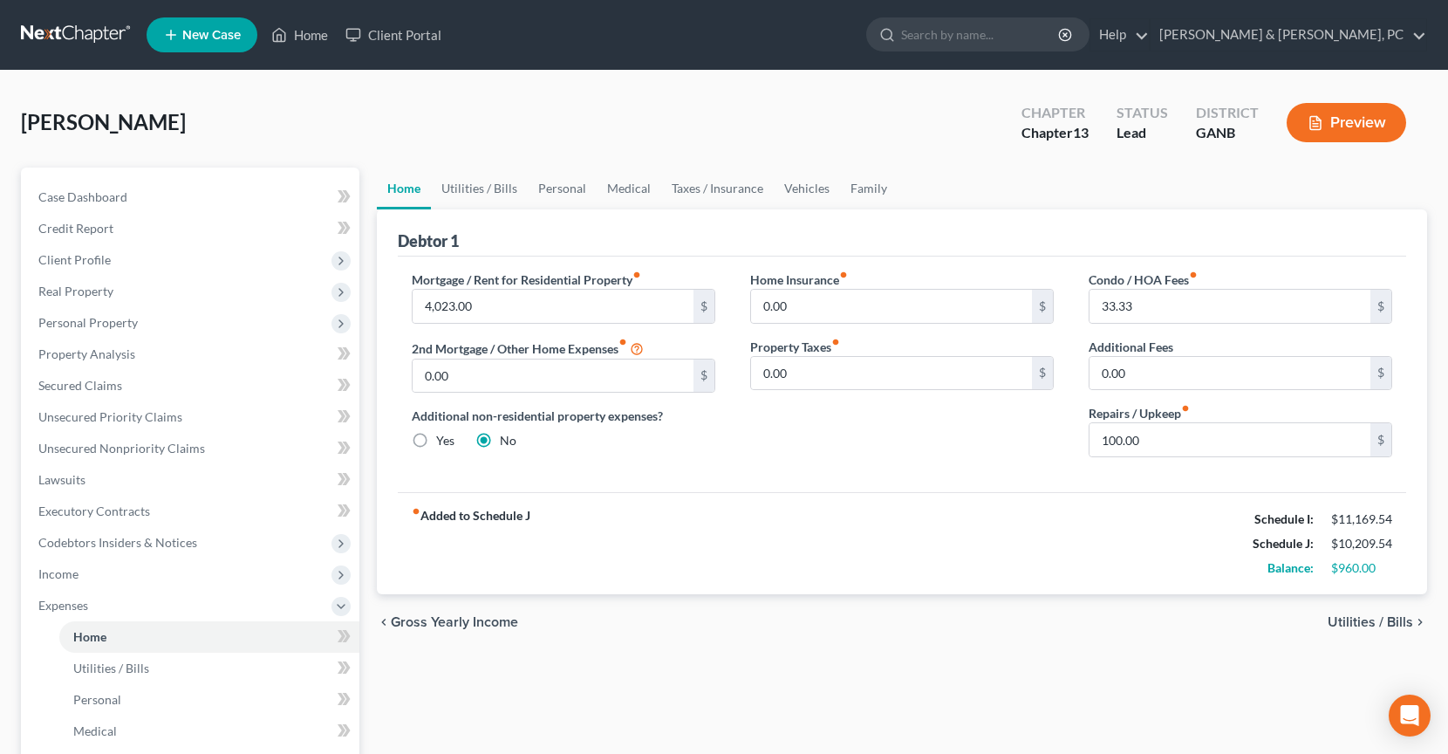
click at [738, 145] on div "Wilson, Willie Upgraded Chapter Chapter 13 Status Lead District GANB Preview" at bounding box center [724, 130] width 1406 height 76
click at [189, 600] on span "Expenses" at bounding box center [191, 605] width 335 height 31
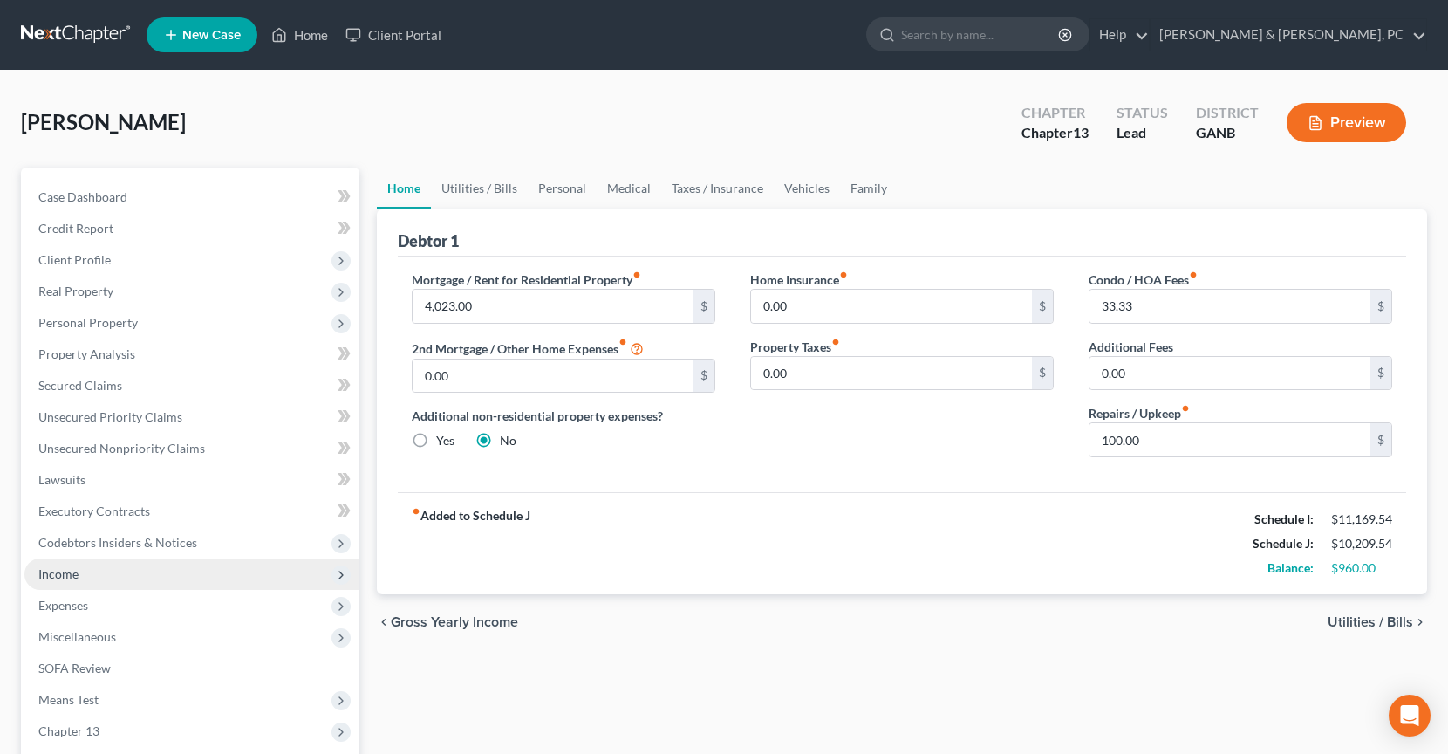
click at [179, 572] on span "Income" at bounding box center [191, 573] width 335 height 31
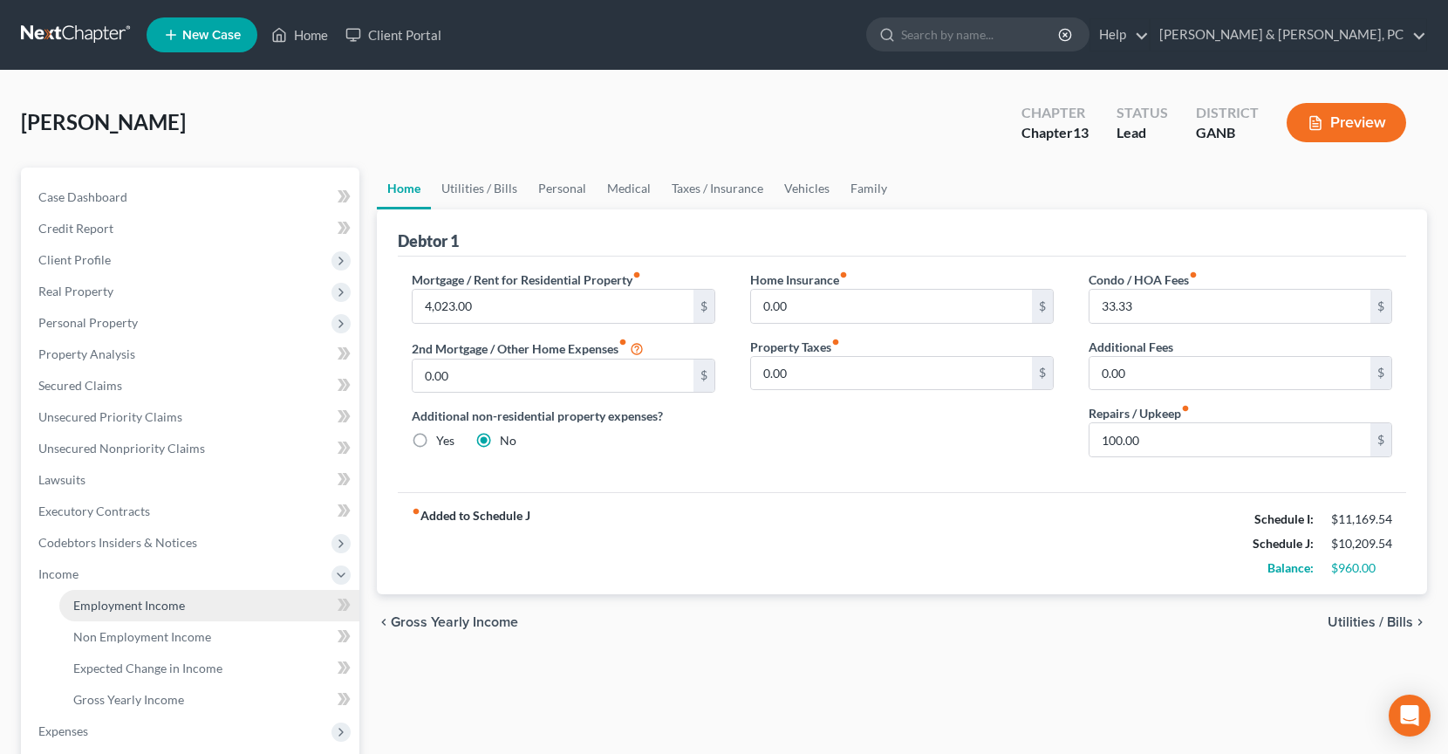
click at [177, 600] on span "Employment Income" at bounding box center [129, 605] width 112 height 15
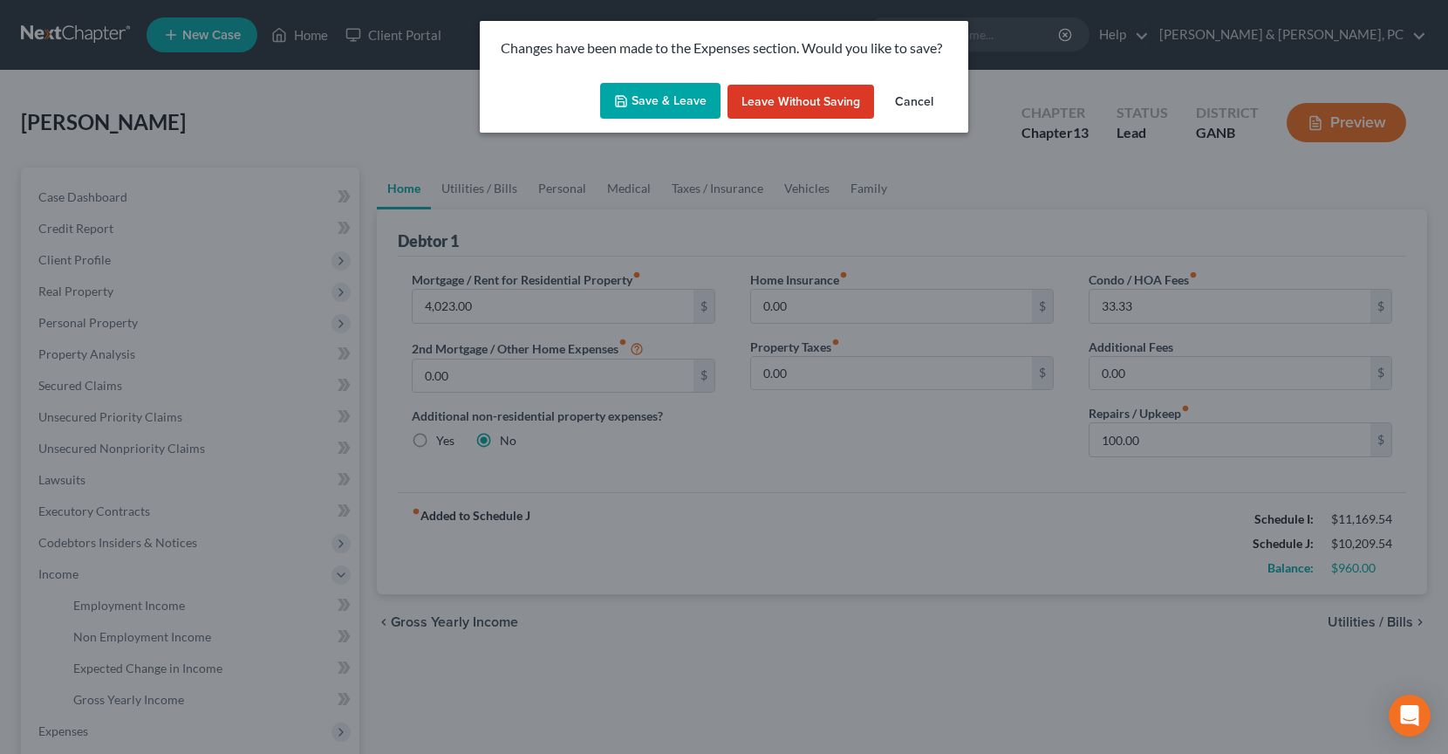
click at [628, 99] on icon "button" at bounding box center [621, 101] width 14 height 14
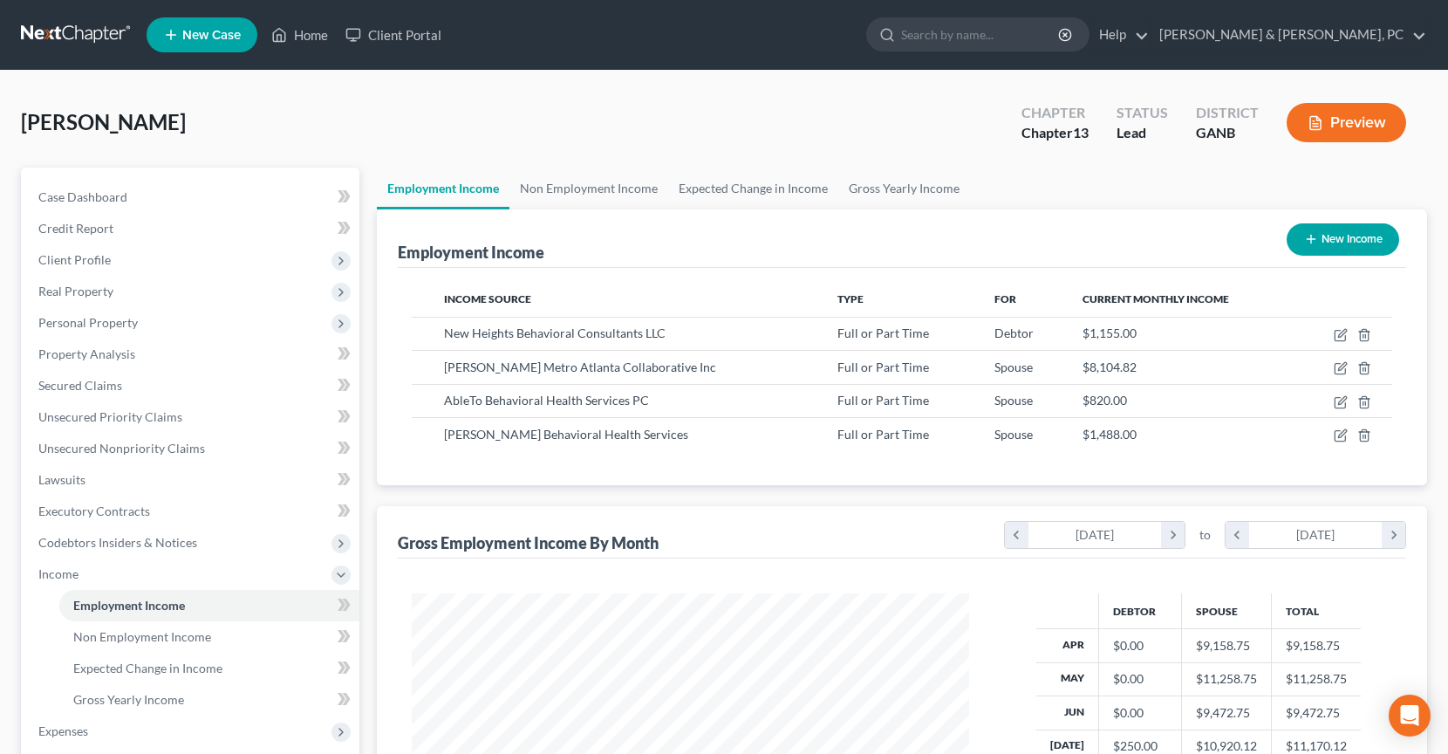
scroll to position [312, 592]
click at [51, 22] on link at bounding box center [77, 34] width 112 height 31
